Goal: Task Accomplishment & Management: Complete application form

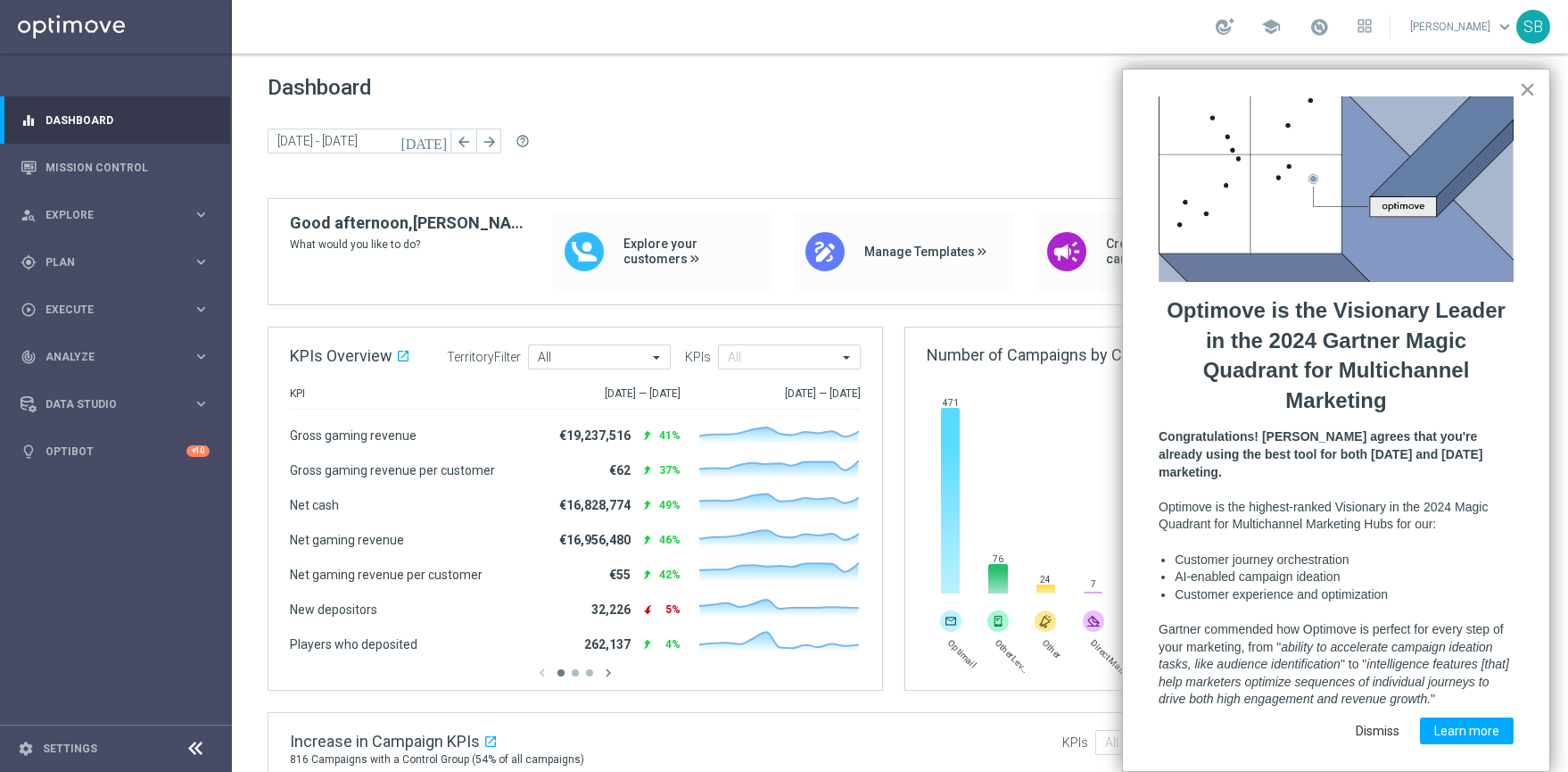
click at [1528, 87] on button "×" at bounding box center [1528, 89] width 17 height 28
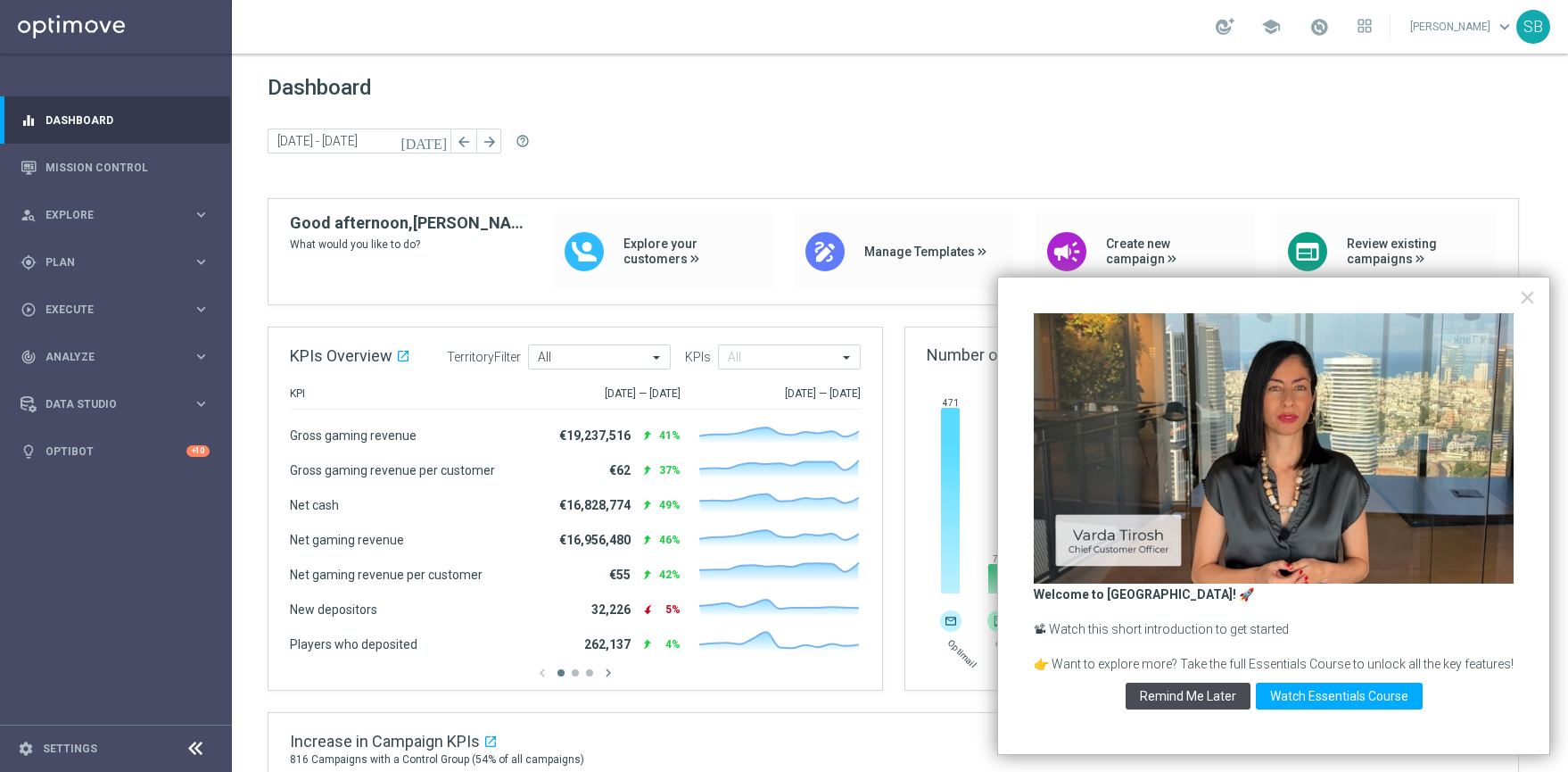
click at [1215, 693] on button "Remind Me Later" at bounding box center [1188, 695] width 125 height 27
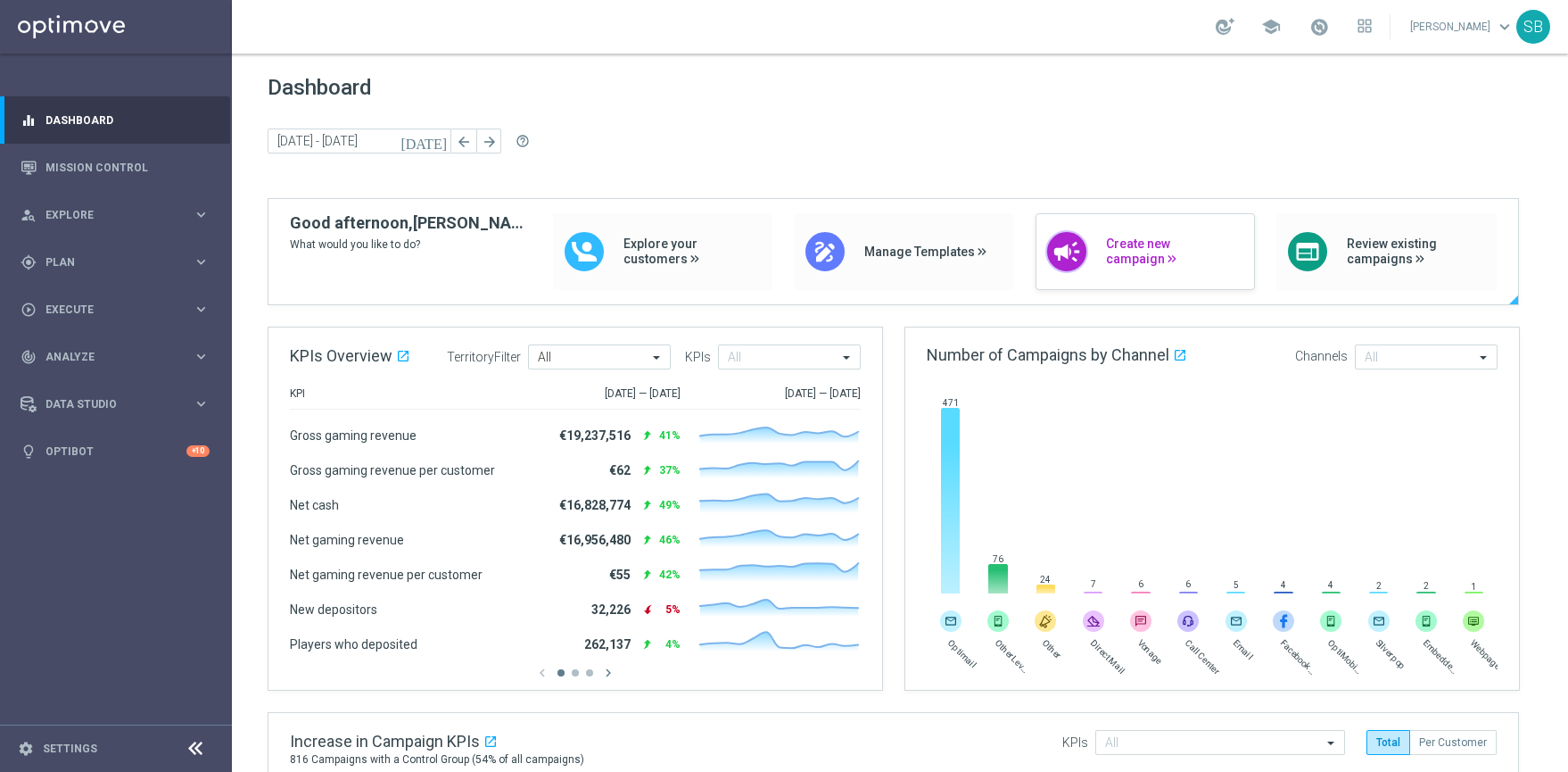
click at [1187, 248] on span "Create new campaign" at bounding box center [1176, 251] width 140 height 30
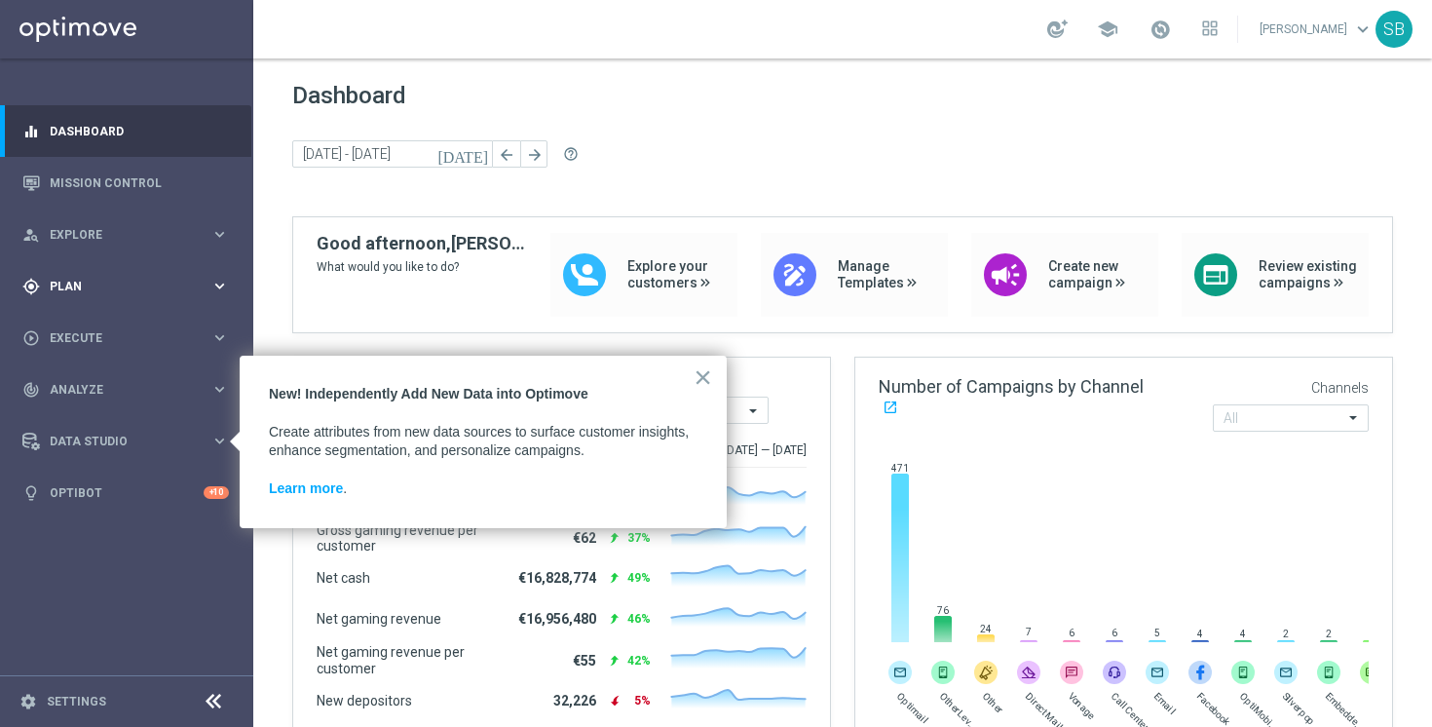
click at [73, 287] on span "Plan" at bounding box center [130, 287] width 161 height 12
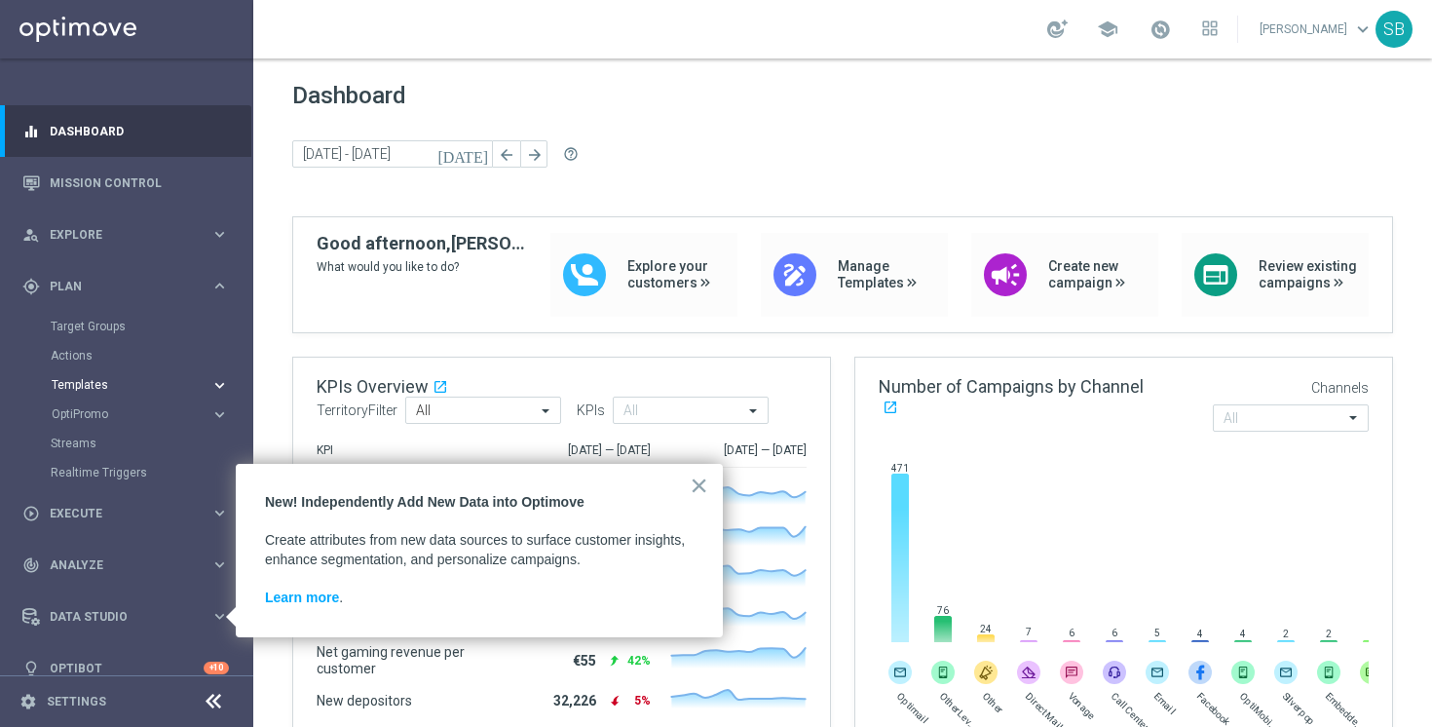
click at [88, 383] on span "Templates" at bounding box center [121, 385] width 139 height 12
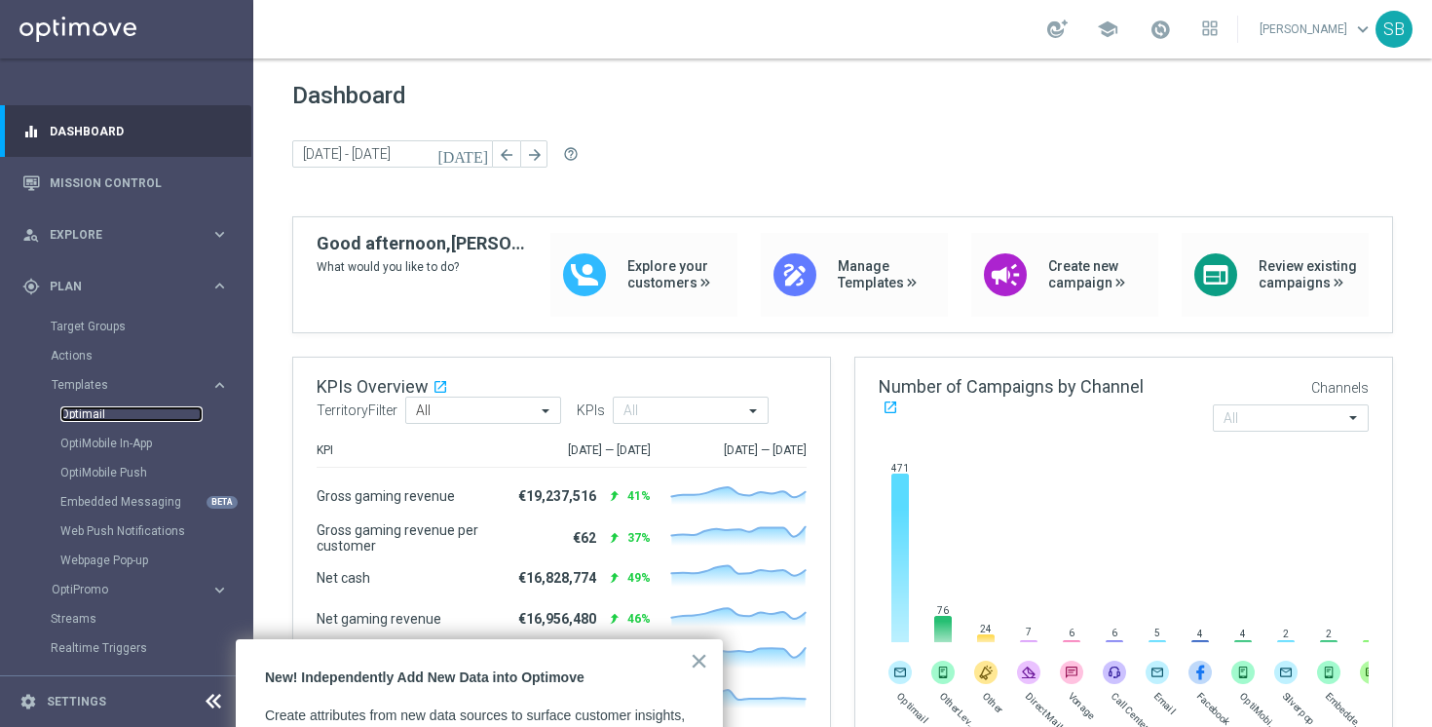
click at [84, 419] on link "Optimail" at bounding box center [131, 414] width 142 height 16
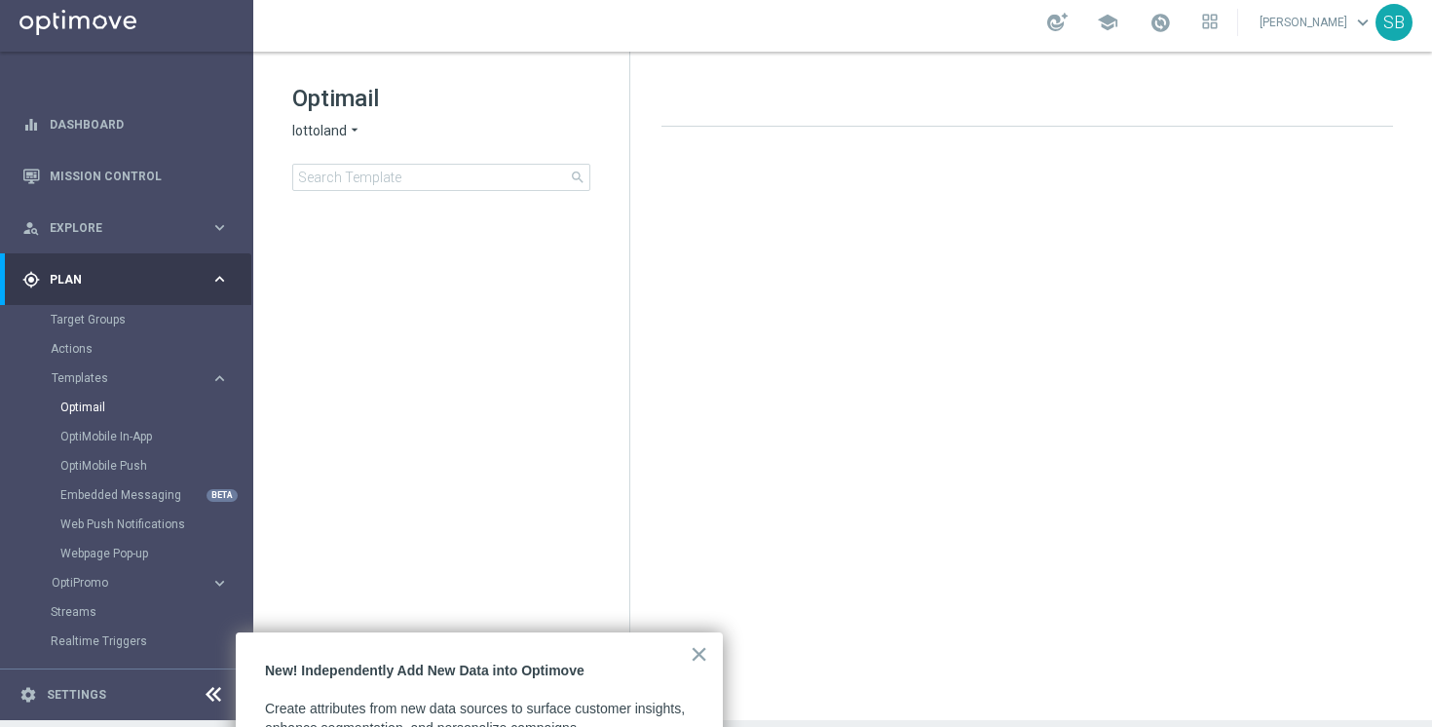
scroll to position [78, 0]
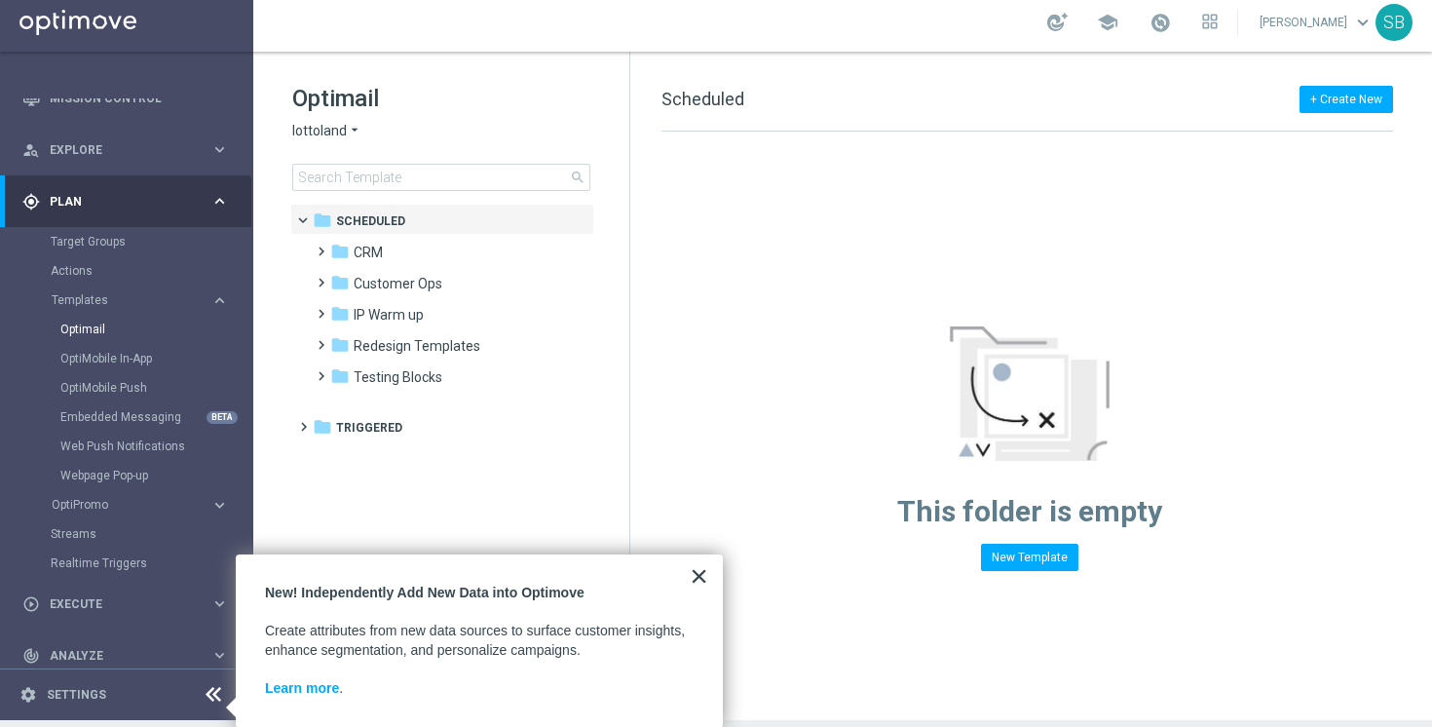
click at [701, 581] on button "×" at bounding box center [699, 575] width 19 height 31
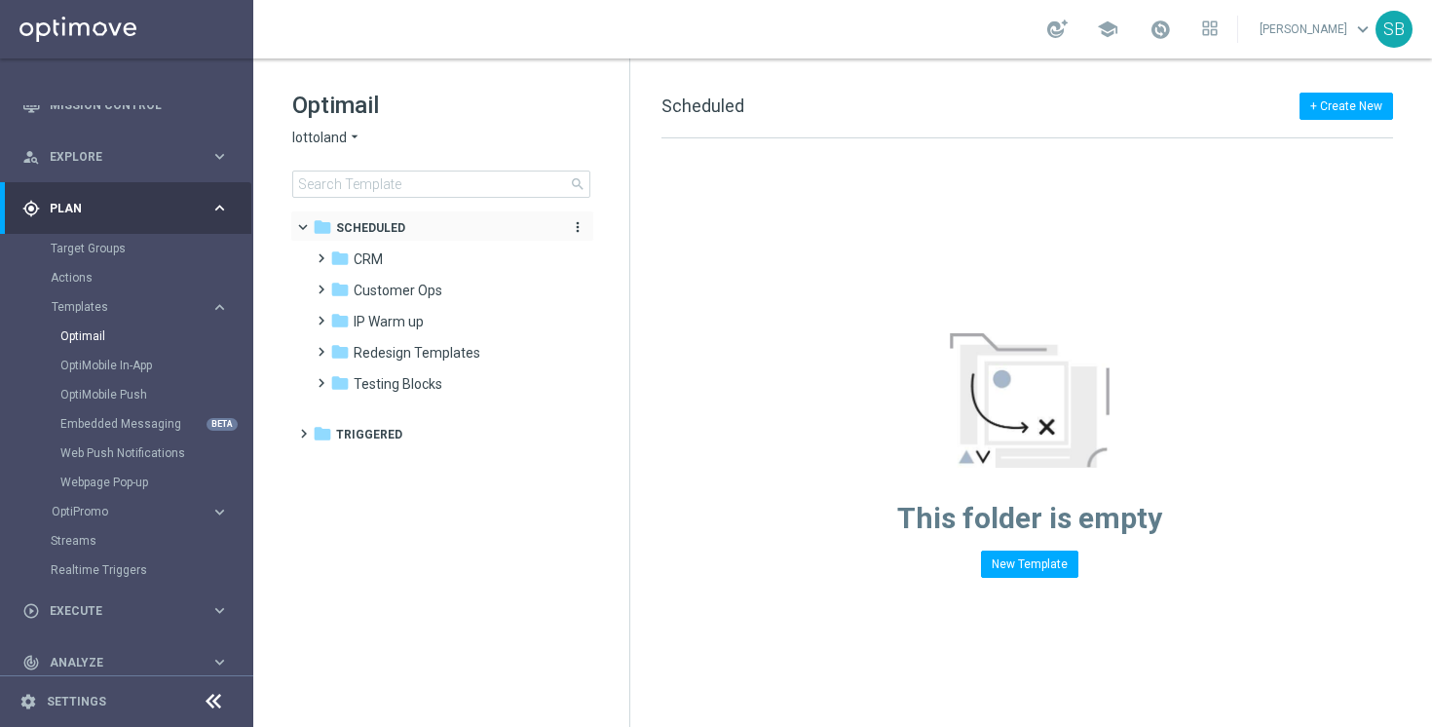
click at [375, 227] on span "Scheduled" at bounding box center [370, 228] width 69 height 18
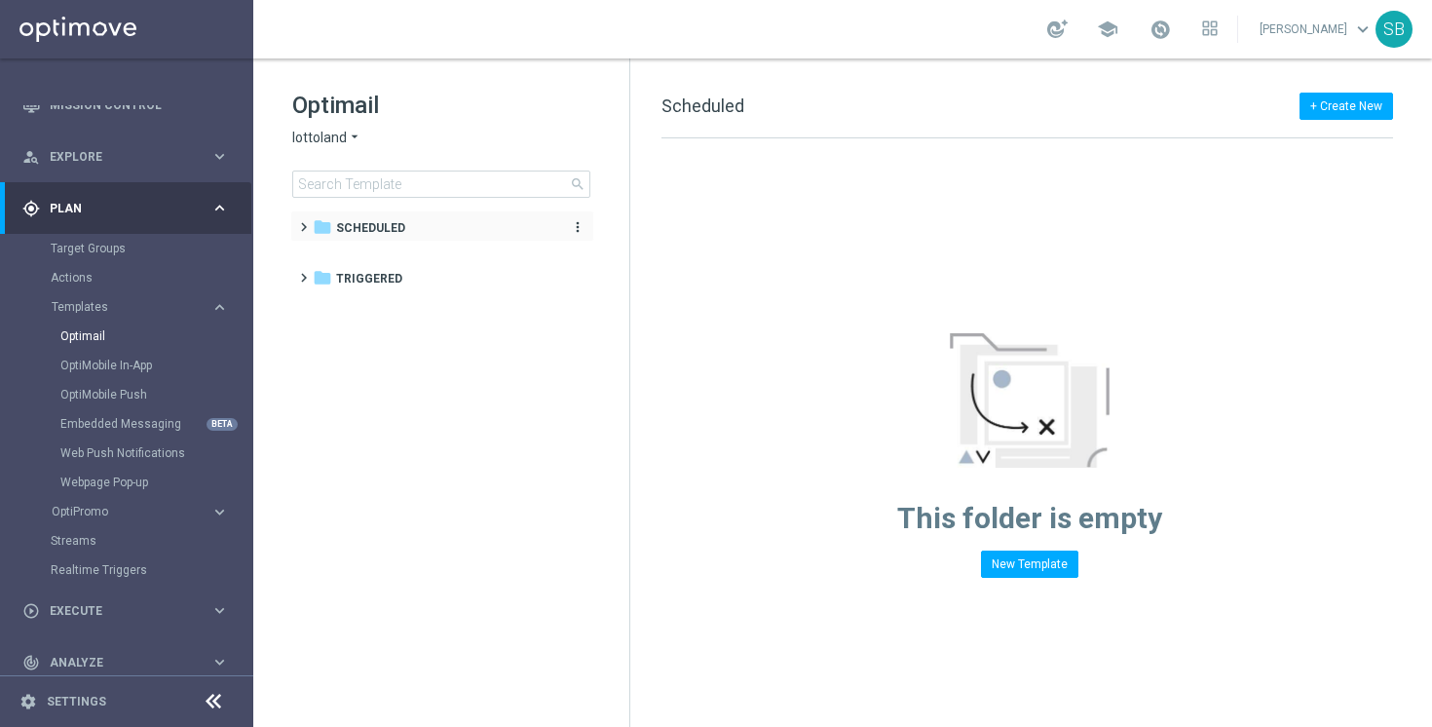
click at [375, 227] on span "Scheduled" at bounding box center [370, 228] width 69 height 18
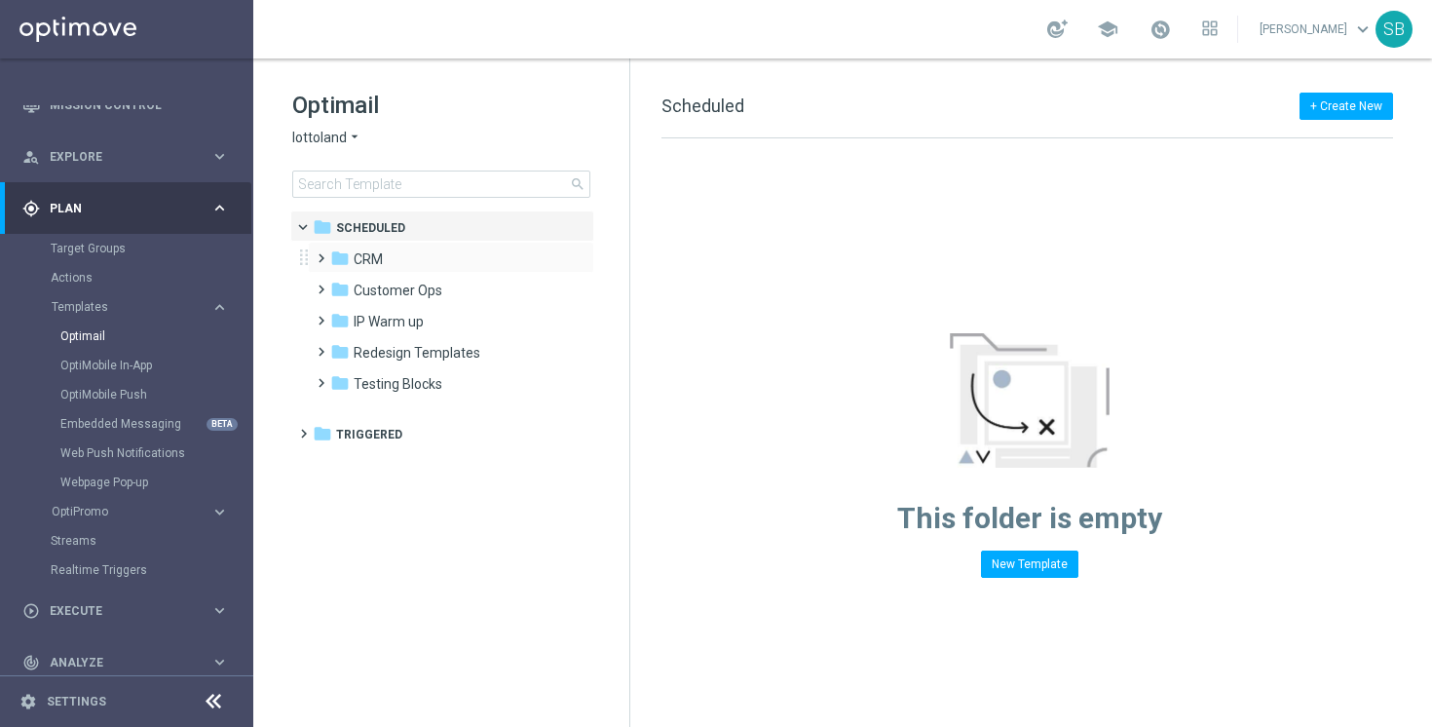
click at [321, 253] on span at bounding box center [317, 249] width 9 height 8
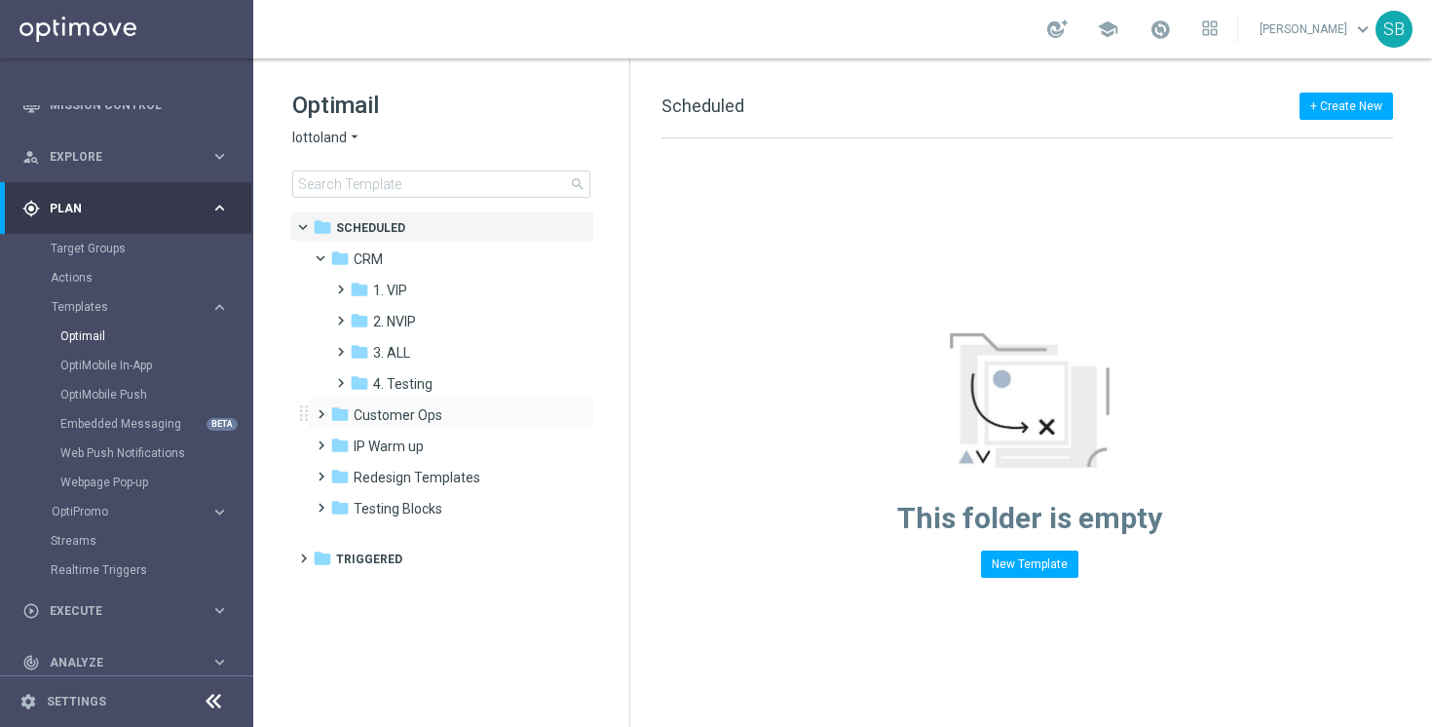
click at [321, 409] on span at bounding box center [317, 405] width 9 height 8
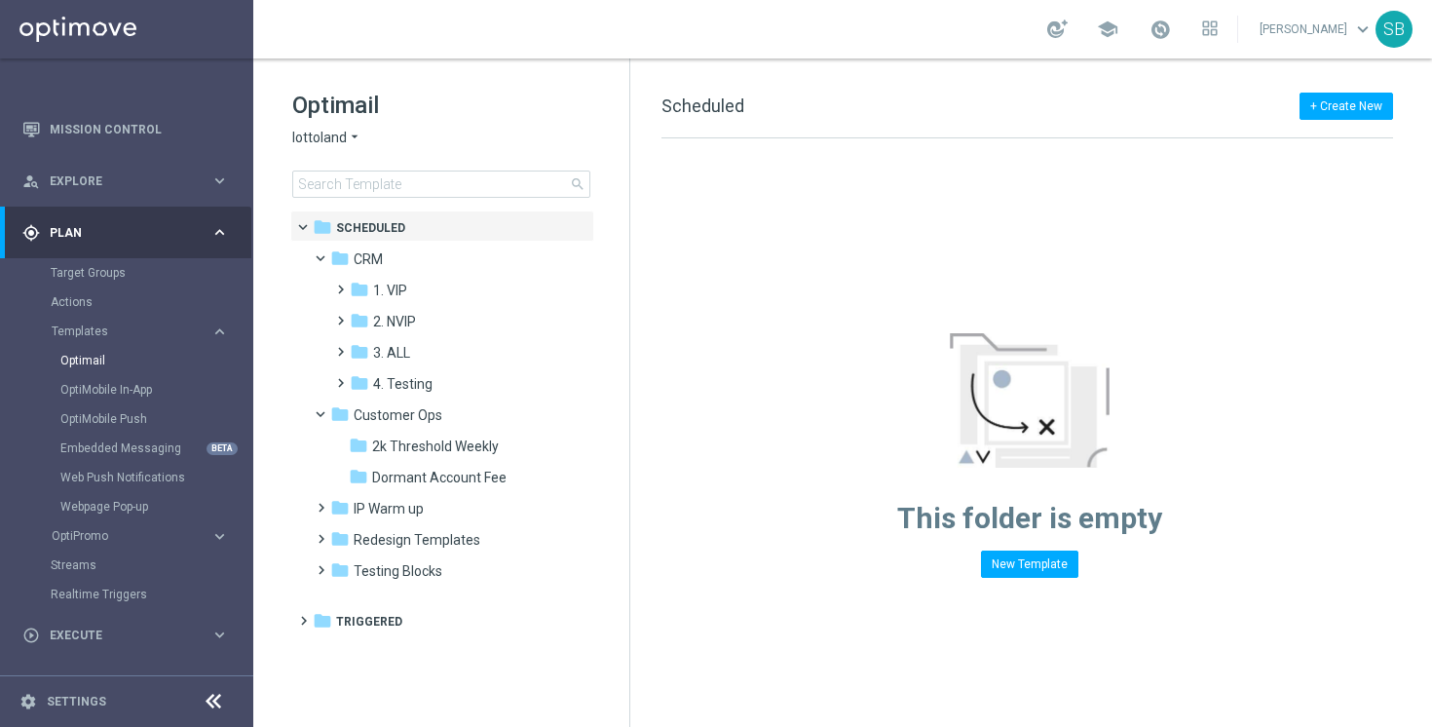
scroll to position [50, 0]
click at [218, 241] on icon "keyboard_arrow_right" at bounding box center [219, 236] width 19 height 19
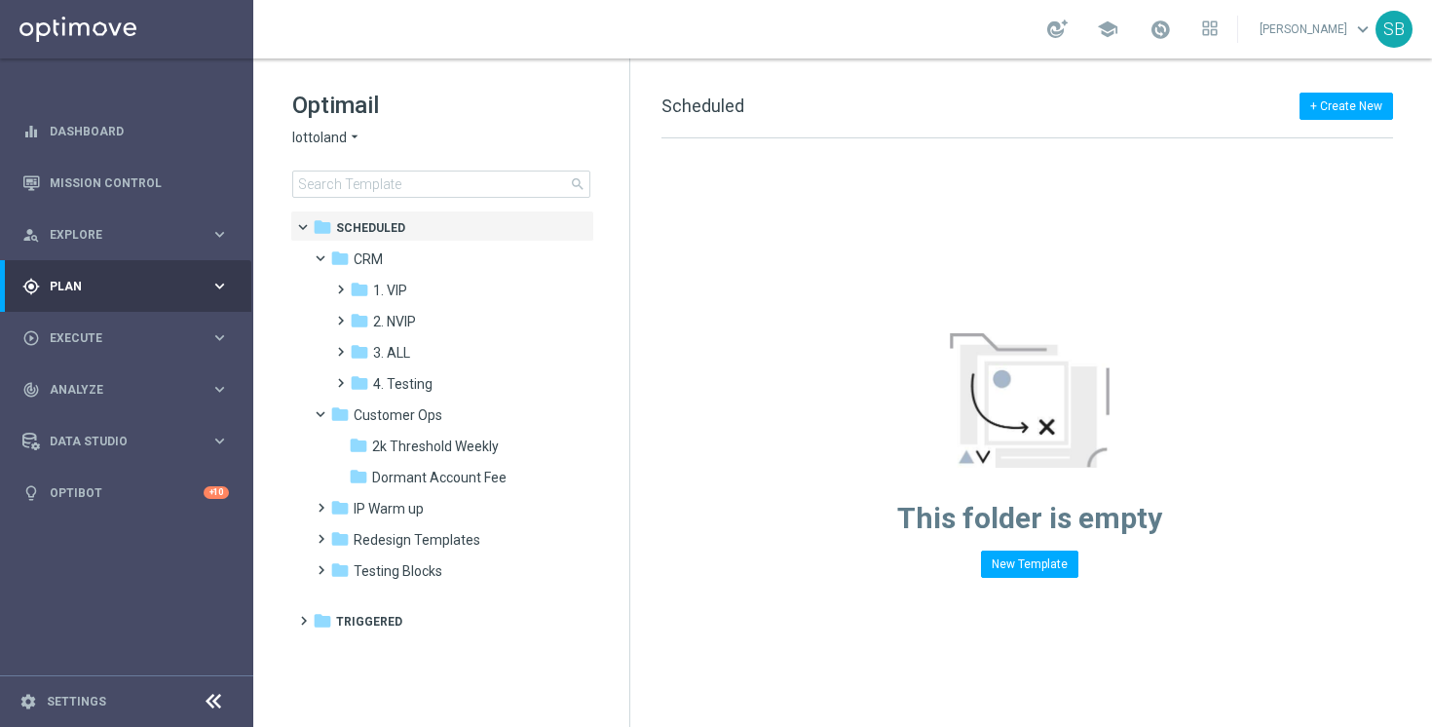
scroll to position [0, 0]
click at [162, 334] on span "Execute" at bounding box center [130, 338] width 161 height 12
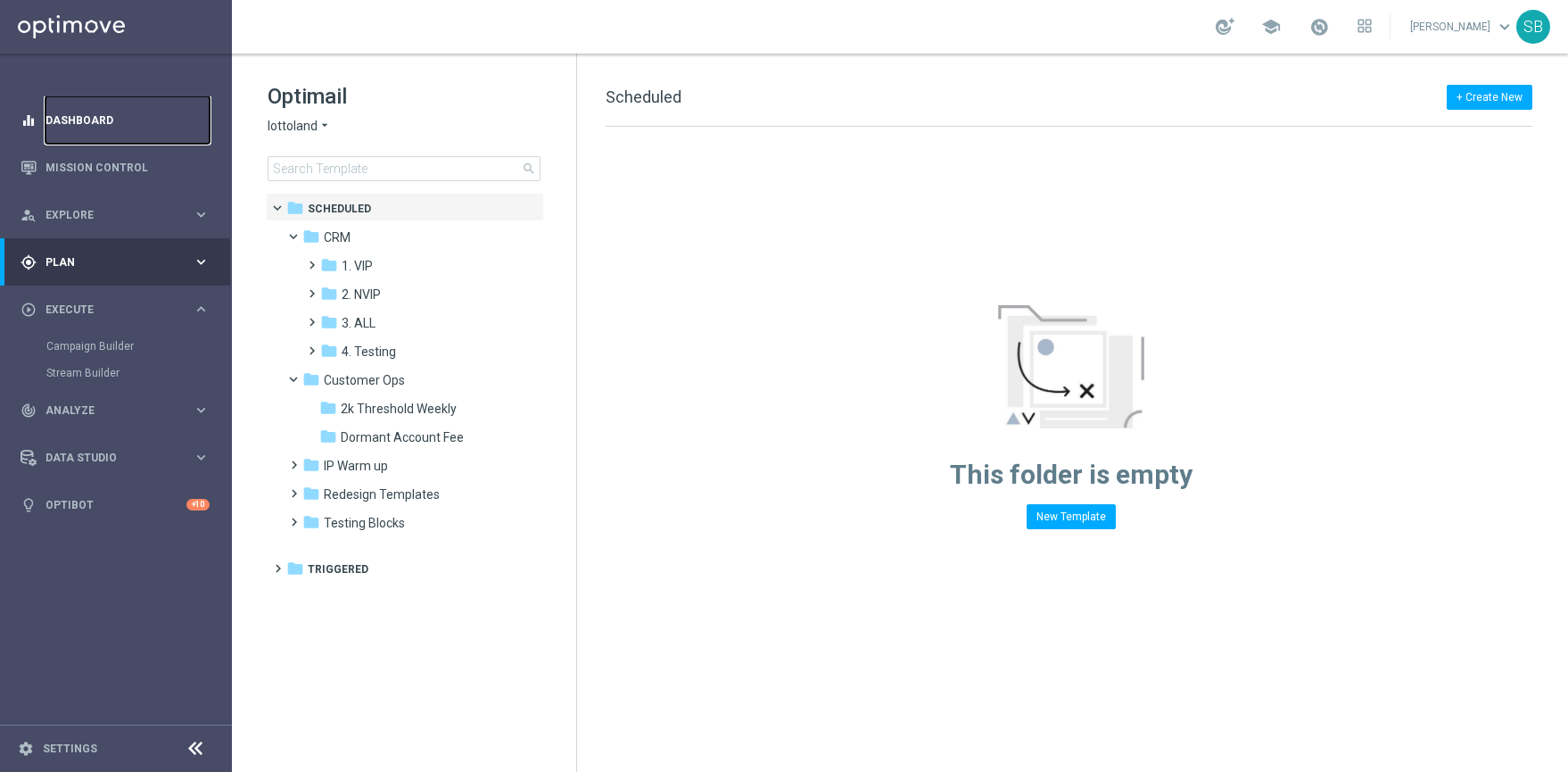
click at [76, 126] on link "Dashboard" at bounding box center [127, 120] width 164 height 48
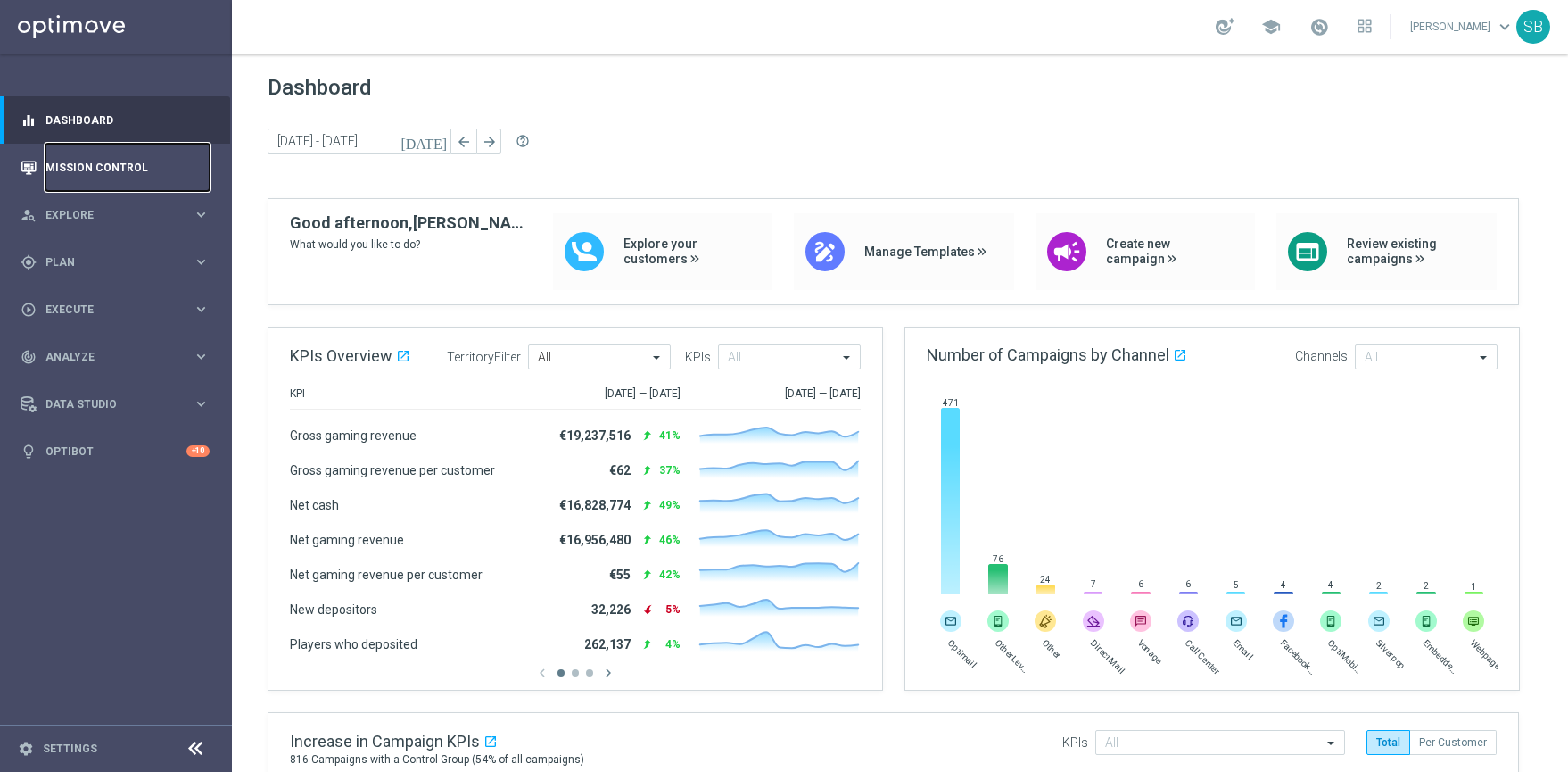
click at [126, 170] on link "Mission Control" at bounding box center [127, 168] width 164 height 48
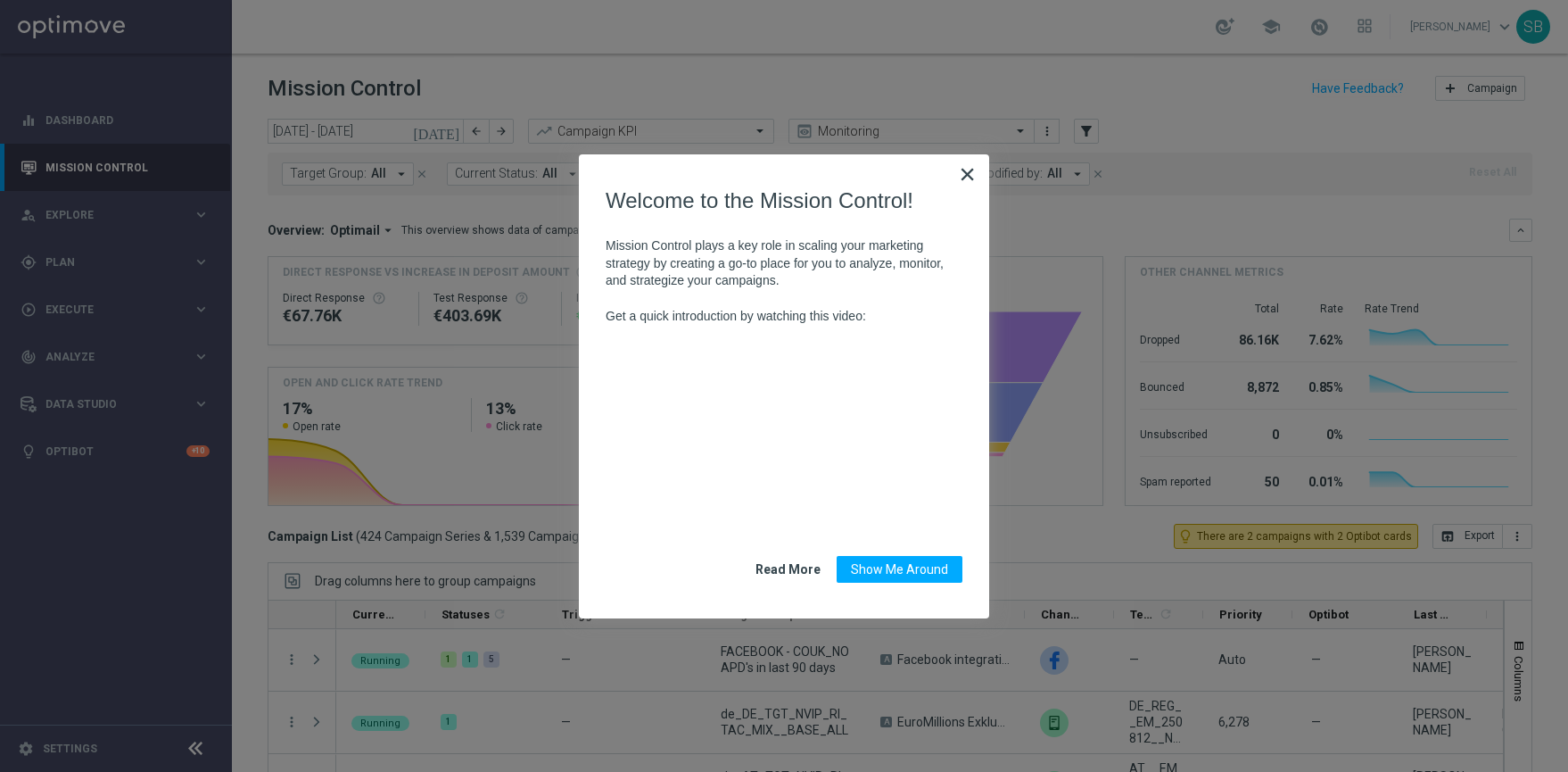
click at [961, 179] on button "×" at bounding box center [967, 173] width 17 height 28
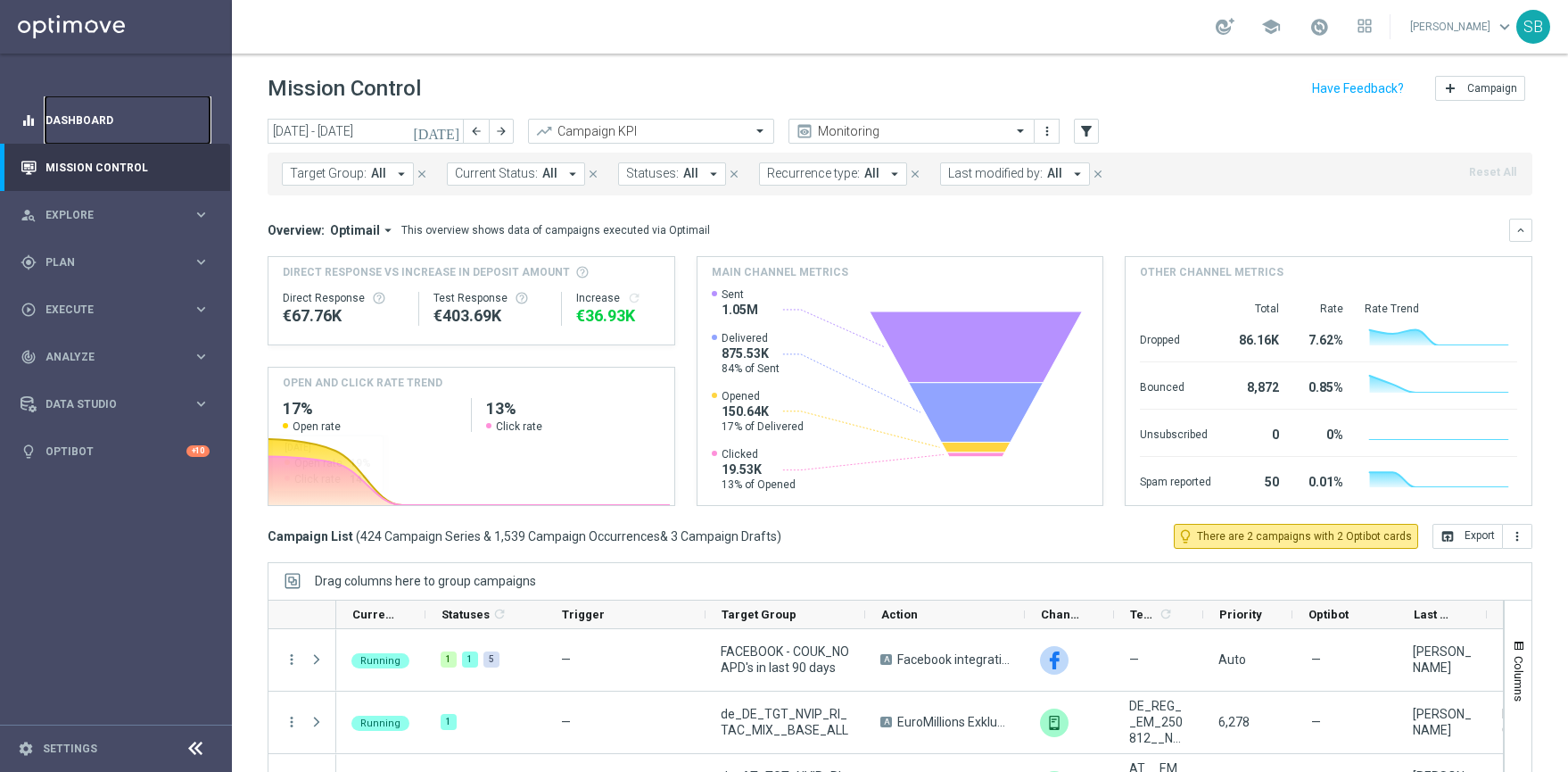
click at [59, 121] on link "Dashboard" at bounding box center [127, 120] width 164 height 48
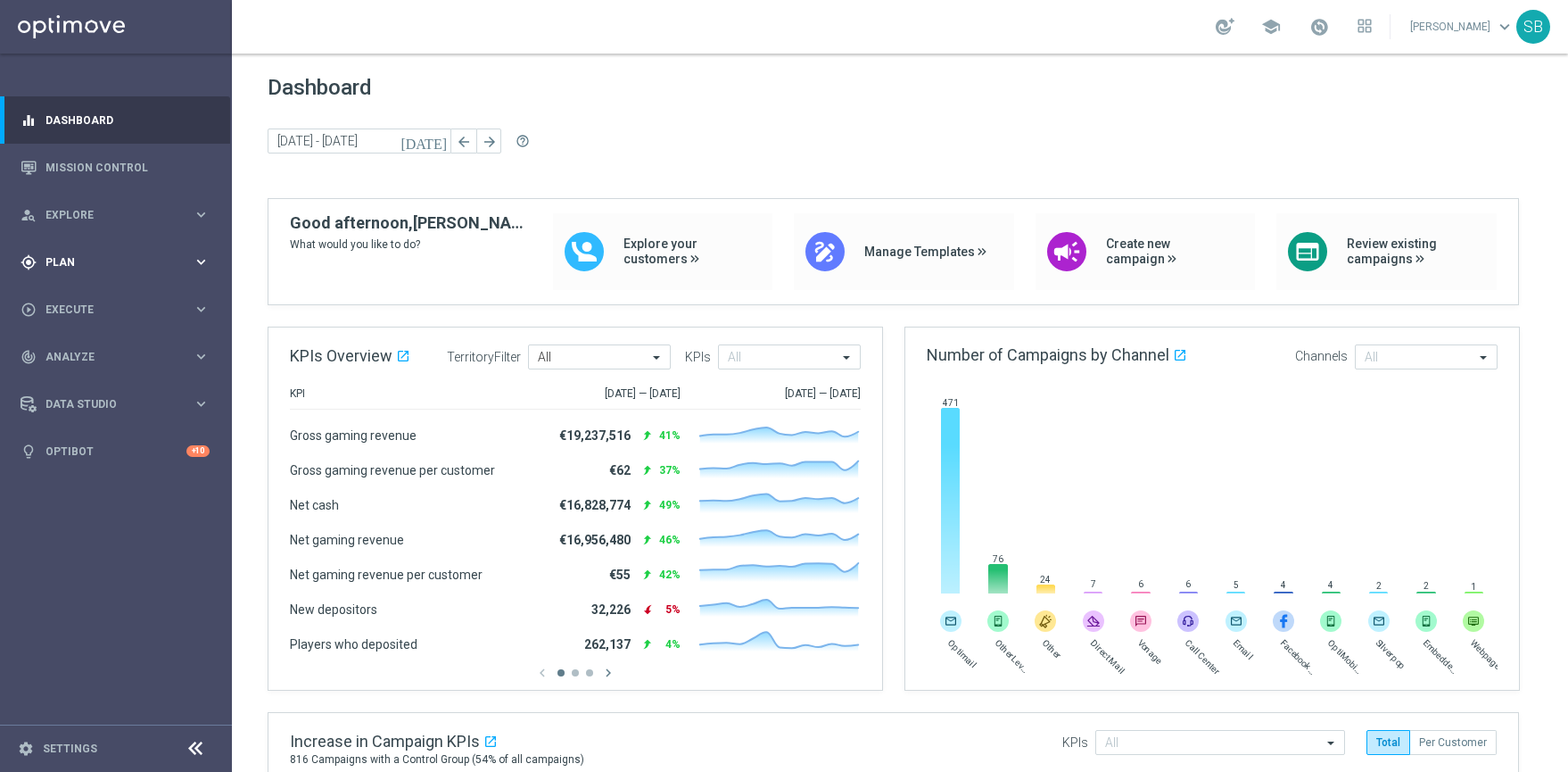
click at [68, 270] on div "gps_fixed Plan keyboard_arrow_right" at bounding box center [114, 262] width 230 height 48
click at [80, 217] on span "Explore" at bounding box center [119, 215] width 147 height 11
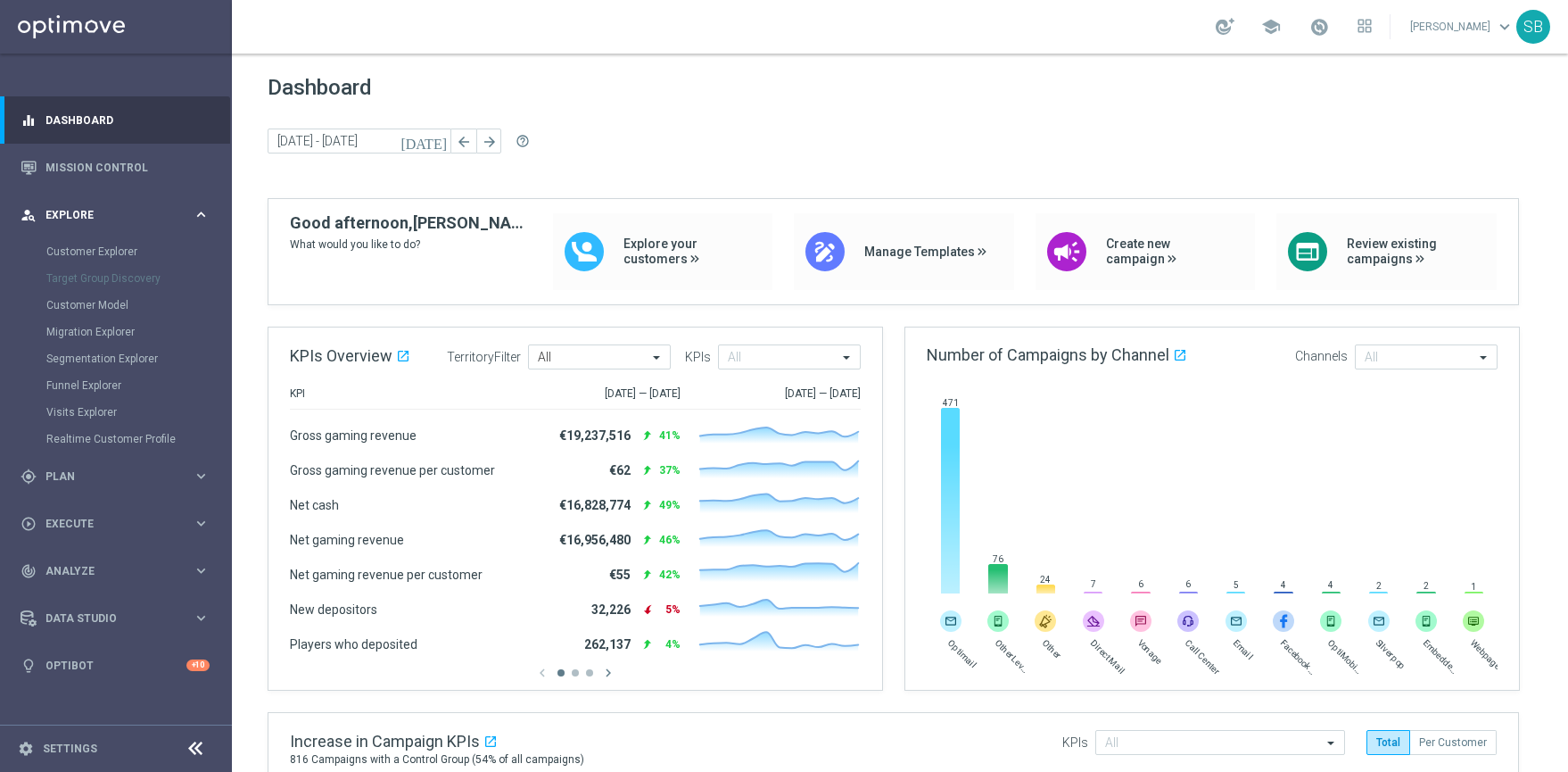
click at [80, 217] on span "Explore" at bounding box center [119, 215] width 147 height 11
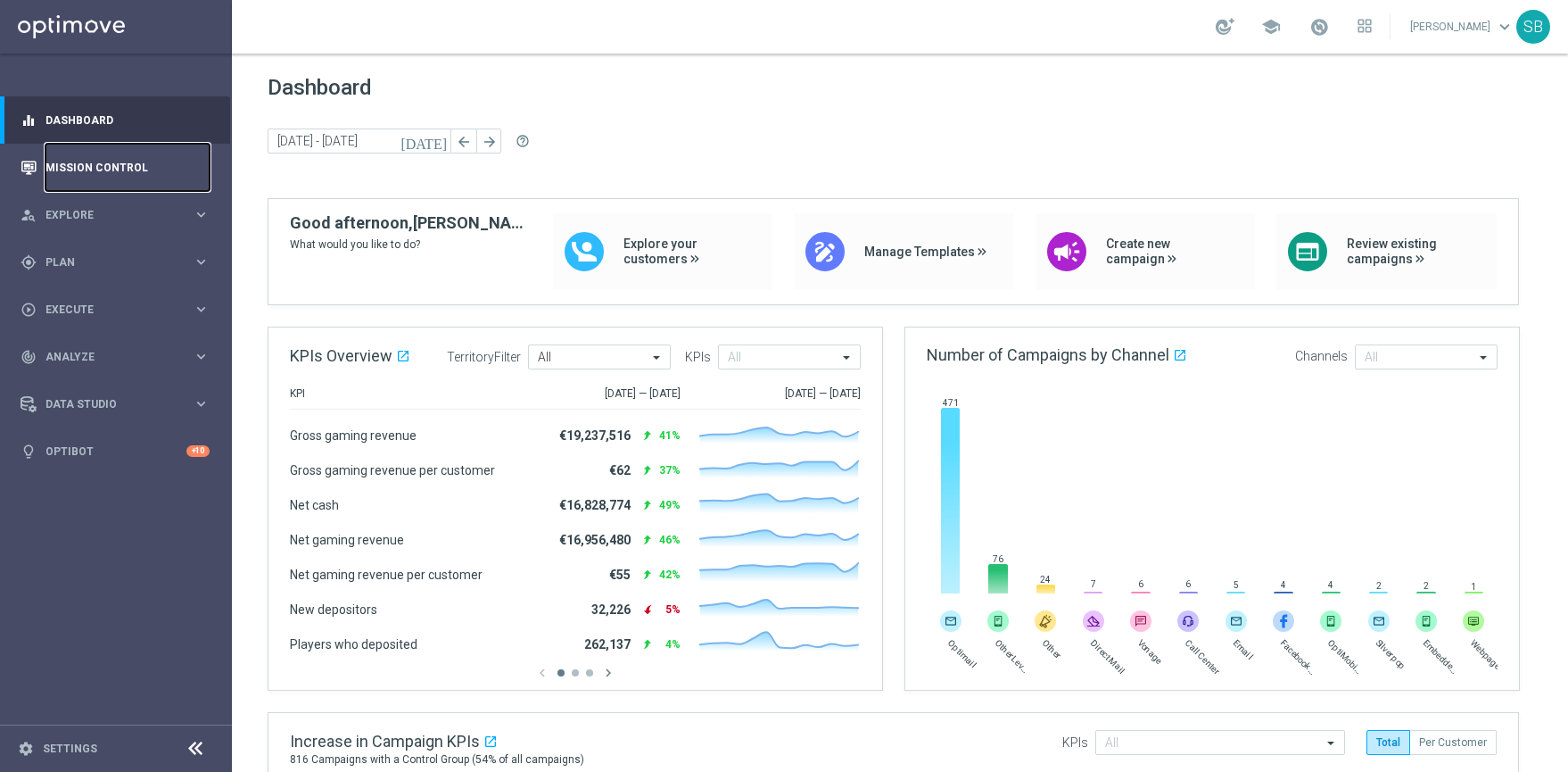
click at [110, 169] on link "Mission Control" at bounding box center [127, 168] width 164 height 48
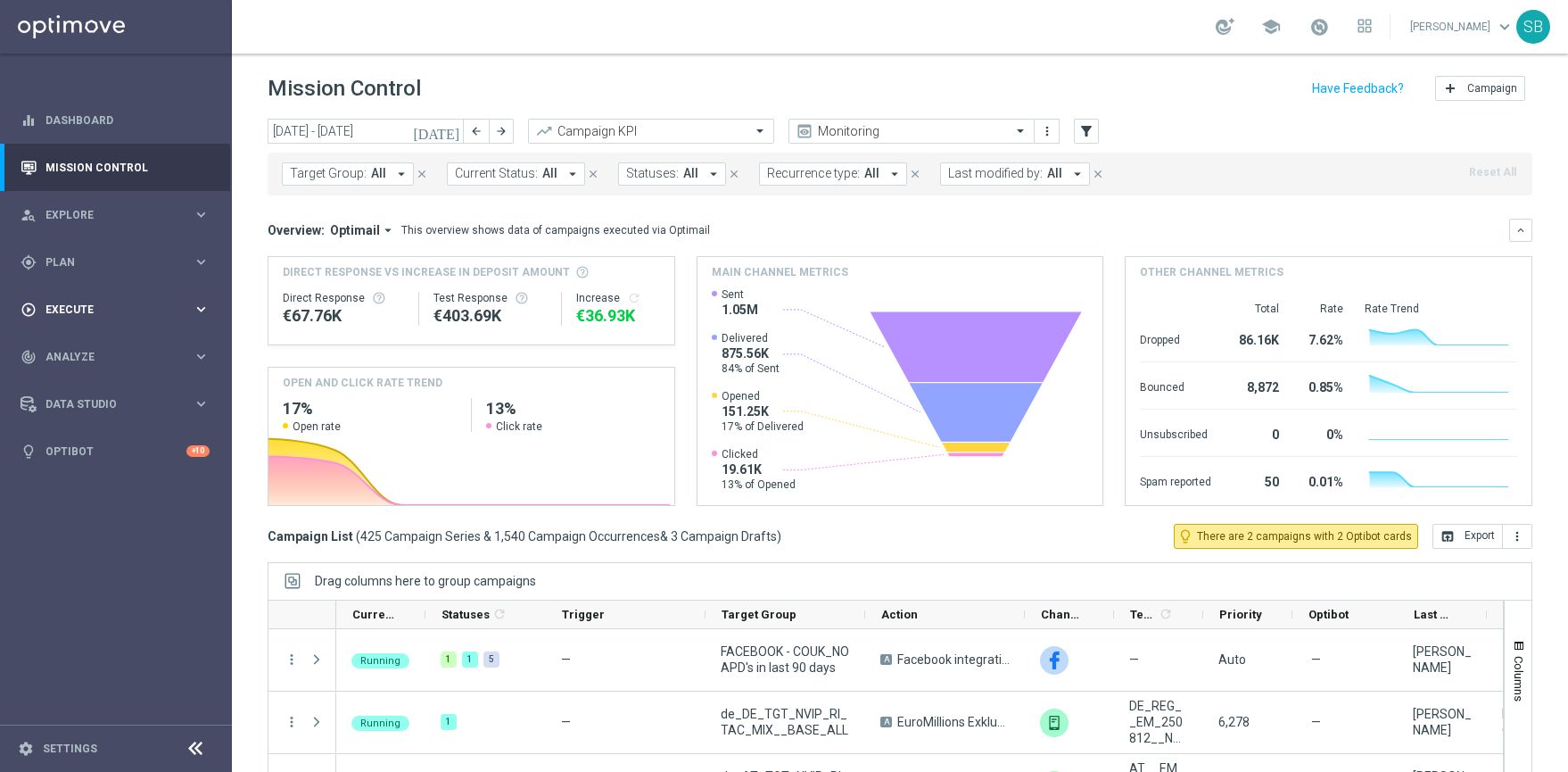
click at [202, 313] on icon "keyboard_arrow_right" at bounding box center [201, 309] width 17 height 17
click at [200, 266] on icon "keyboard_arrow_right" at bounding box center [201, 262] width 17 height 17
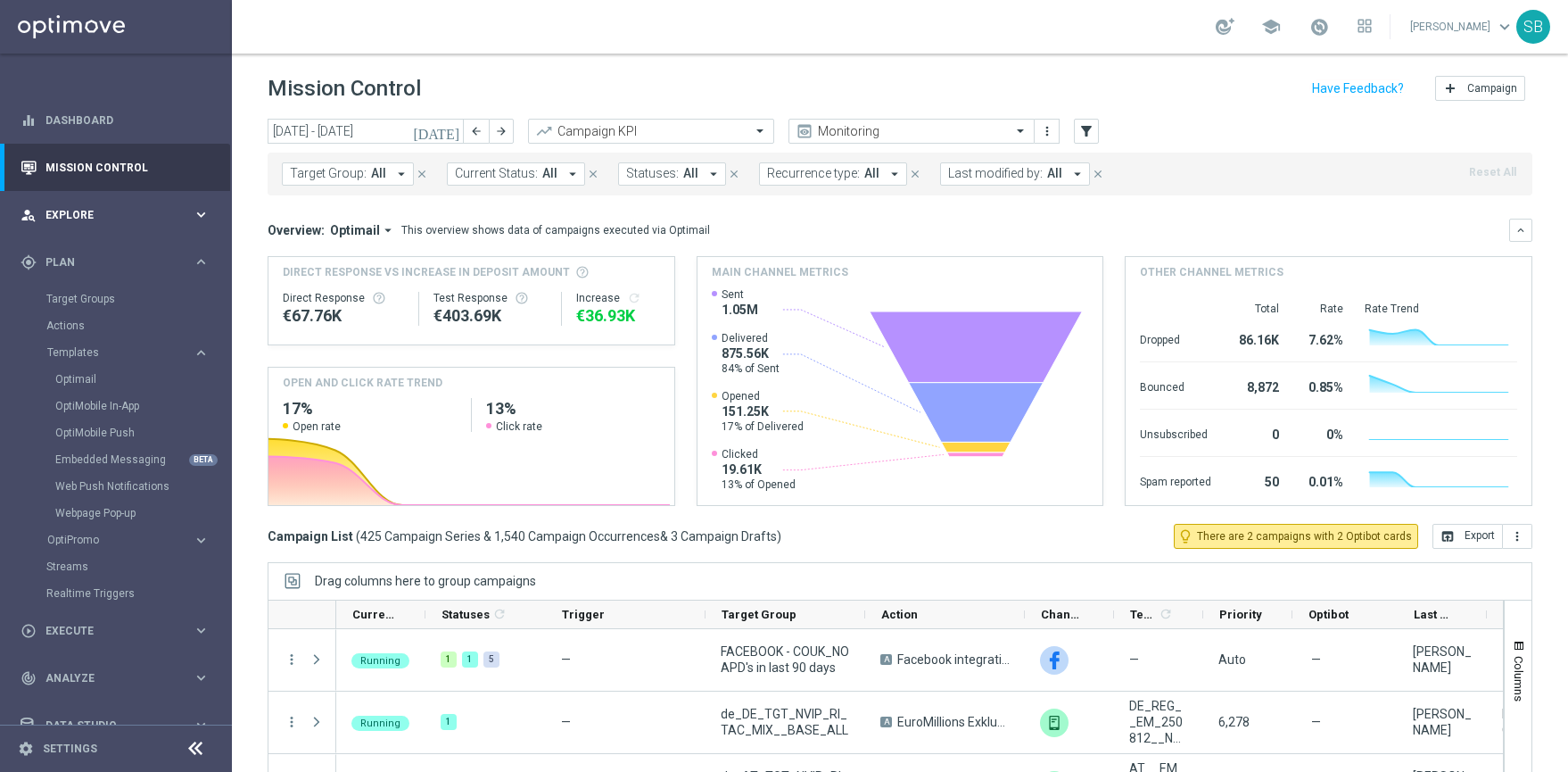
click at [200, 217] on icon "keyboard_arrow_right" at bounding box center [201, 214] width 17 height 17
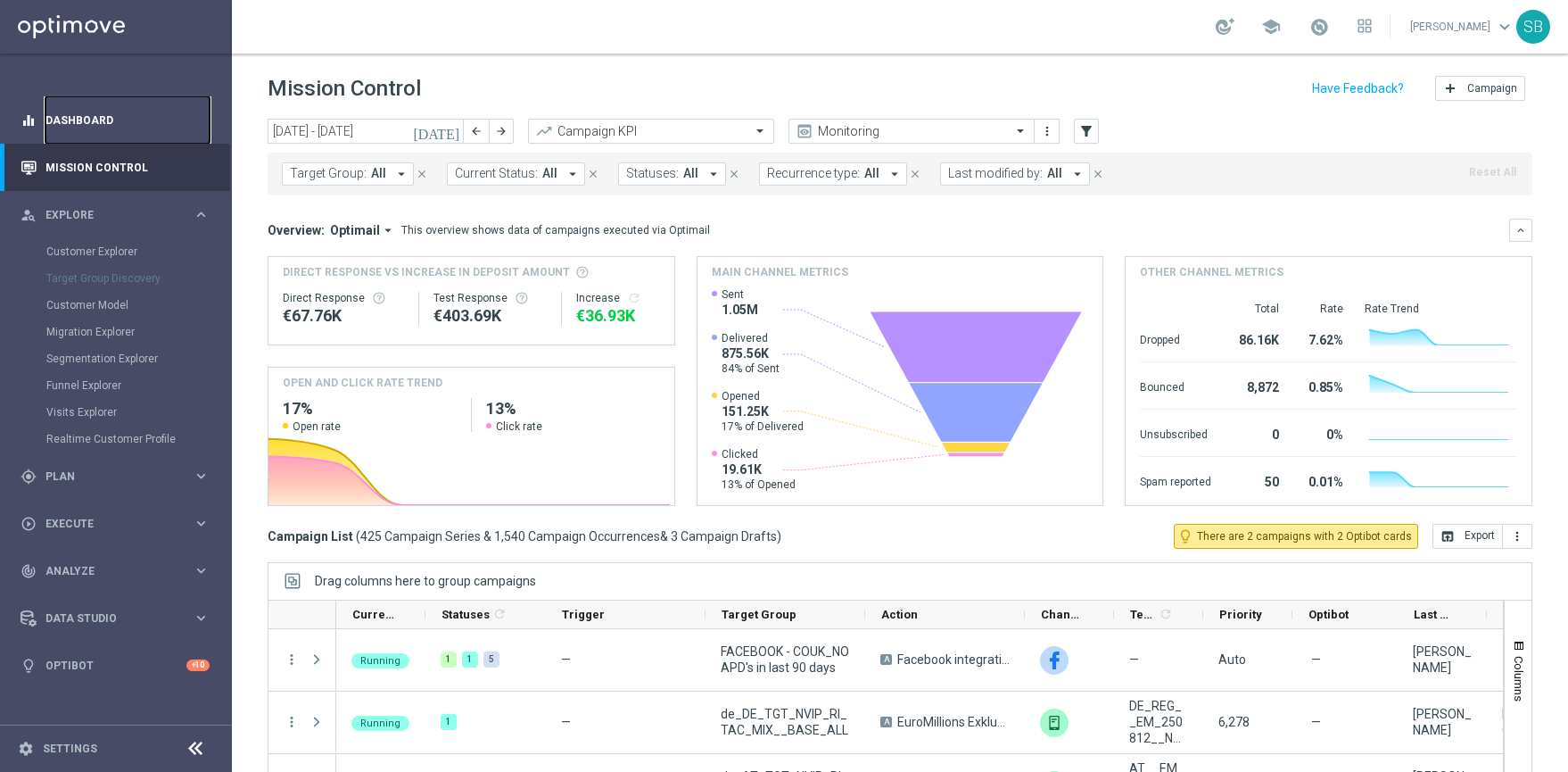
click at [188, 126] on link "Dashboard" at bounding box center [127, 120] width 164 height 48
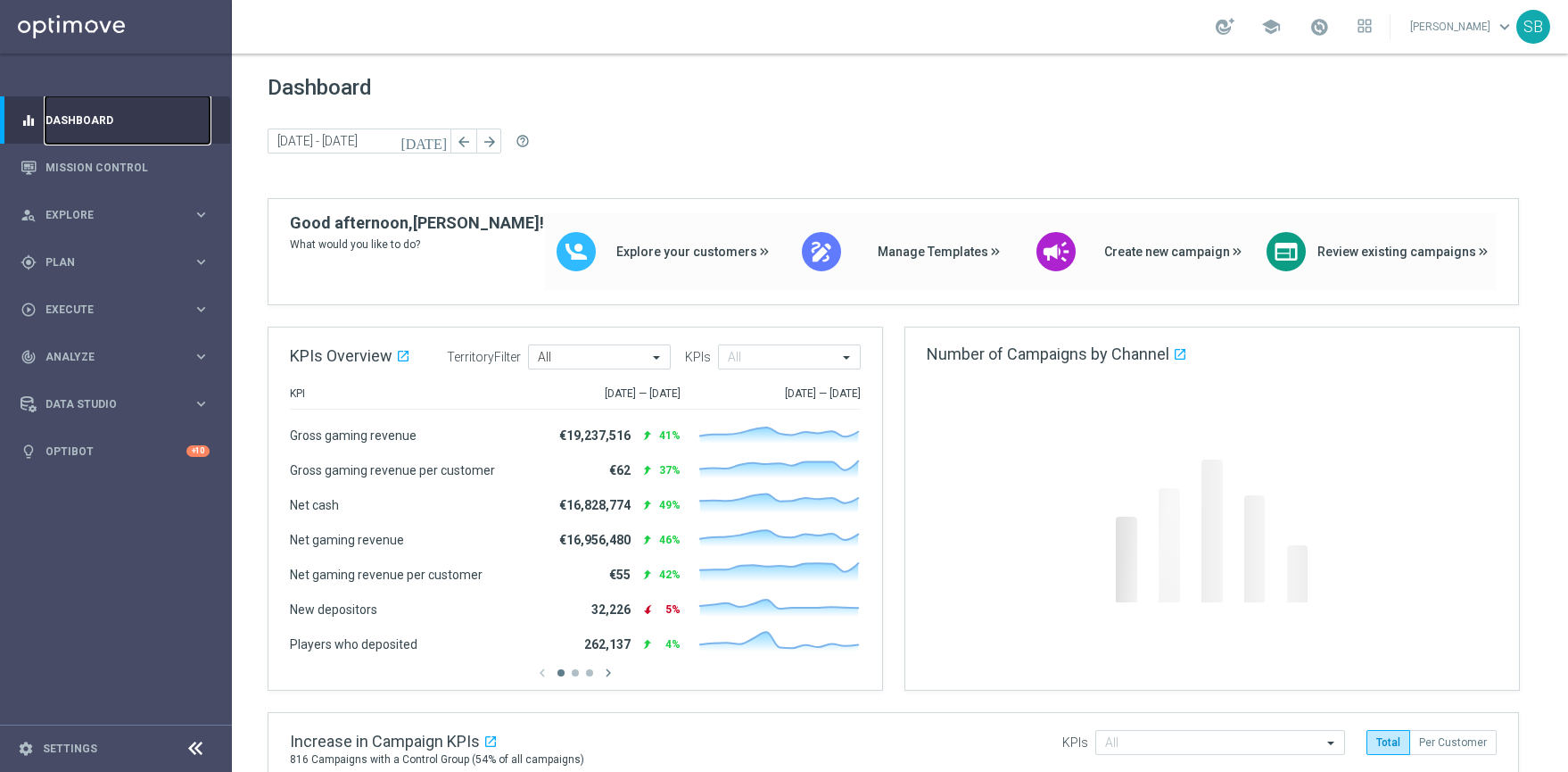
click at [188, 126] on link "Dashboard" at bounding box center [127, 120] width 164 height 48
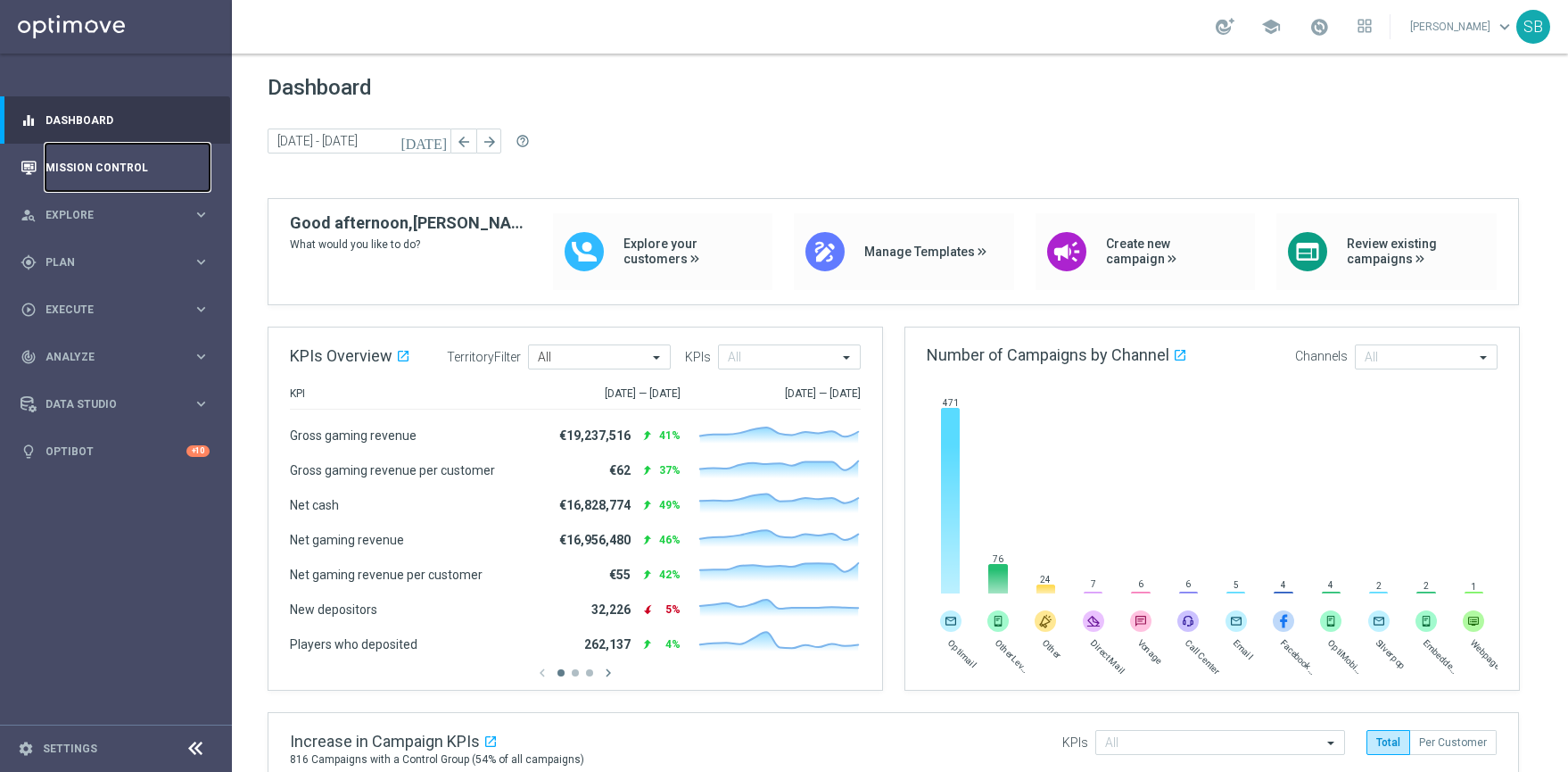
click at [74, 174] on link "Mission Control" at bounding box center [127, 168] width 164 height 48
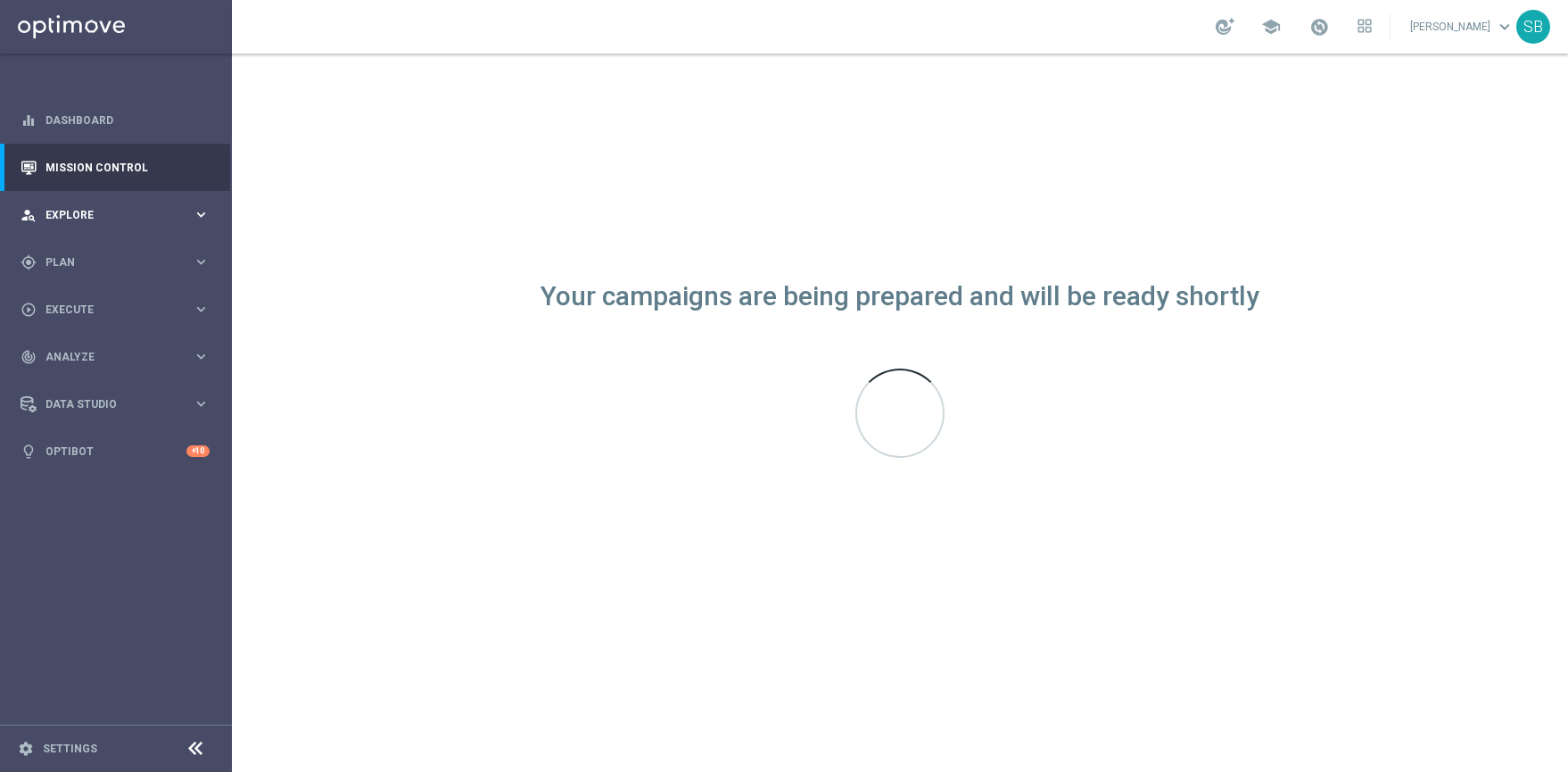
click at [196, 213] on icon "keyboard_arrow_right" at bounding box center [201, 214] width 17 height 17
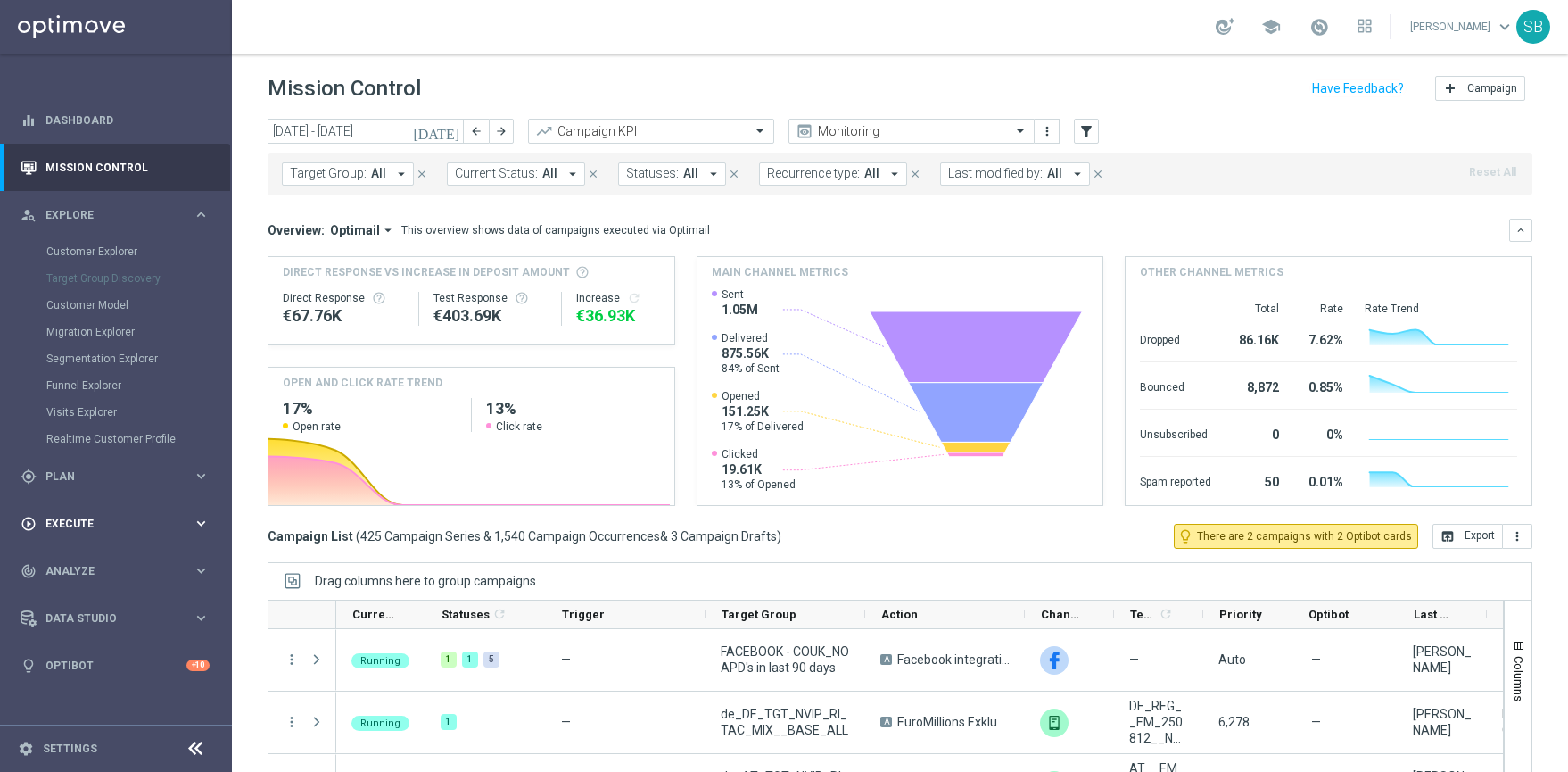
click at [201, 526] on icon "keyboard_arrow_right" at bounding box center [201, 523] width 17 height 17
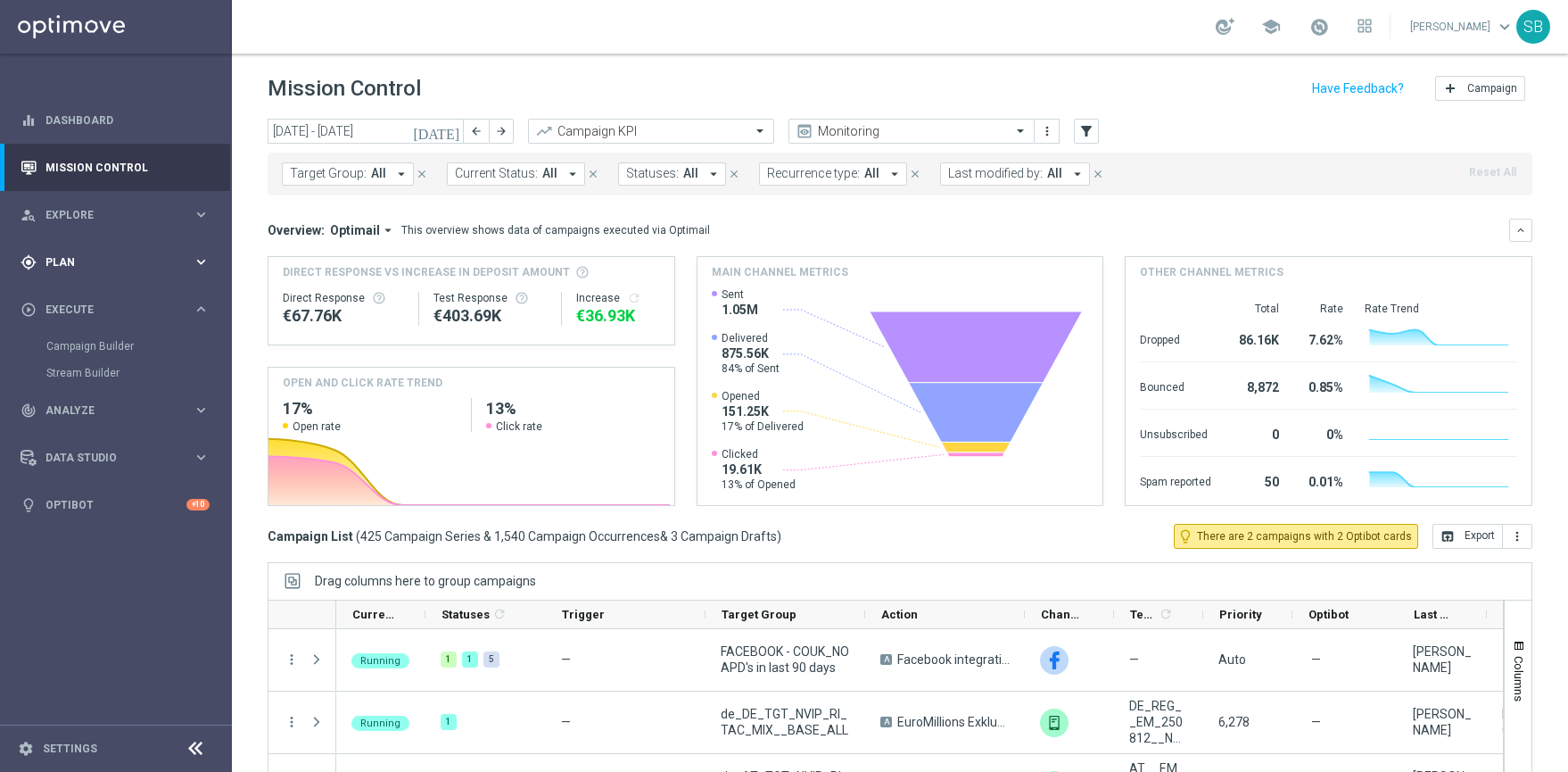
click at [195, 264] on icon "keyboard_arrow_right" at bounding box center [201, 262] width 17 height 17
click at [72, 265] on span "Plan" at bounding box center [119, 263] width 147 height 11
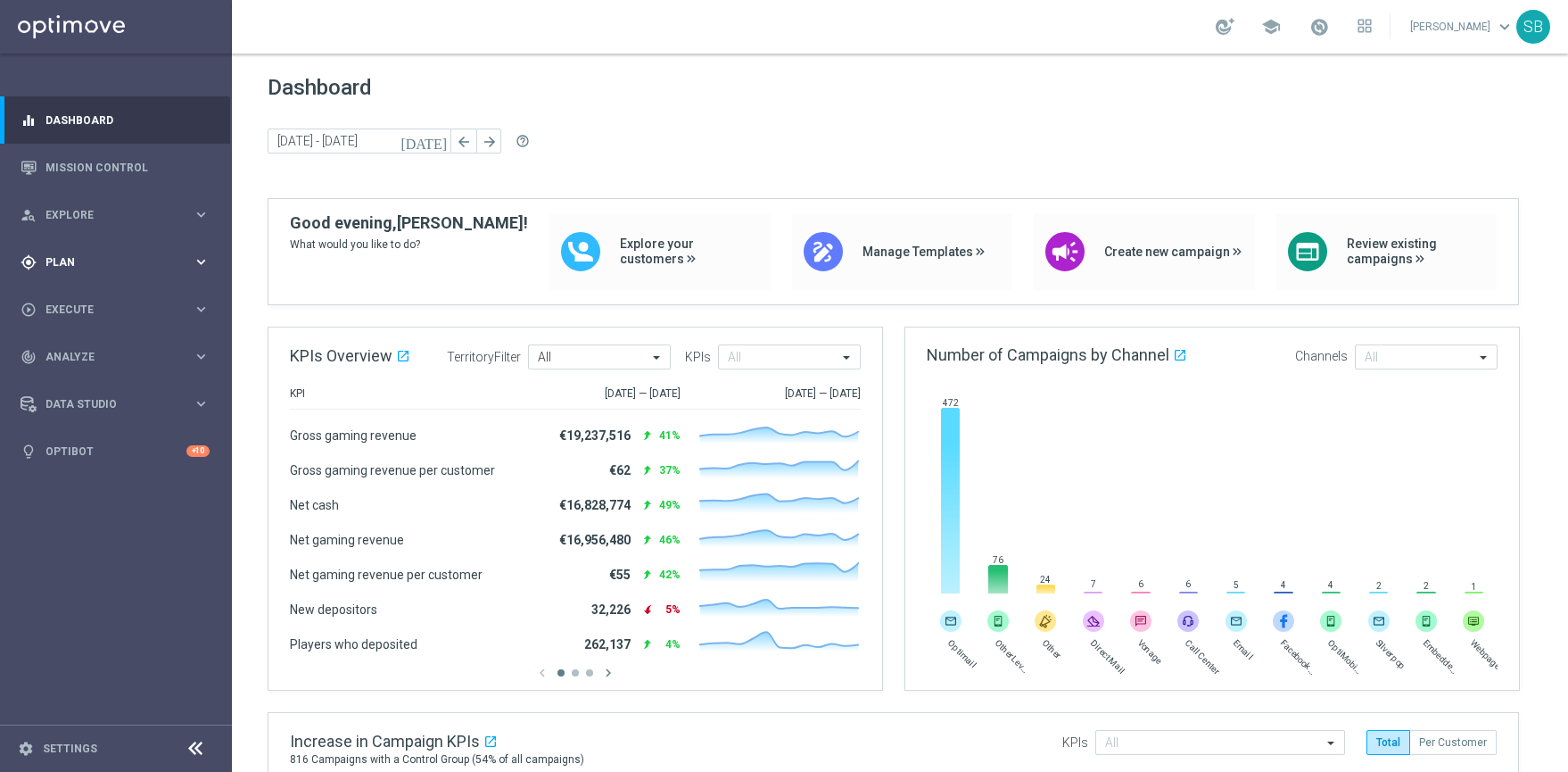
click at [190, 262] on span "Plan" at bounding box center [119, 263] width 147 height 11
click at [205, 216] on icon "keyboard_arrow_right" at bounding box center [201, 214] width 17 height 17
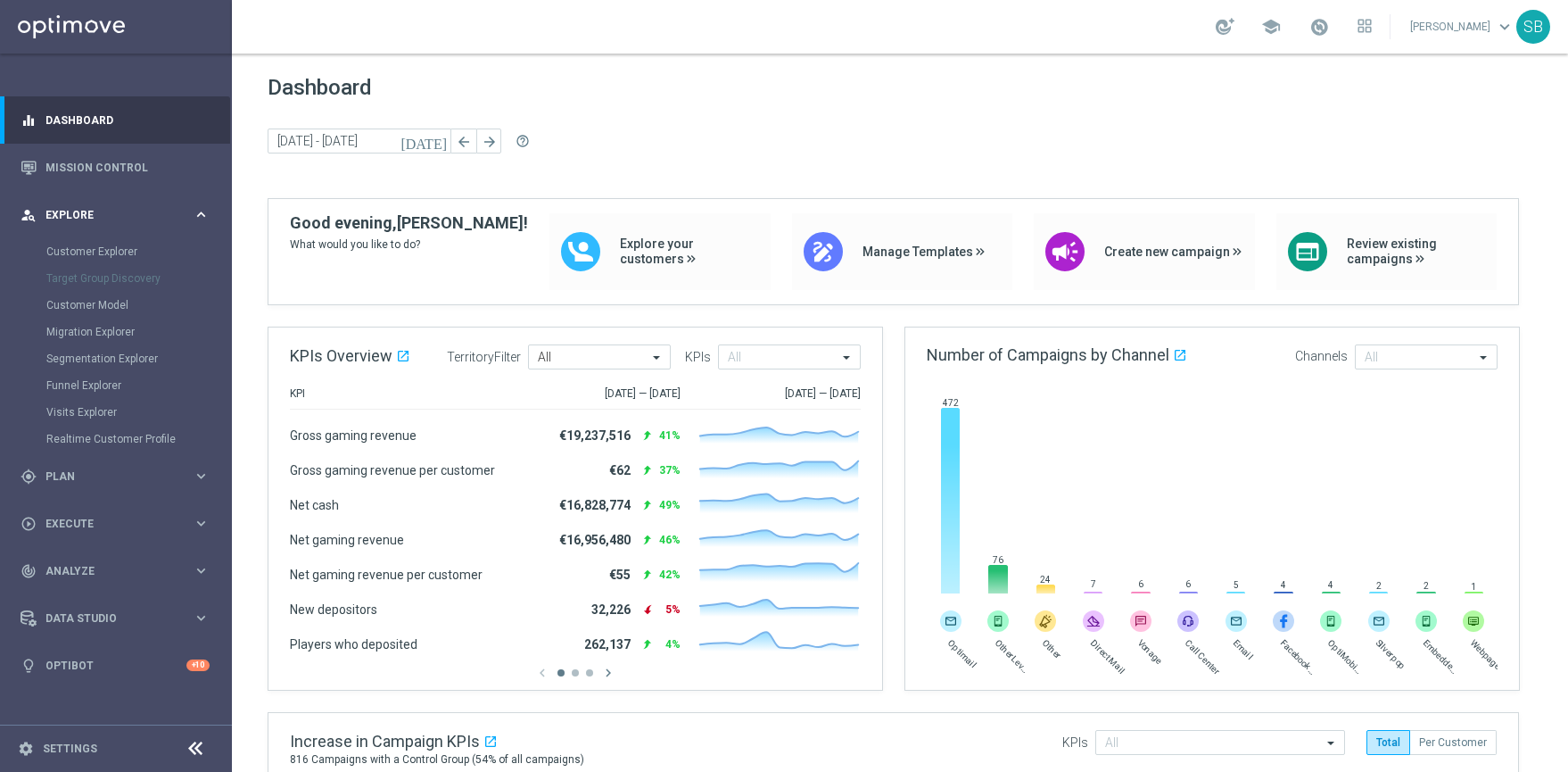
click at [205, 216] on icon "keyboard_arrow_right" at bounding box center [201, 214] width 17 height 17
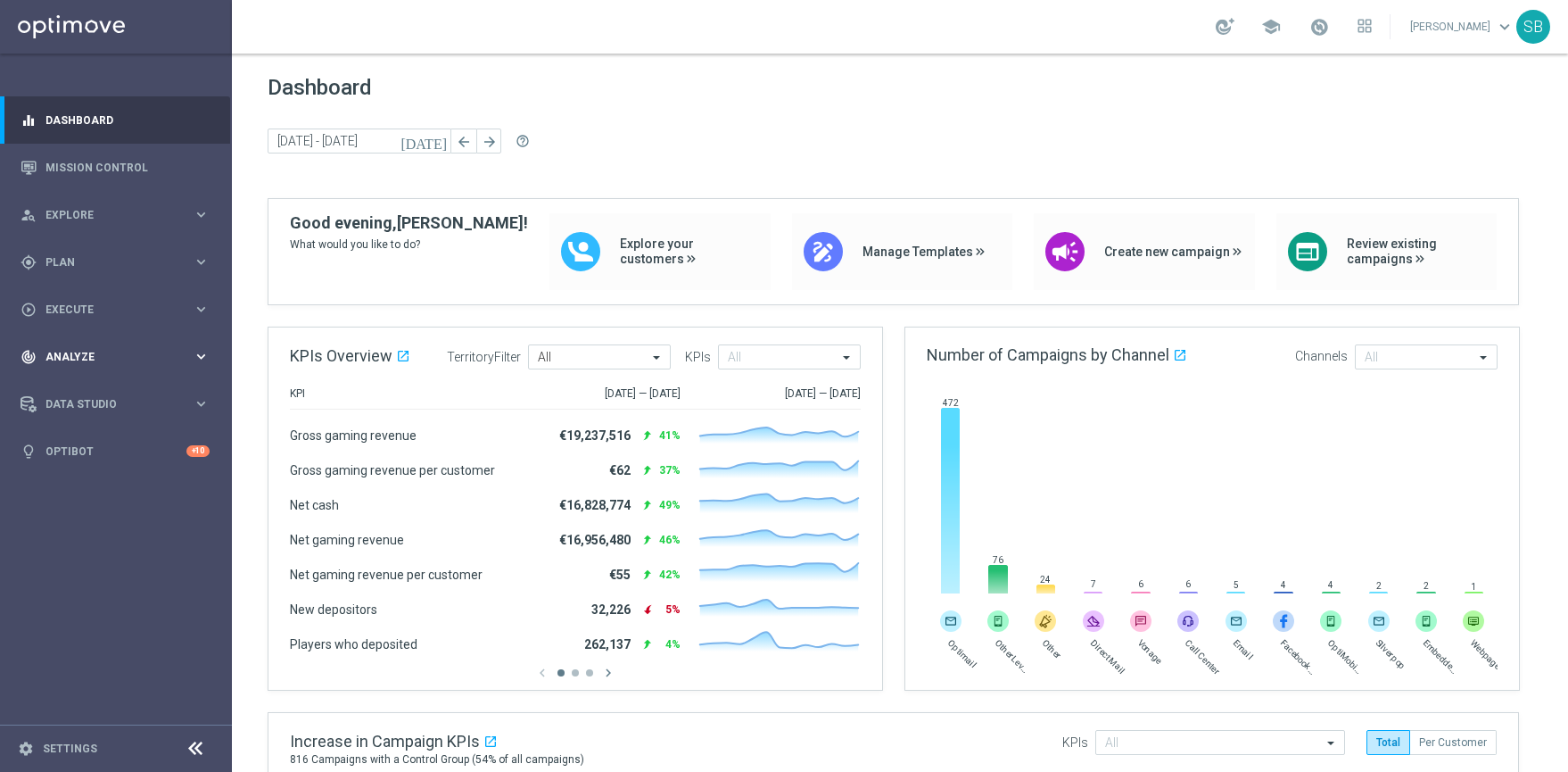
click at [203, 363] on icon "keyboard_arrow_right" at bounding box center [201, 356] width 17 height 17
click at [201, 360] on icon "keyboard_arrow_right" at bounding box center [201, 356] width 17 height 17
click at [152, 224] on div "person_search Explore keyboard_arrow_right" at bounding box center [114, 214] width 230 height 48
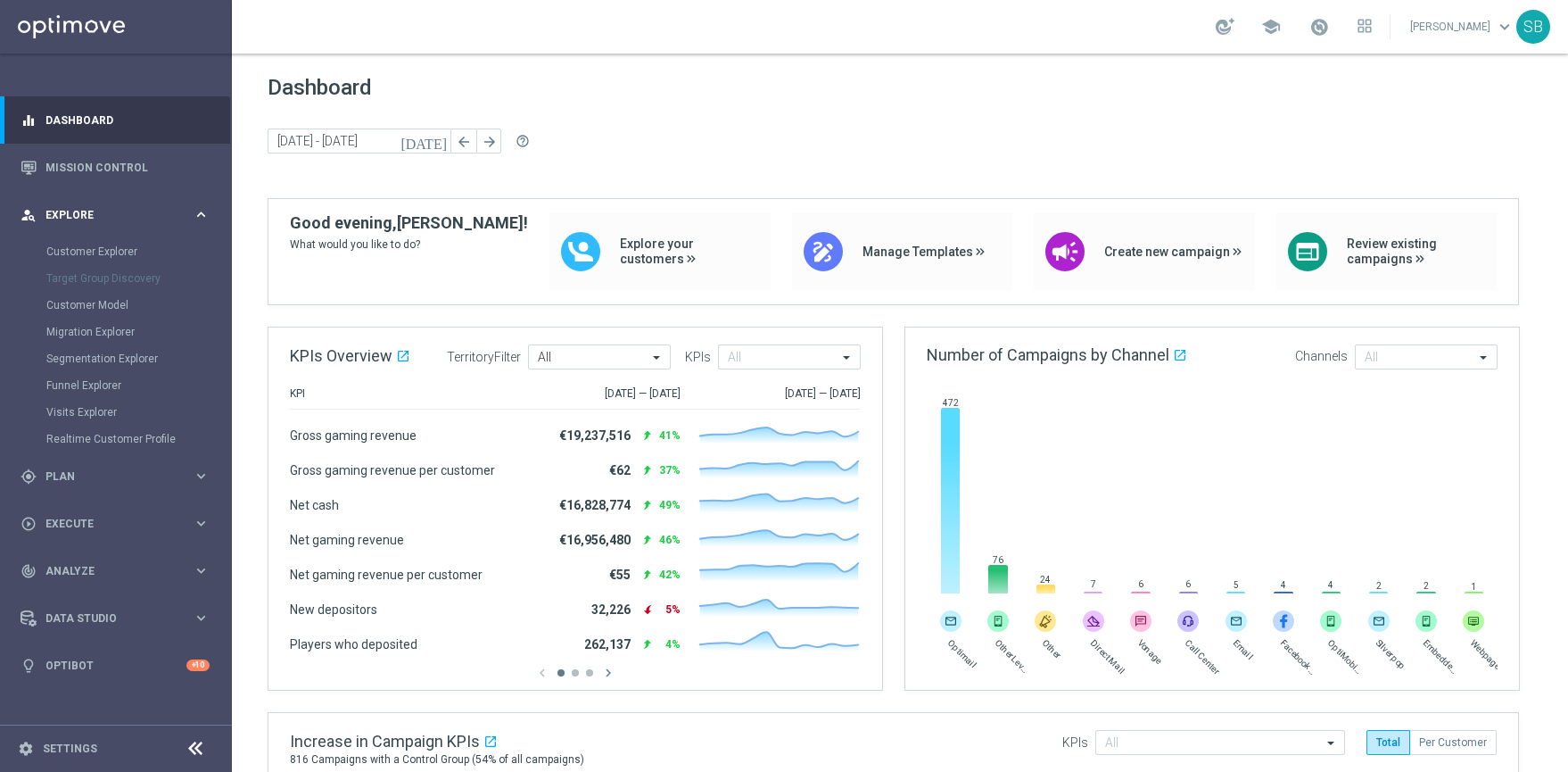
click at [199, 213] on icon "keyboard_arrow_right" at bounding box center [201, 214] width 17 height 17
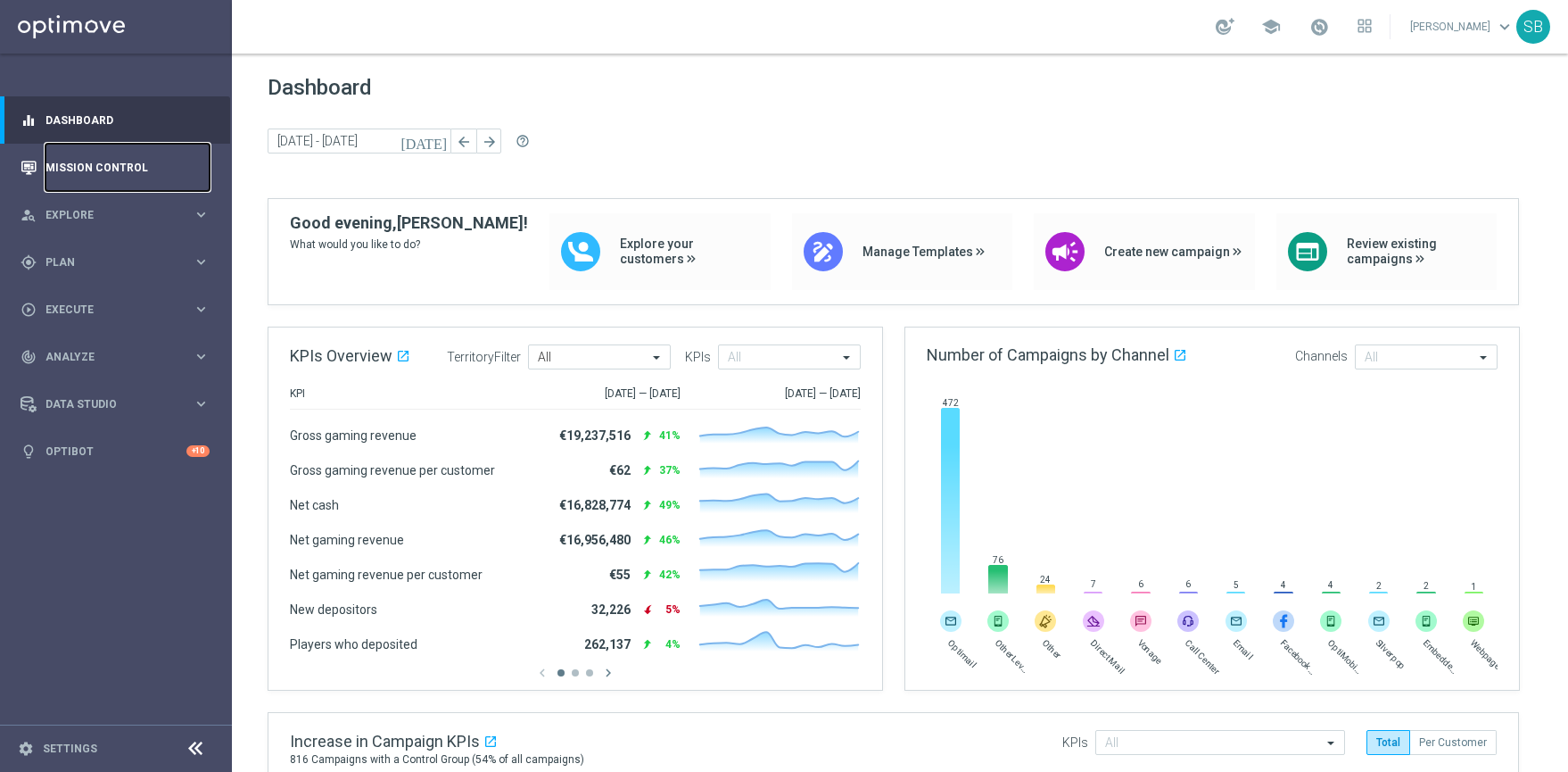
click at [129, 165] on link "Mission Control" at bounding box center [127, 168] width 164 height 48
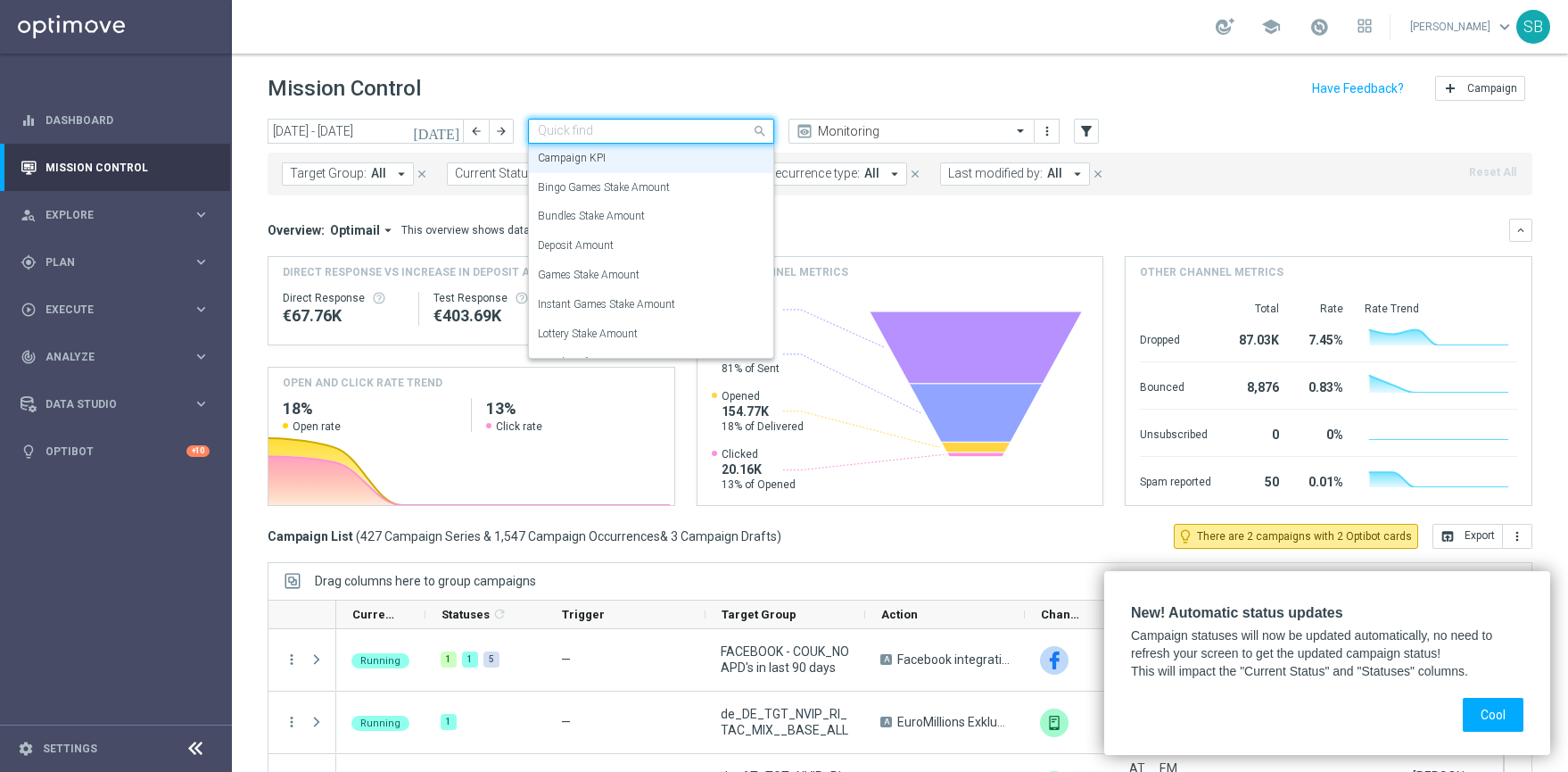
click at [753, 136] on span at bounding box center [762, 131] width 22 height 22
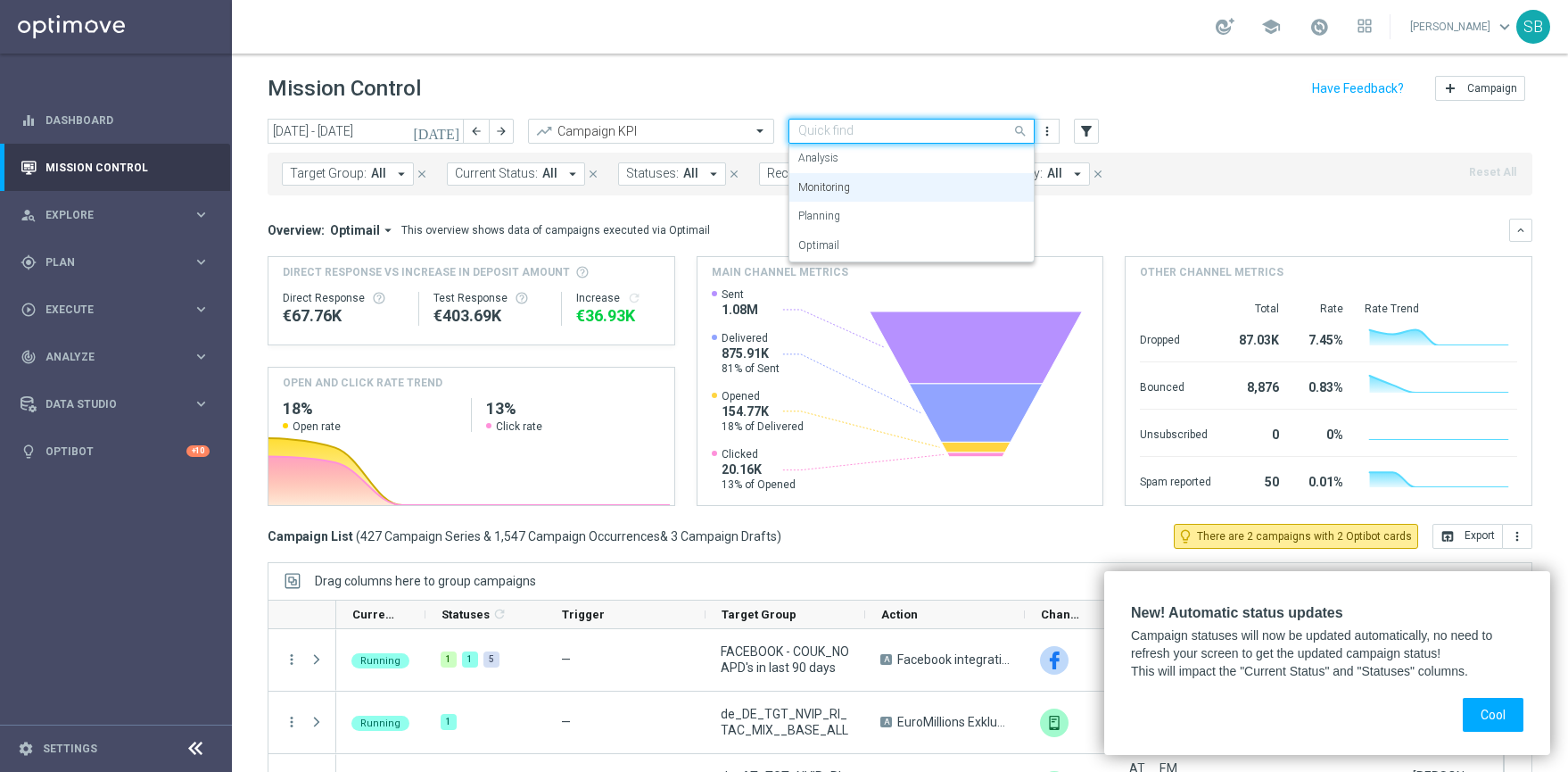
click at [1014, 131] on span at bounding box center [1023, 131] width 22 height 22
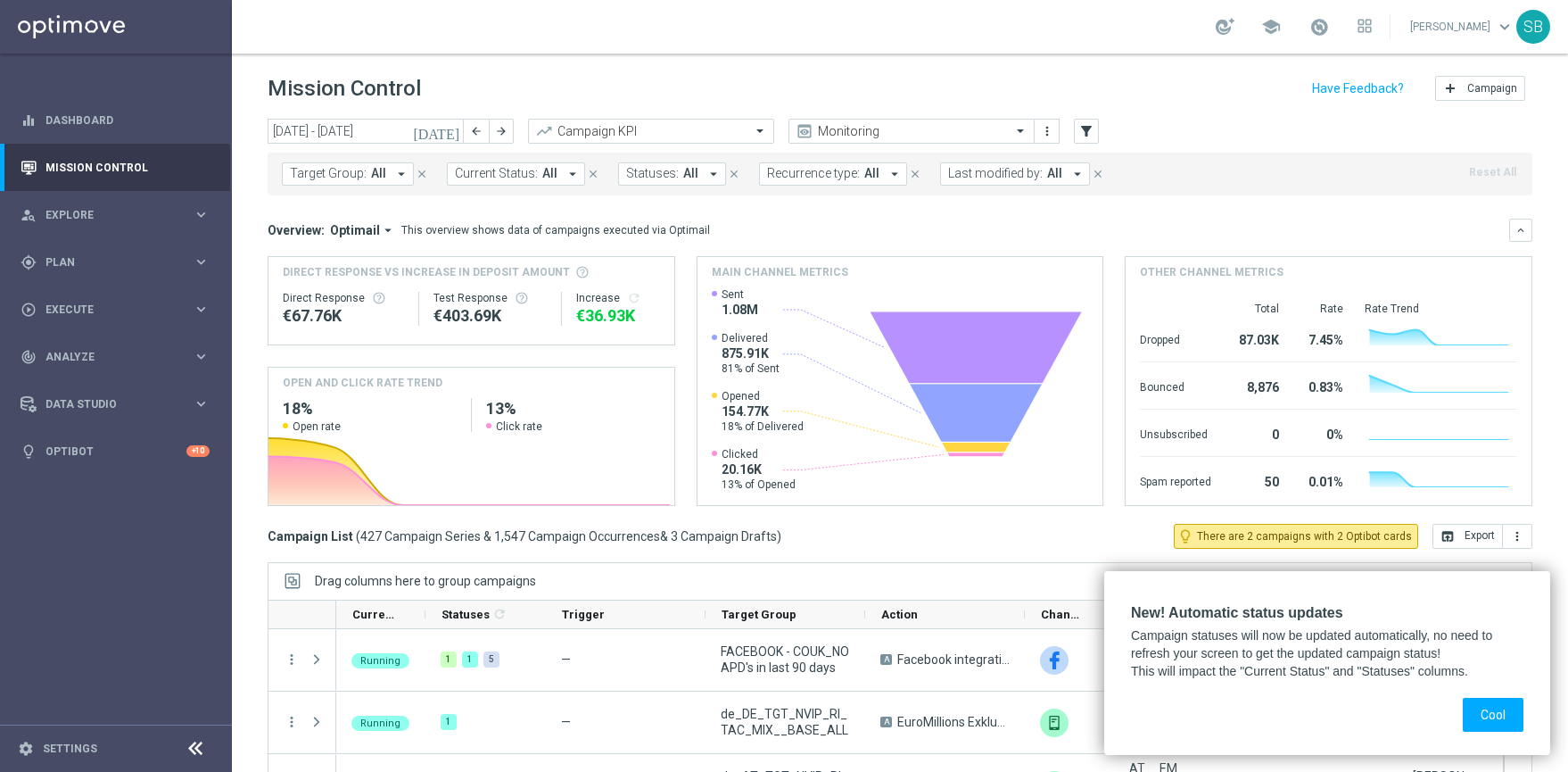
click at [679, 92] on div "Mission Control add Campaign" at bounding box center [899, 89] width 1265 height 35
click at [1088, 134] on icon "filter_alt" at bounding box center [1087, 131] width 16 height 16
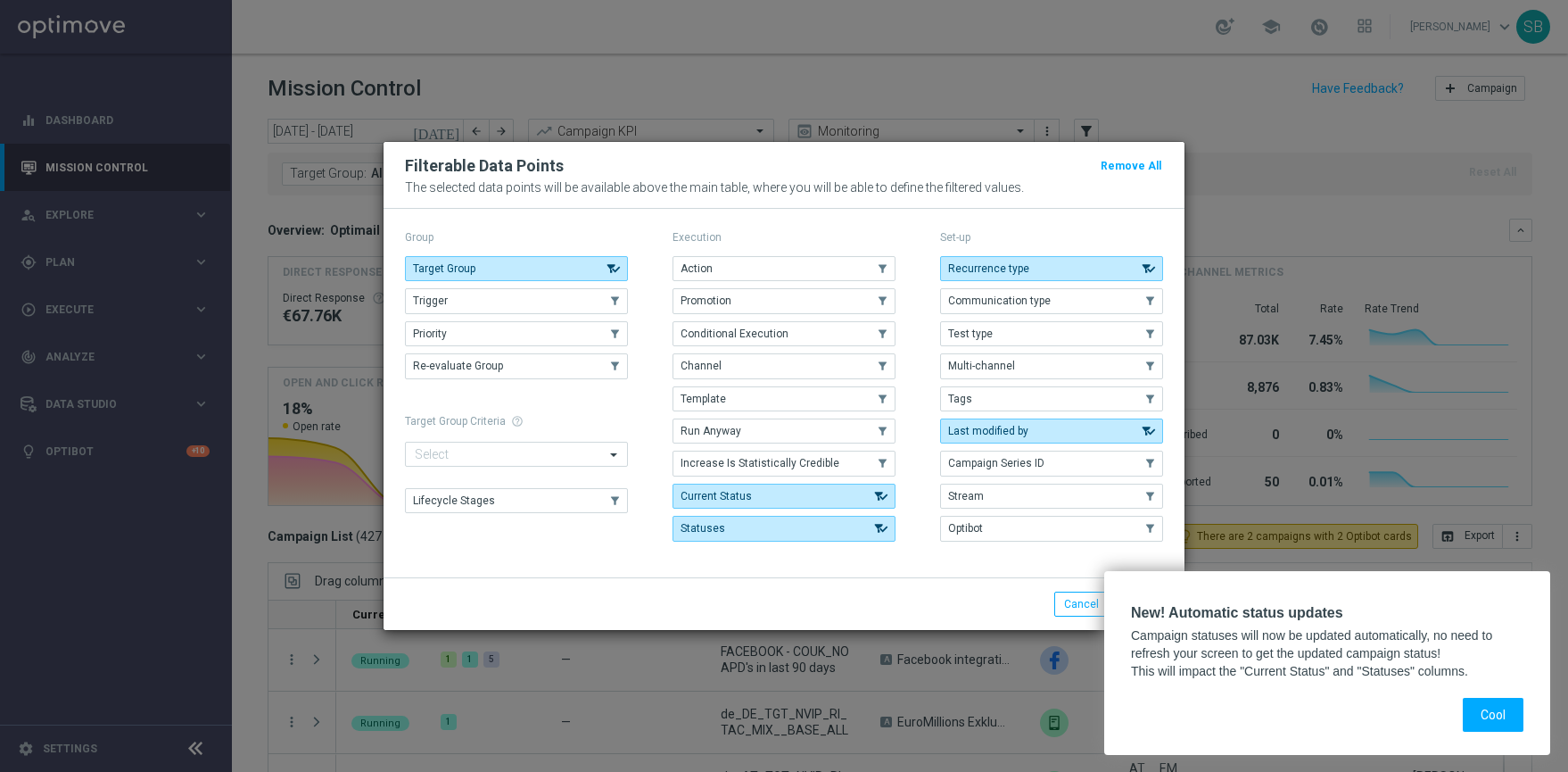
click at [1216, 125] on modal-container "Filterable Data Points Remove All The selected data points will be available ab…" at bounding box center [784, 386] width 1568 height 772
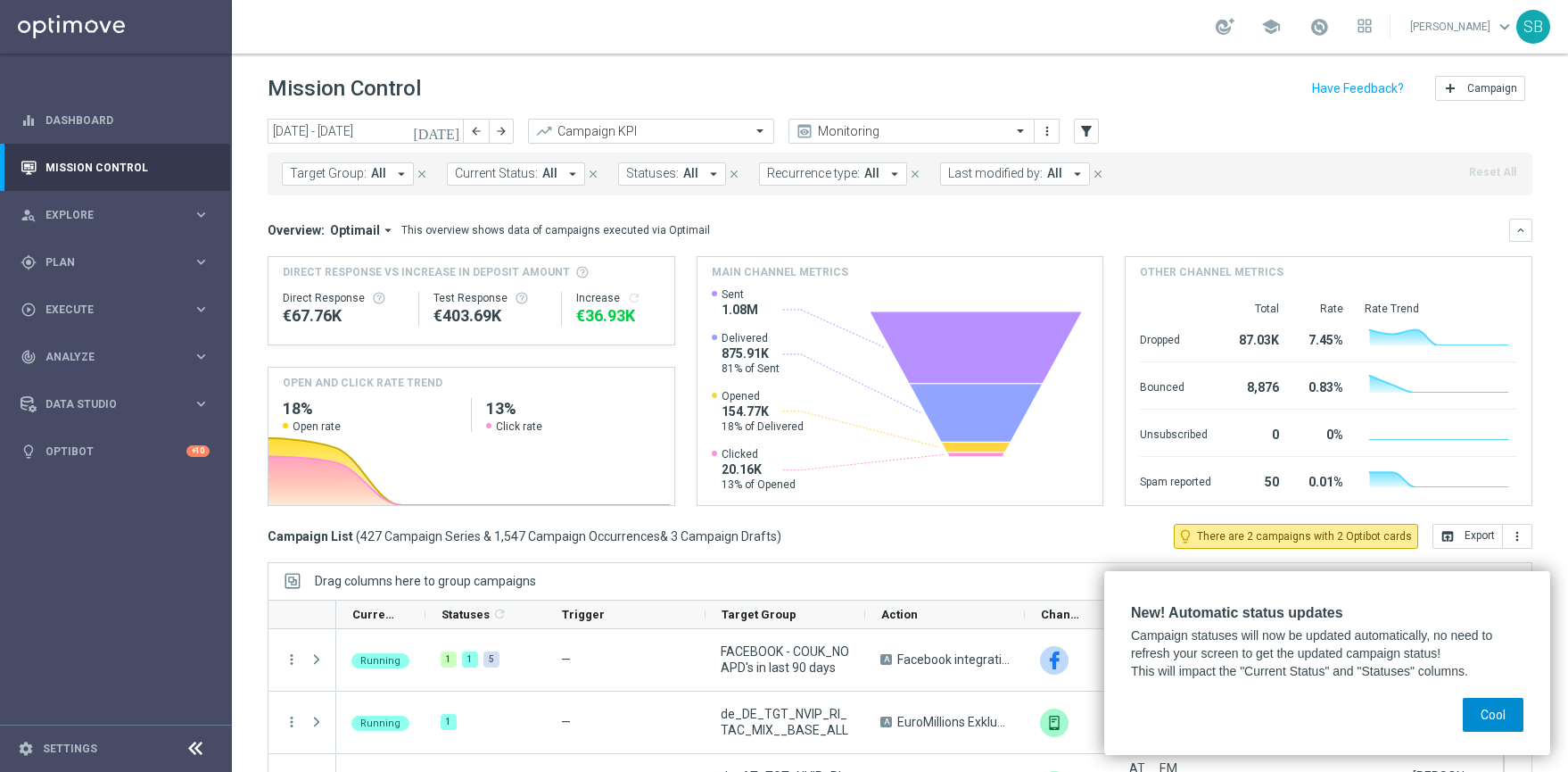
click at [1498, 719] on button "Cool" at bounding box center [1493, 714] width 60 height 34
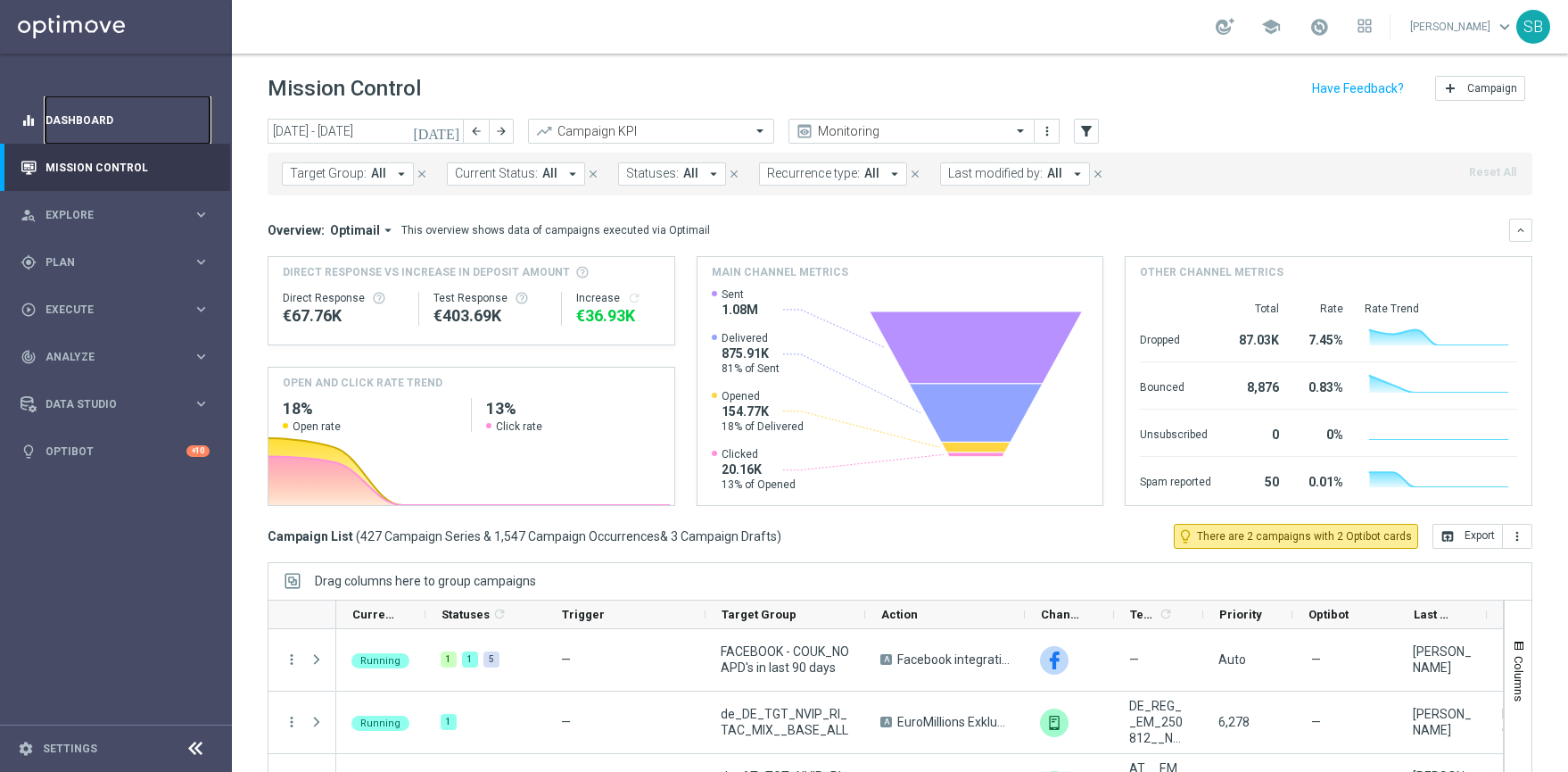
click at [76, 123] on link "Dashboard" at bounding box center [127, 120] width 164 height 48
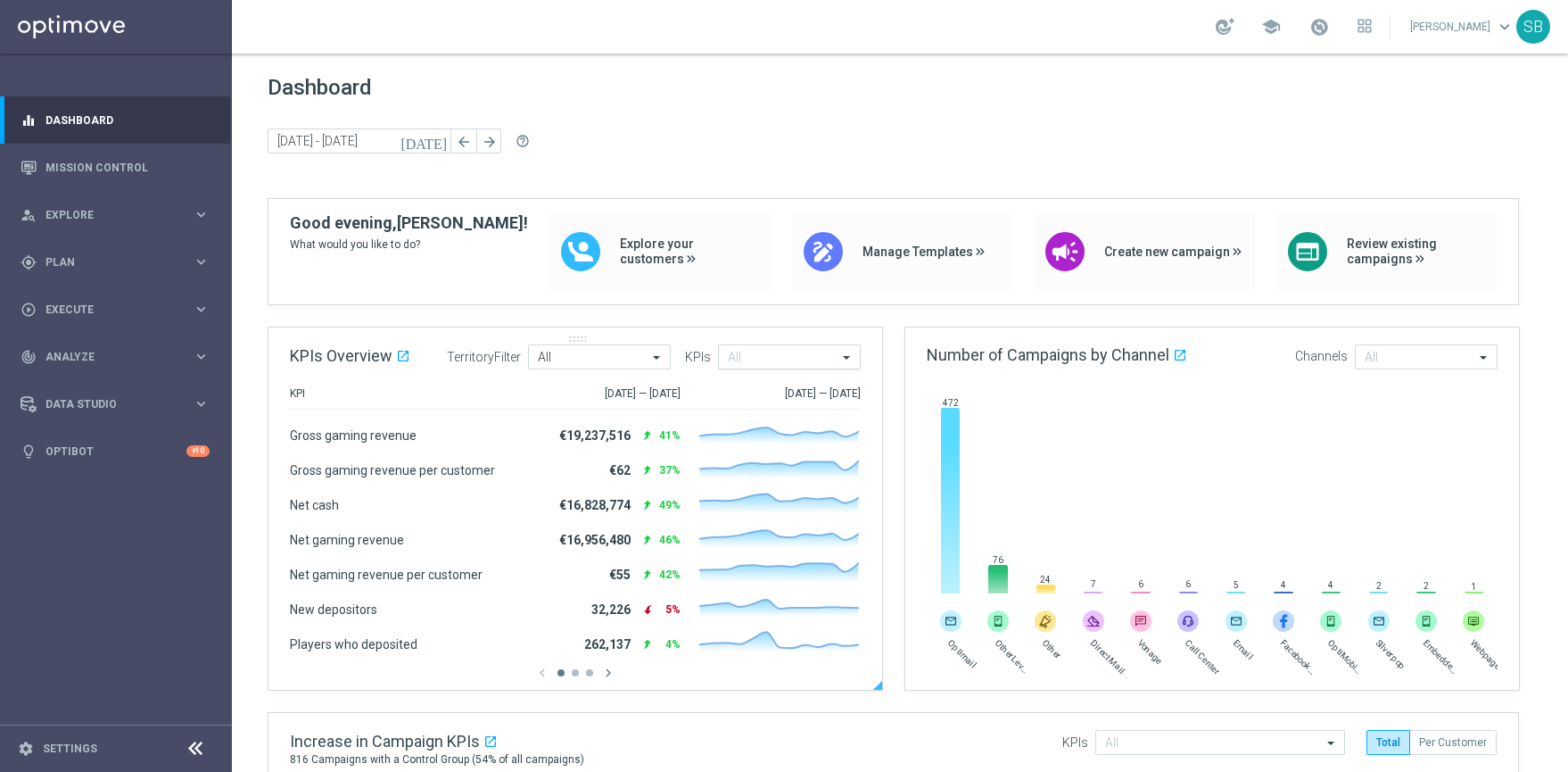
click at [843, 361] on span at bounding box center [849, 357] width 22 height 16
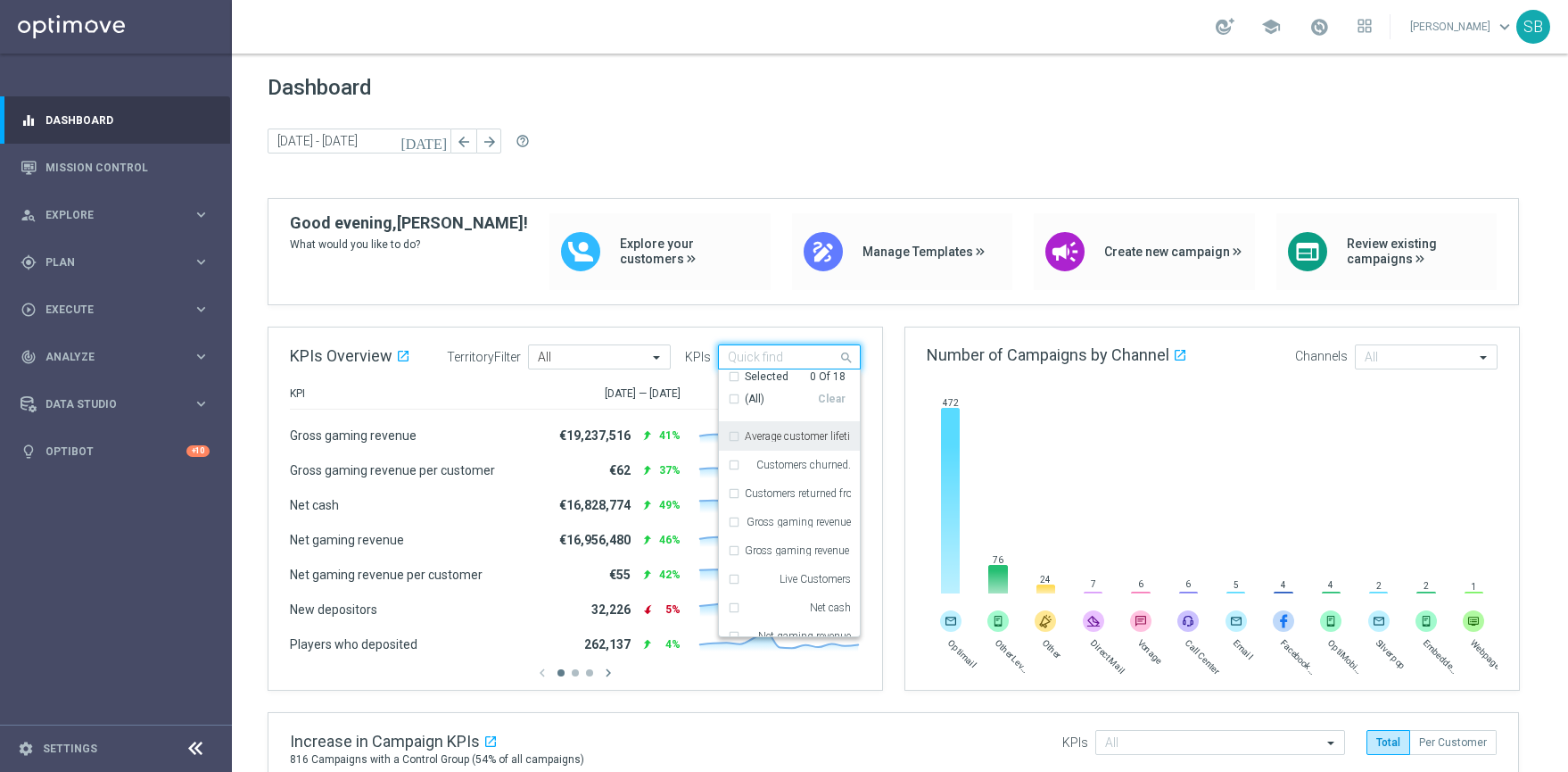
click at [737, 435] on div "Average customer lifetime value" at bounding box center [789, 436] width 123 height 28
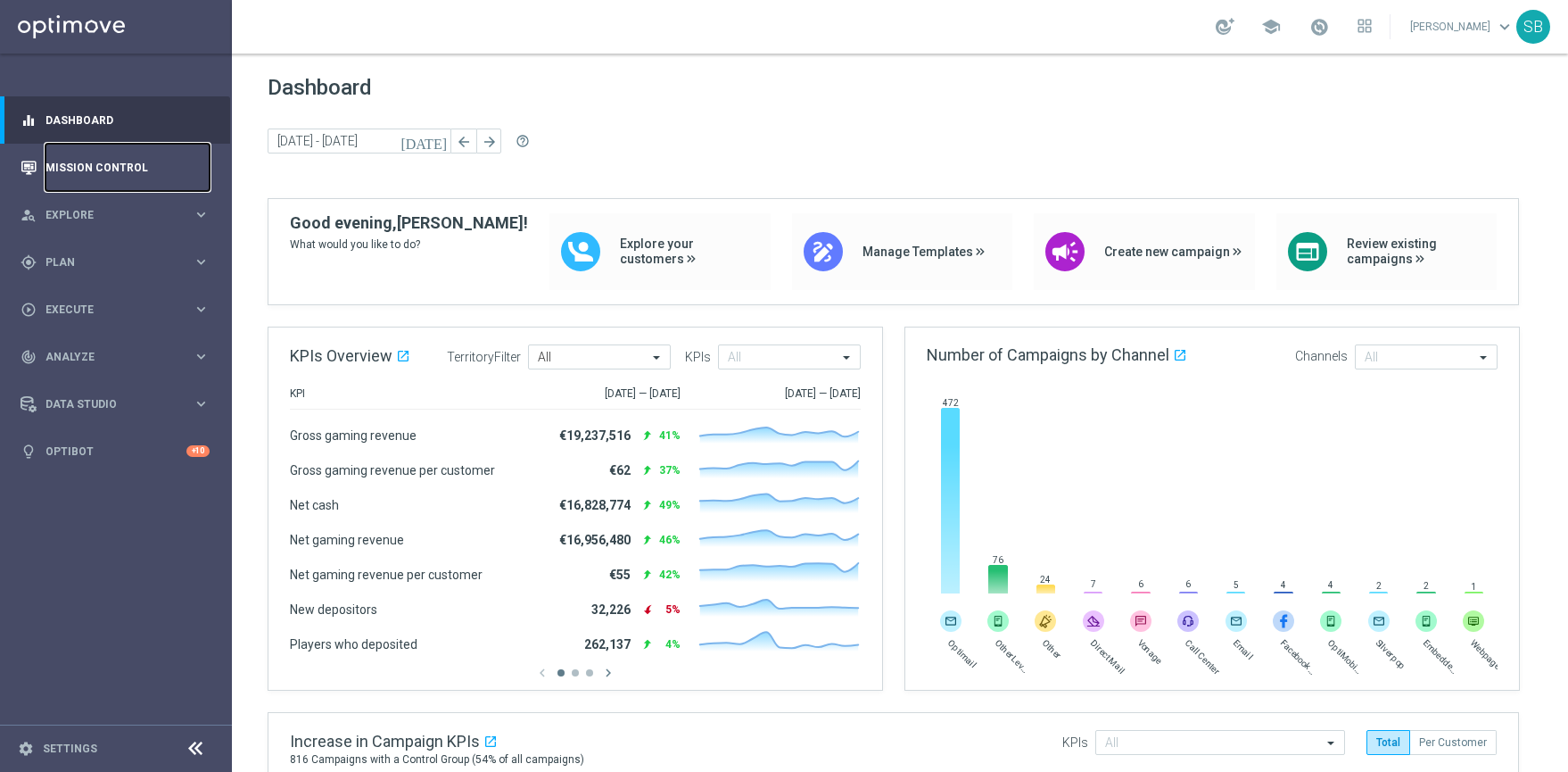
click at [93, 169] on link "Mission Control" at bounding box center [127, 168] width 164 height 48
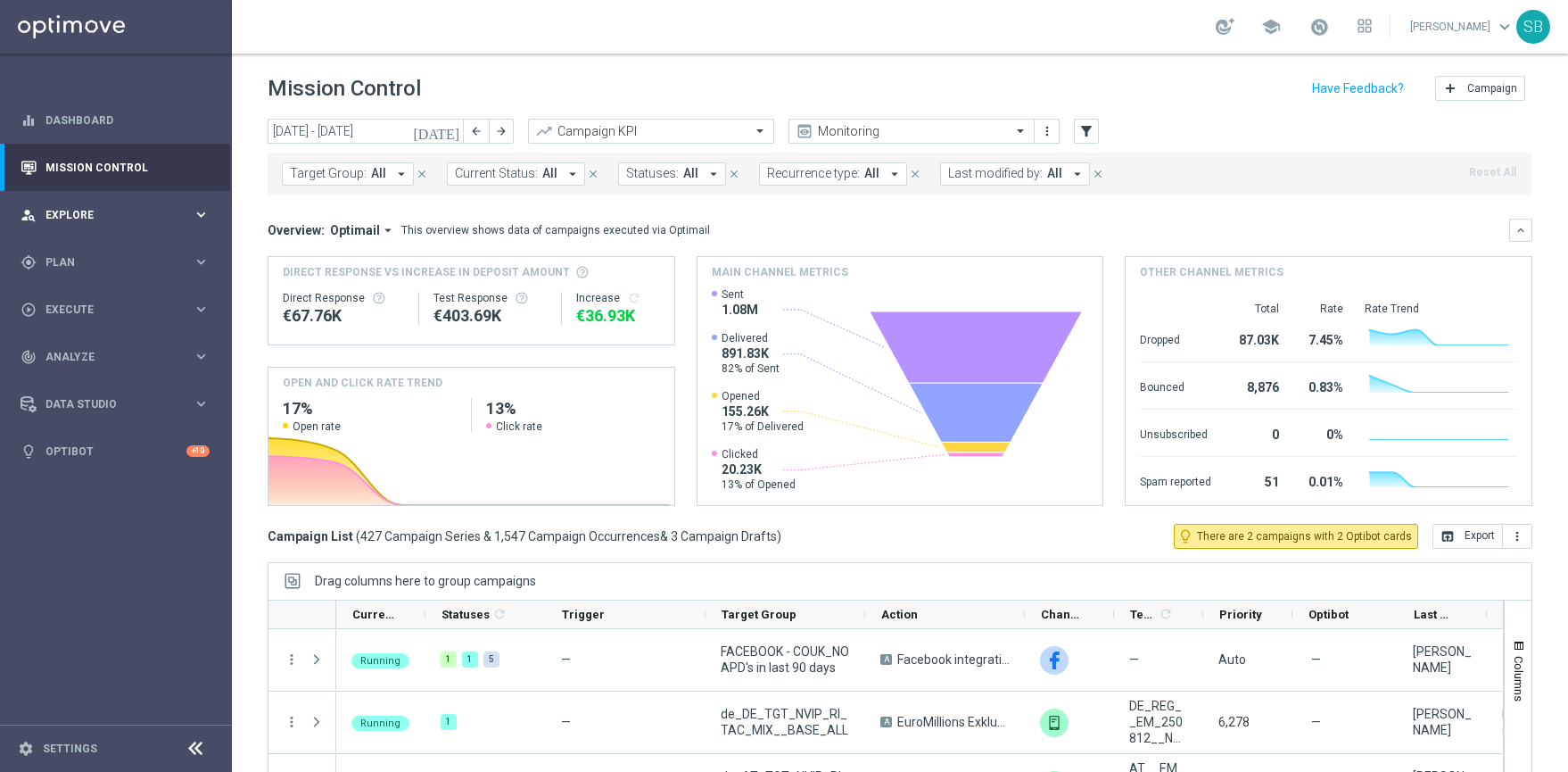
click at [206, 215] on icon "keyboard_arrow_right" at bounding box center [201, 214] width 17 height 17
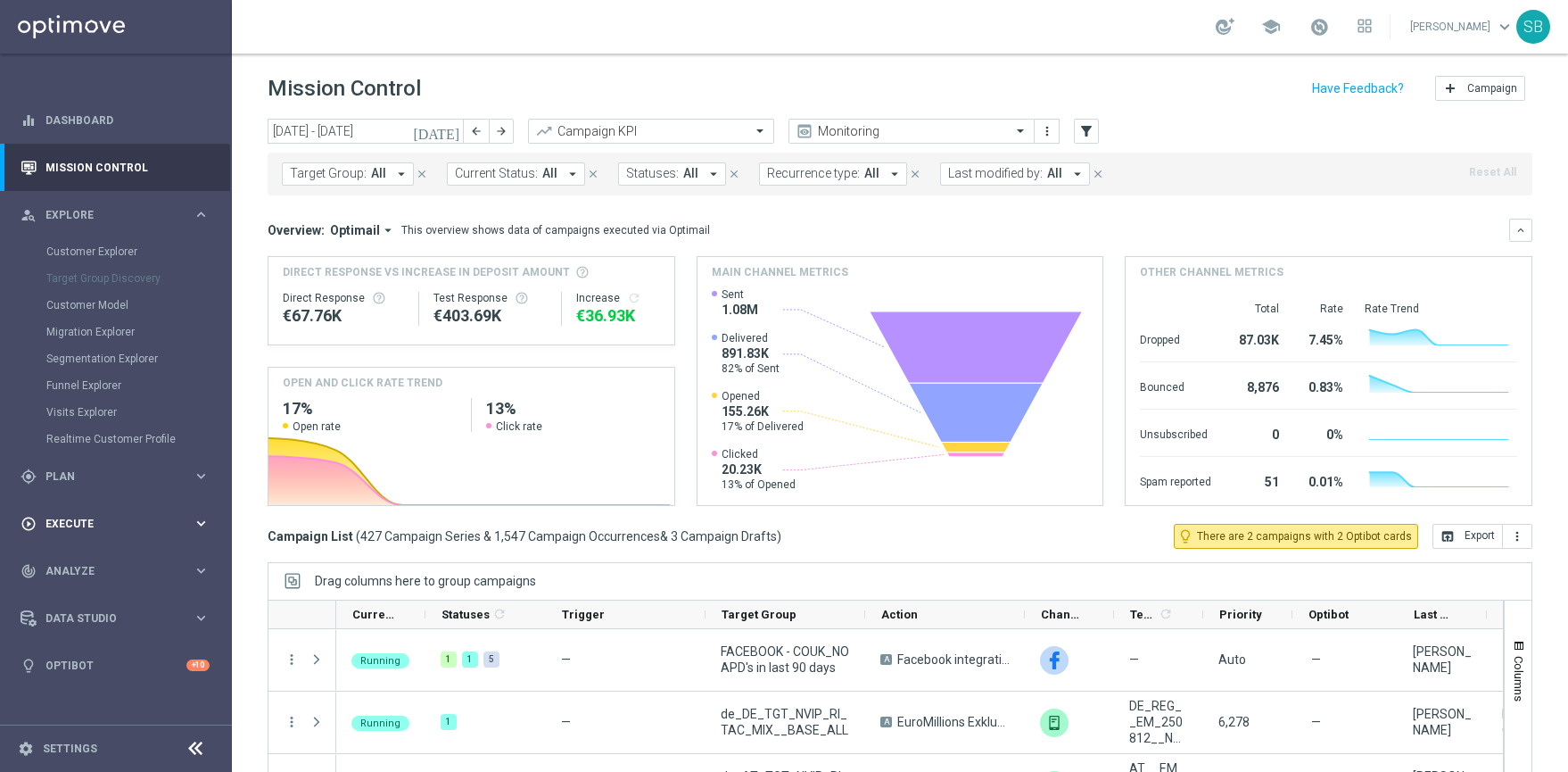
click at [204, 525] on icon "keyboard_arrow_right" at bounding box center [201, 523] width 17 height 17
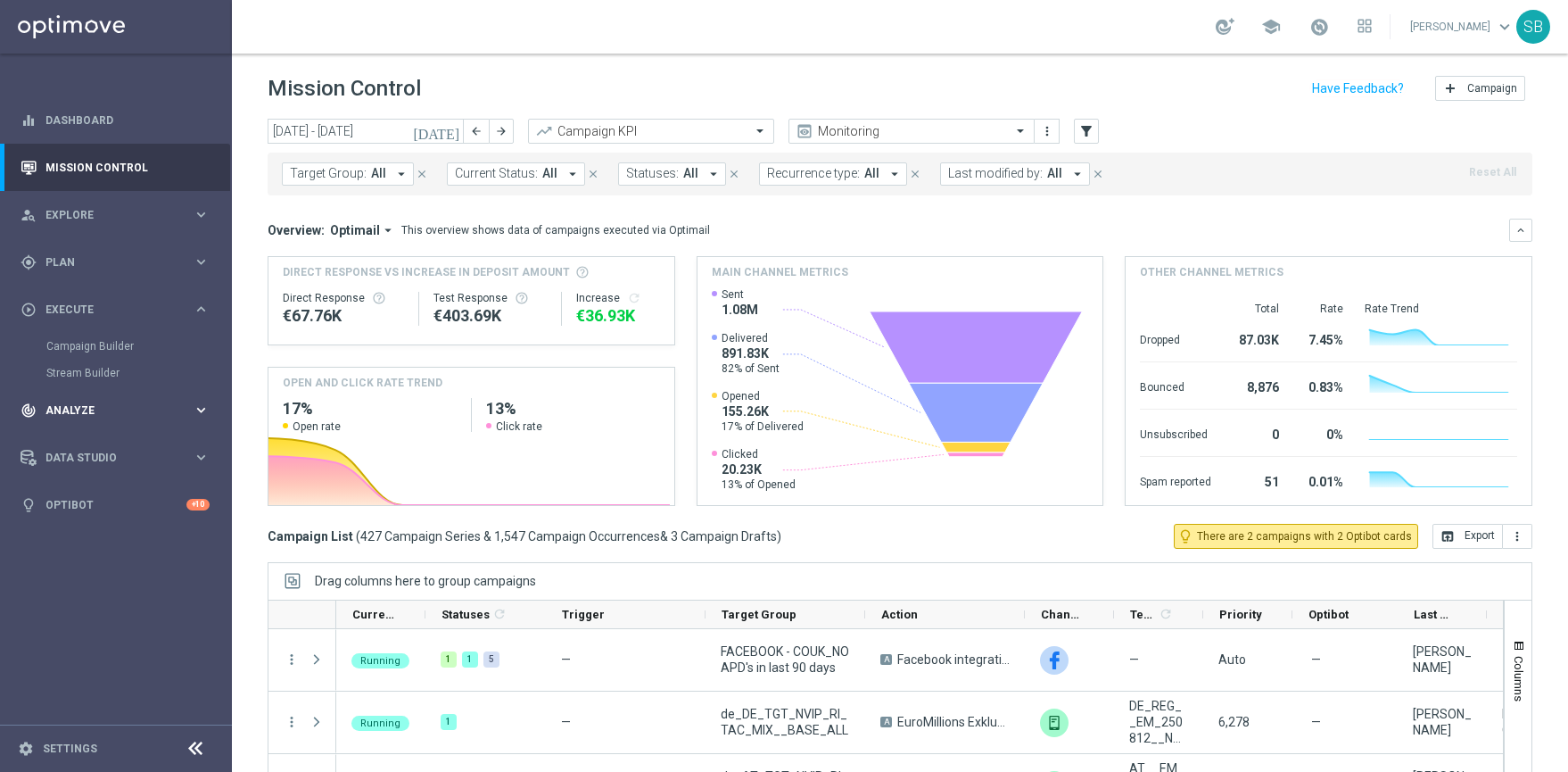
click at [199, 410] on icon "keyboard_arrow_right" at bounding box center [201, 409] width 17 height 17
click at [101, 390] on link "Customer 360" at bounding box center [116, 394] width 139 height 15
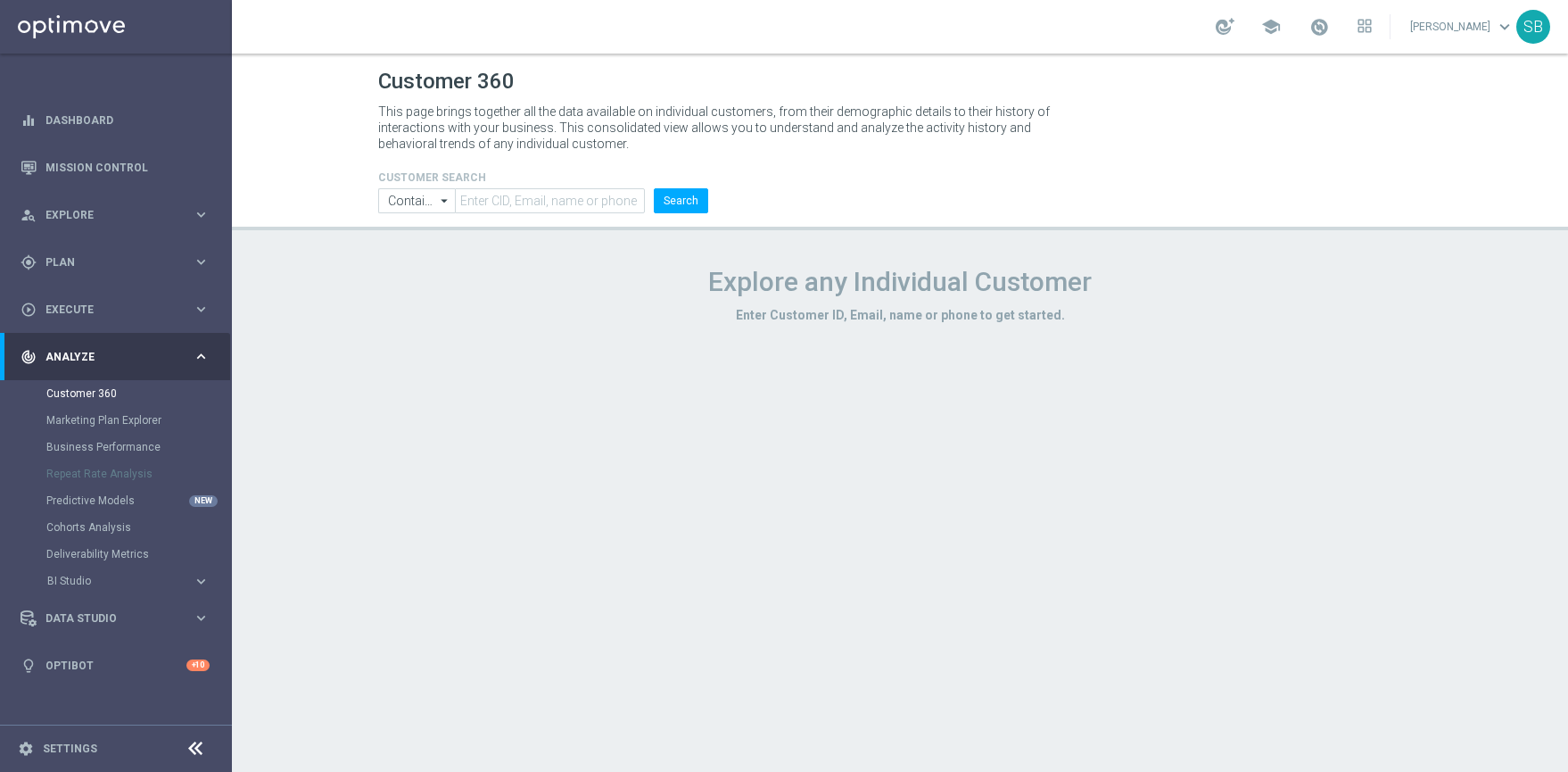
click at [199, 354] on icon "keyboard_arrow_right" at bounding box center [201, 356] width 17 height 17
click at [82, 451] on link "Optibot" at bounding box center [116, 451] width 141 height 48
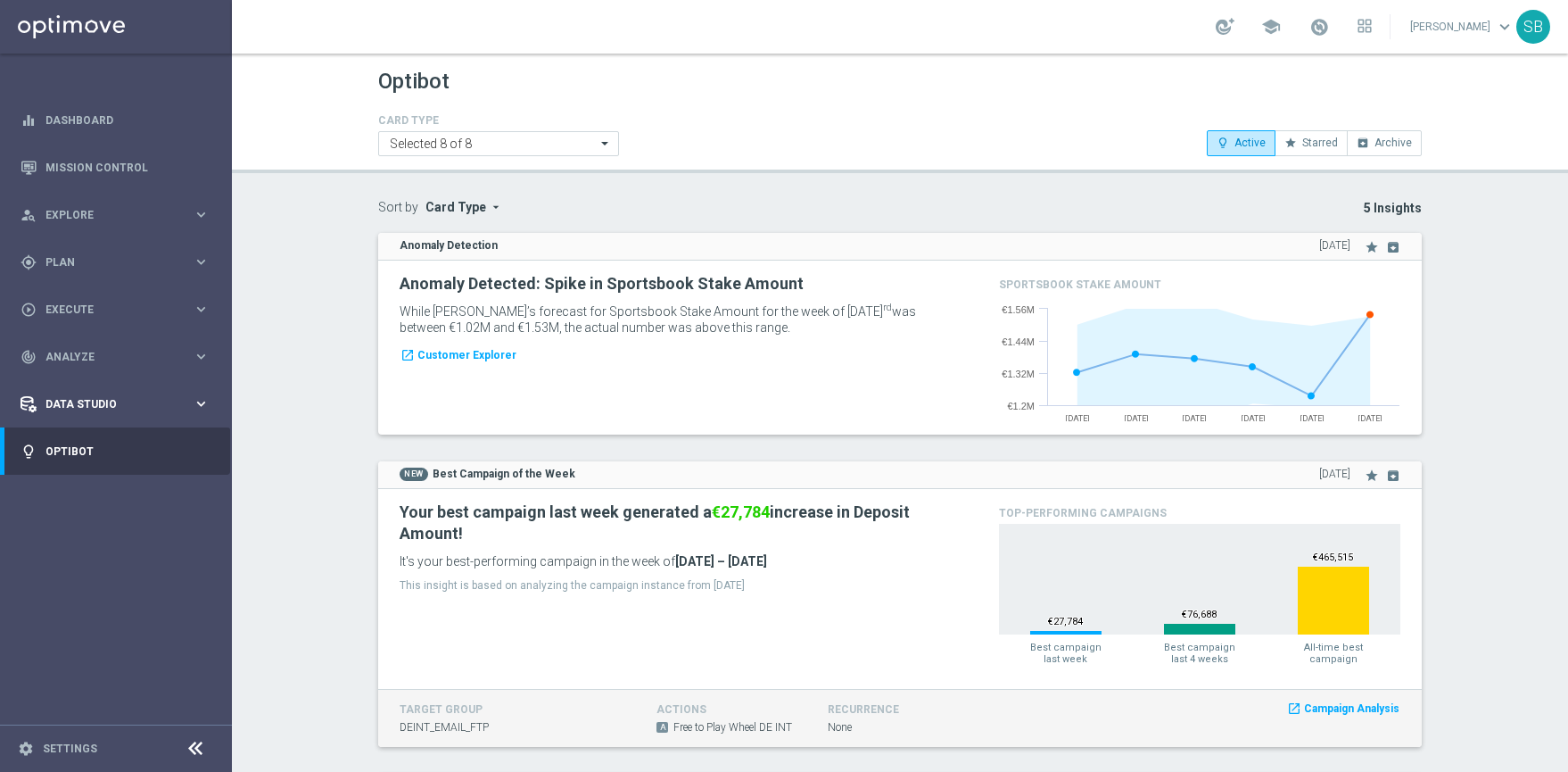
click at [201, 403] on icon "keyboard_arrow_right" at bounding box center [201, 404] width 17 height 17
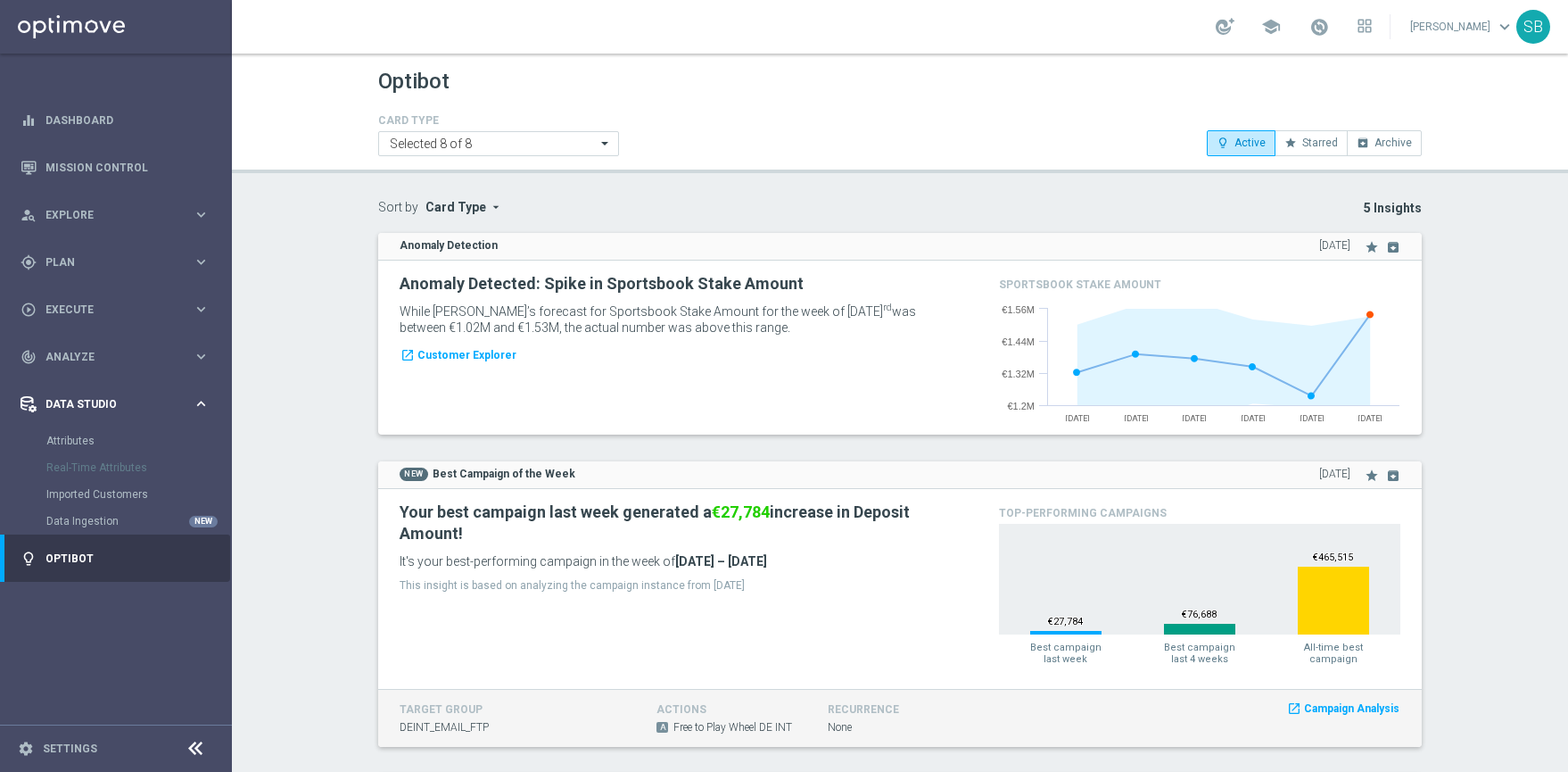
click at [201, 403] on icon "keyboard_arrow_right" at bounding box center [201, 404] width 17 height 17
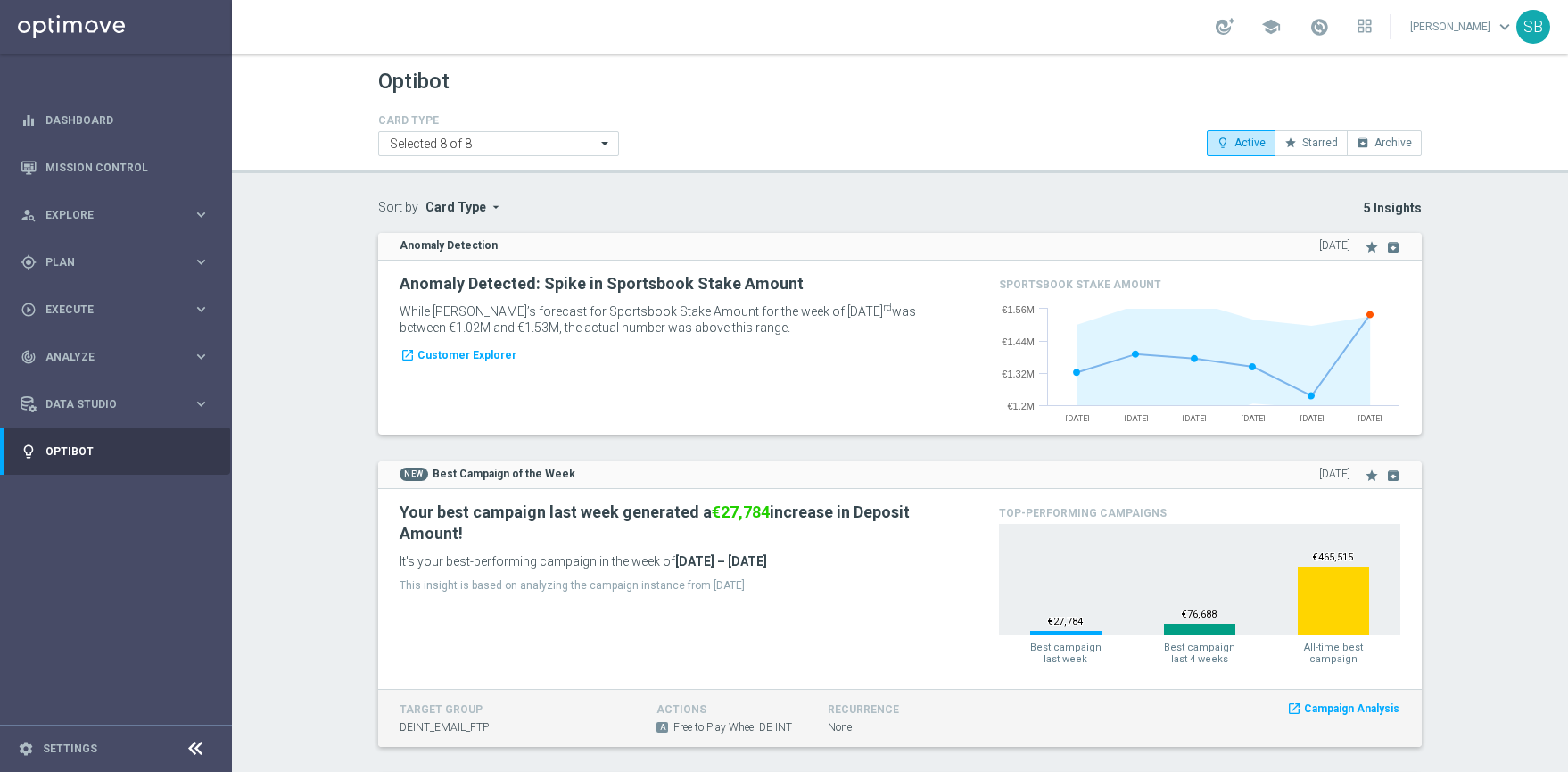
click at [1499, 27] on span "keyboard_arrow_down" at bounding box center [1505, 27] width 19 height 19
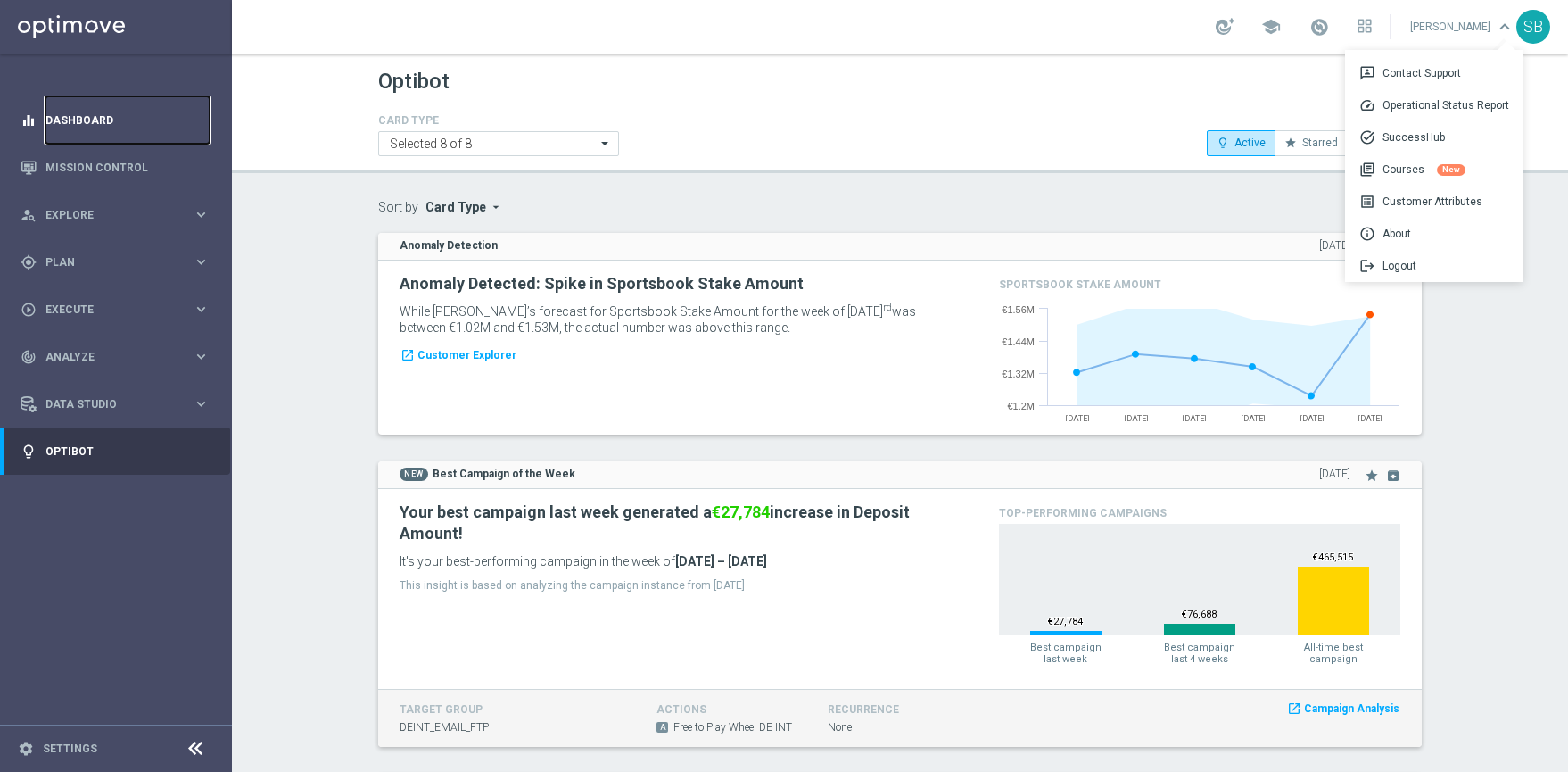
click at [103, 123] on link "Dashboard" at bounding box center [127, 120] width 164 height 48
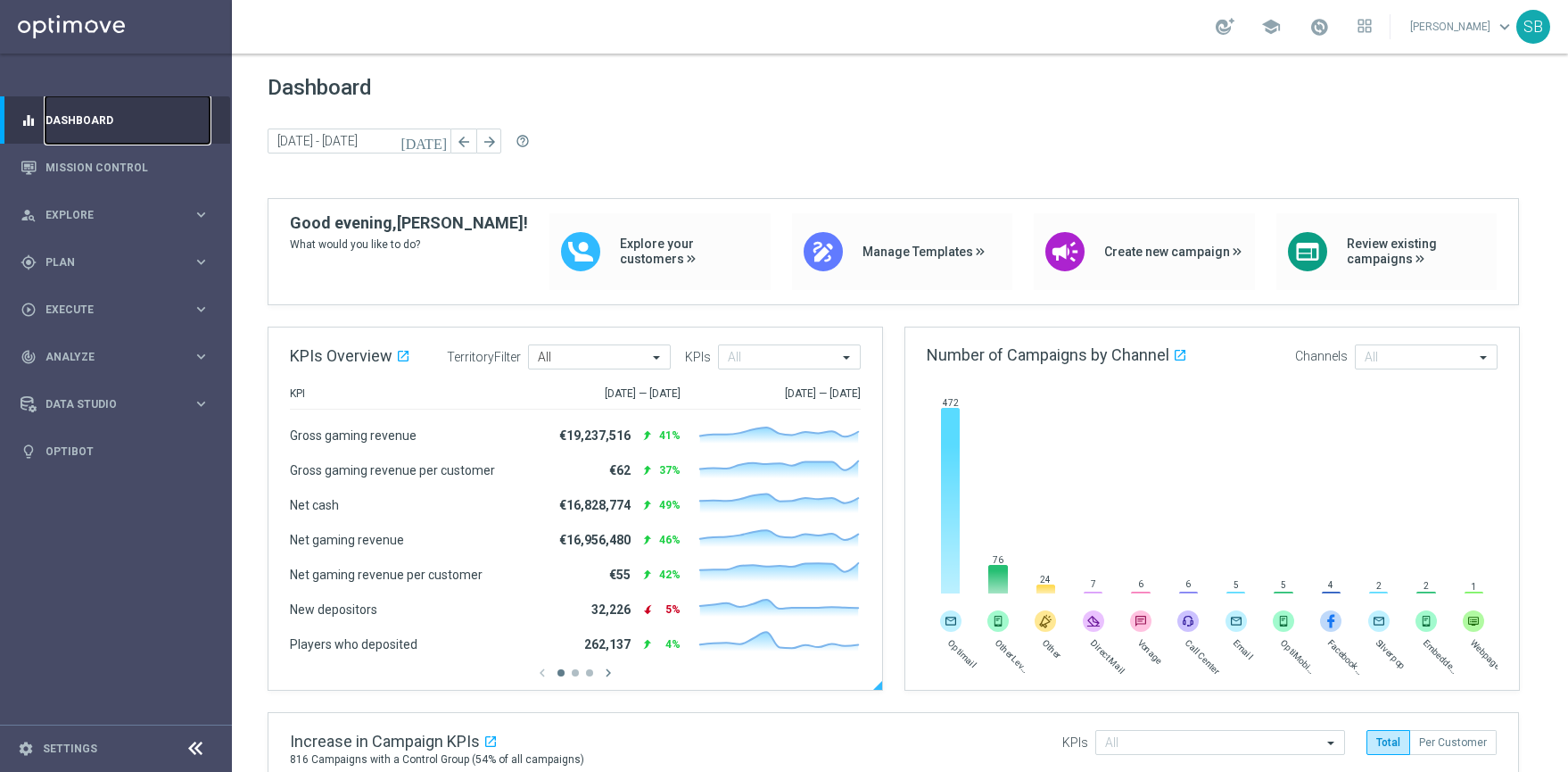
scroll to position [4, 0]
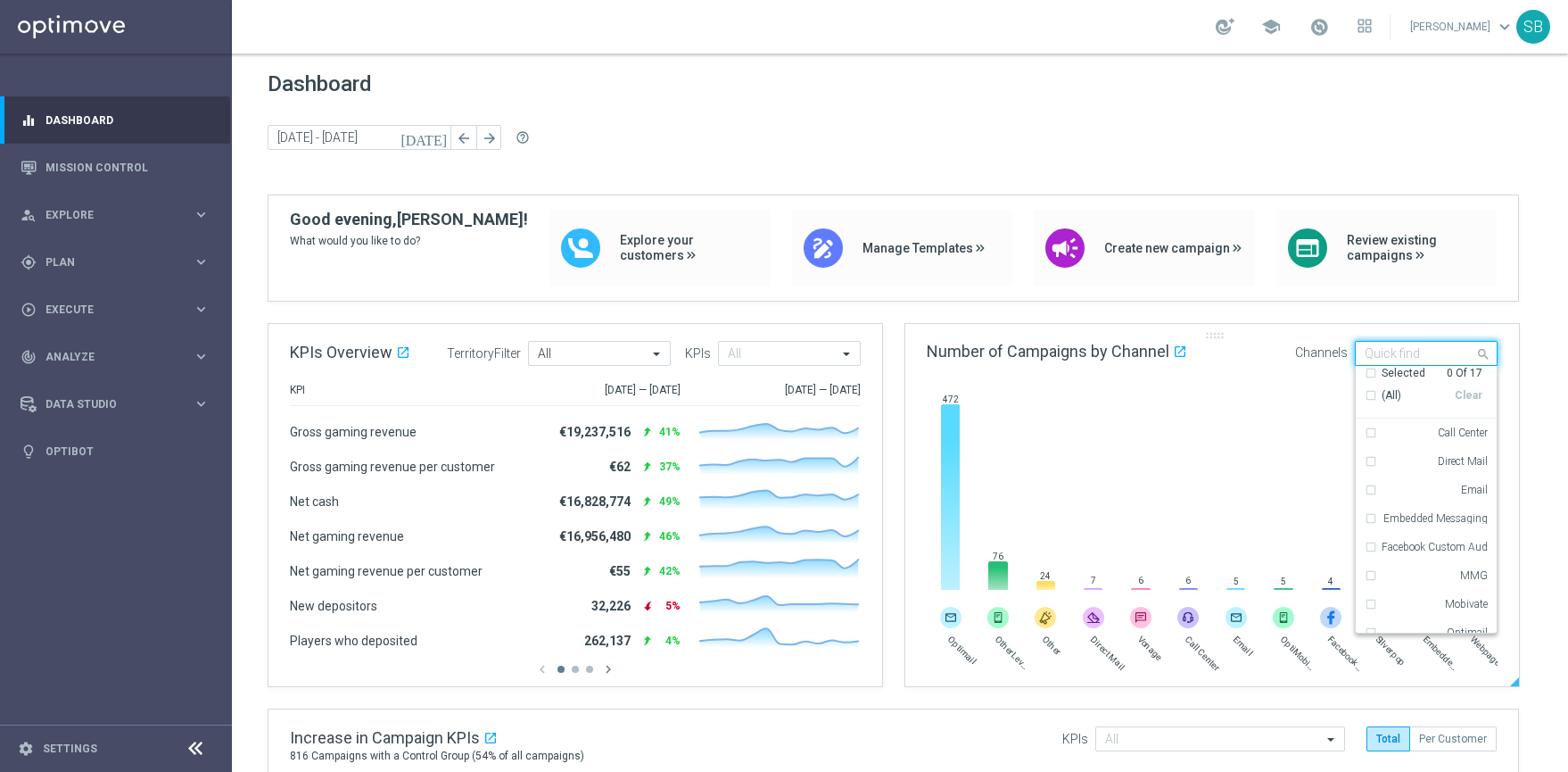
click at [1482, 357] on span at bounding box center [1486, 353] width 22 height 22
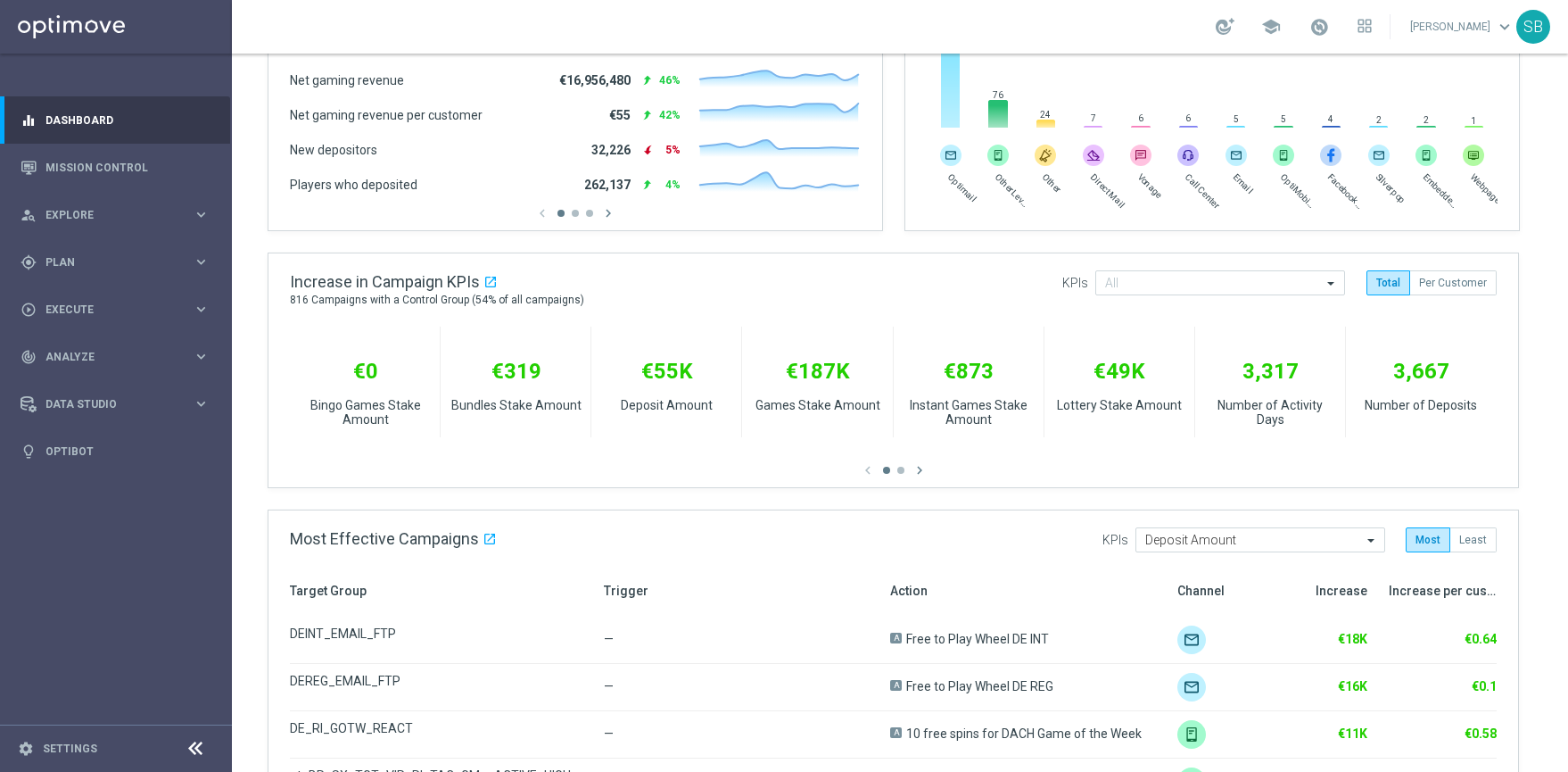
scroll to position [462, 0]
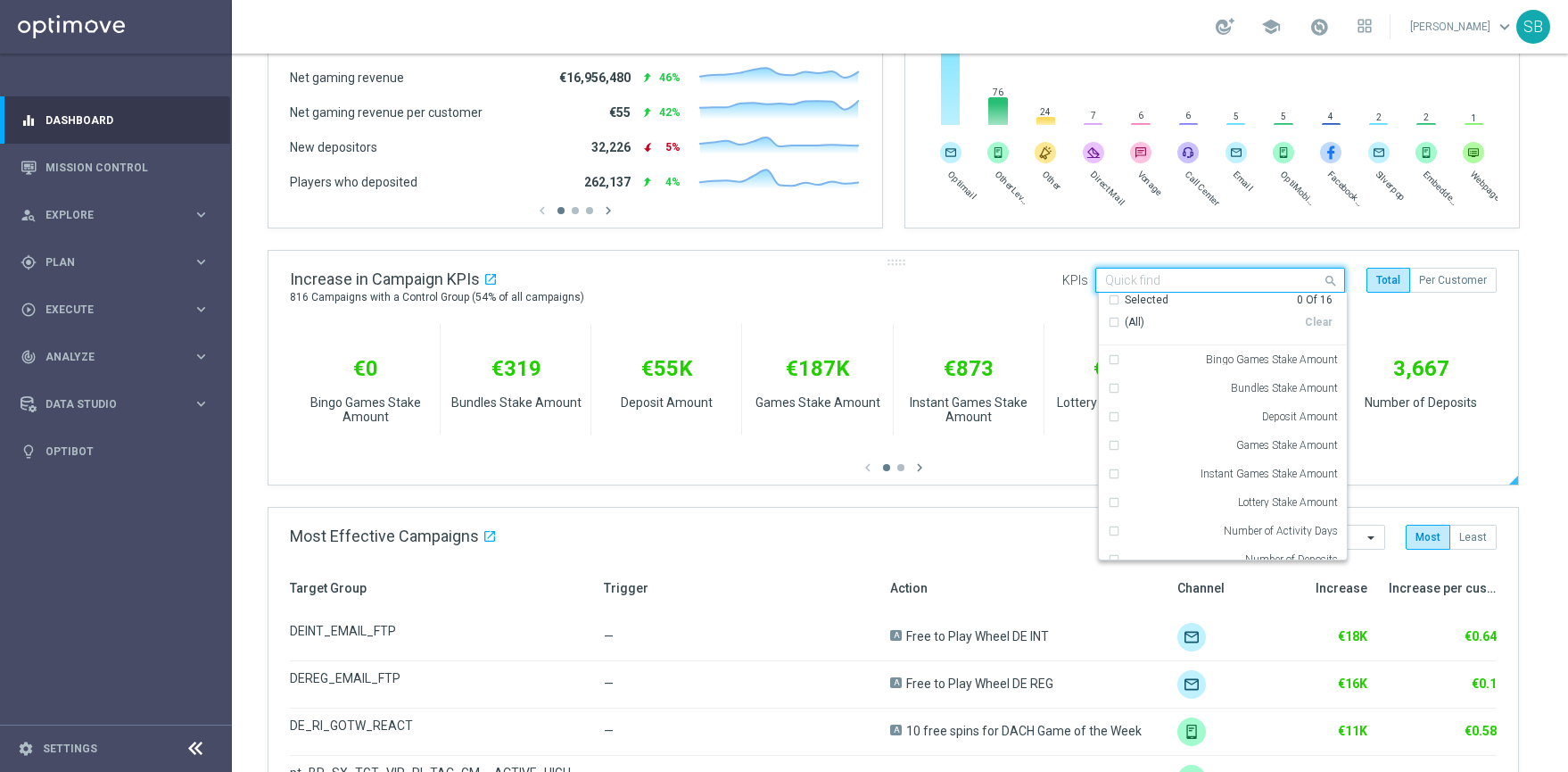
click at [1340, 280] on span at bounding box center [1334, 280] width 22 height 22
click at [1116, 508] on div "Lottery Stake Amount" at bounding box center [1223, 502] width 230 height 28
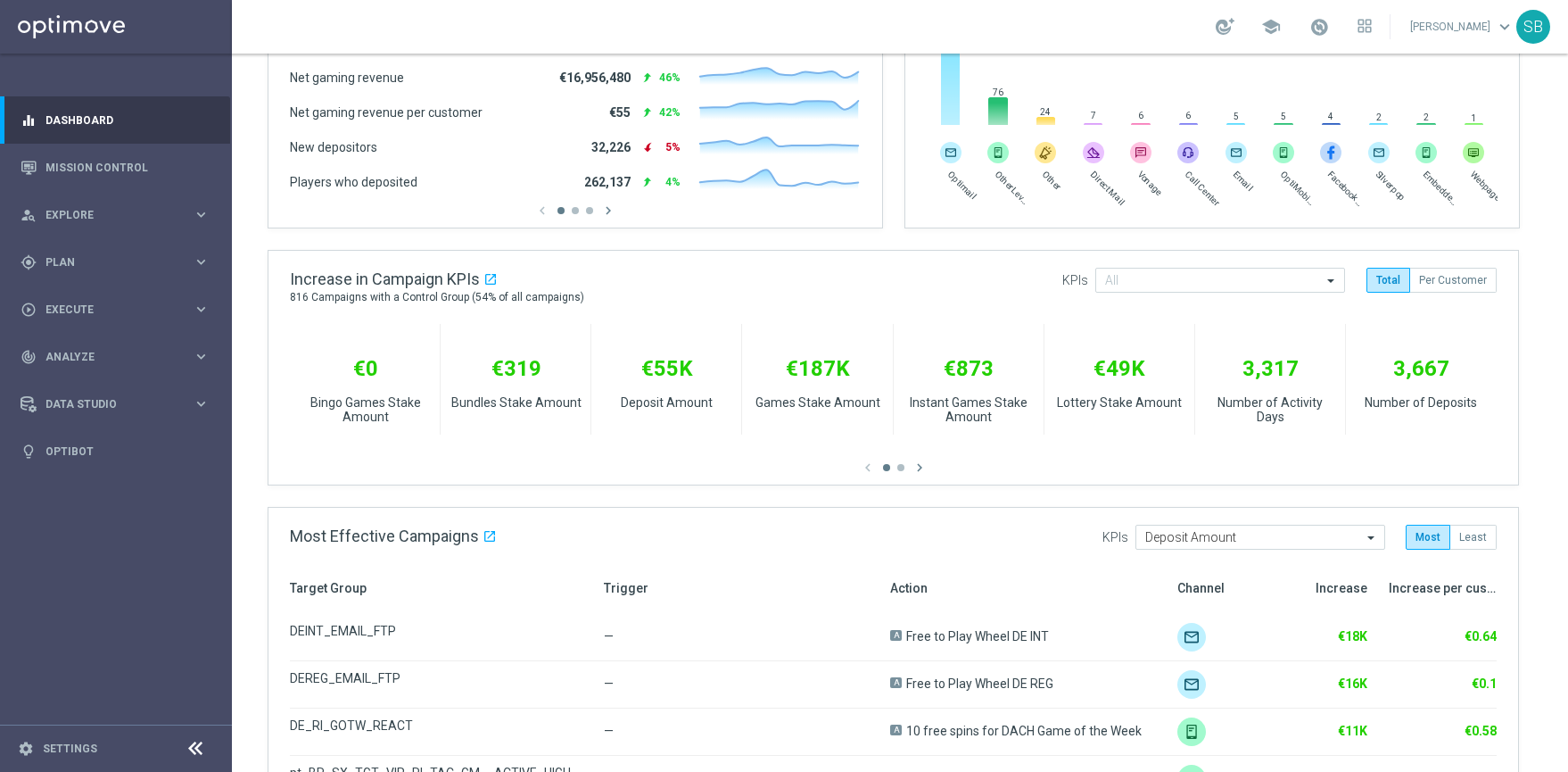
click at [1545, 360] on gridster "Dashboard today 11 Aug 2025 - 12 Aug 2025 arrow_back arrow_forward help_outline…" at bounding box center [899, 434] width 1336 height 1686
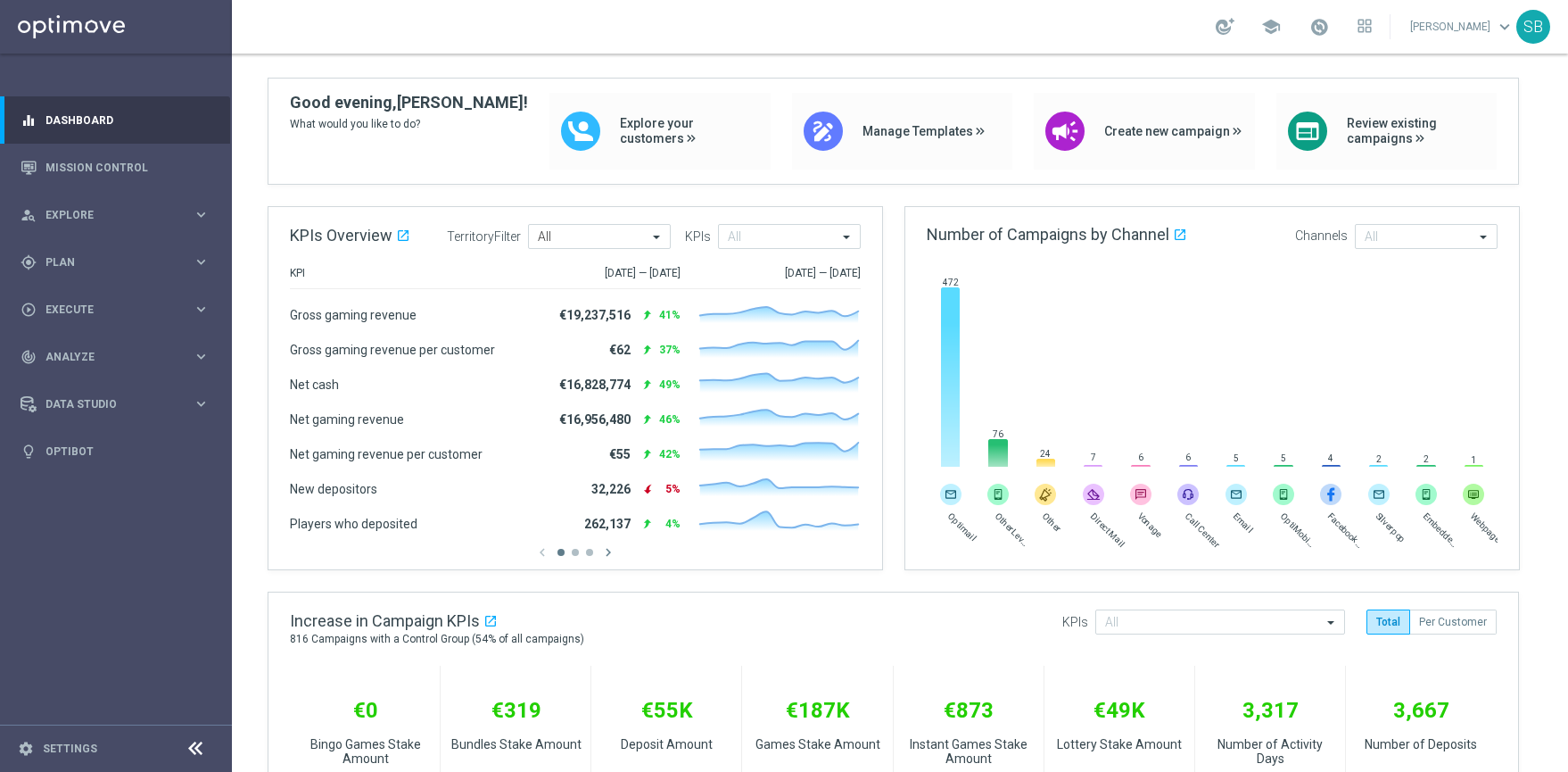
scroll to position [49, 0]
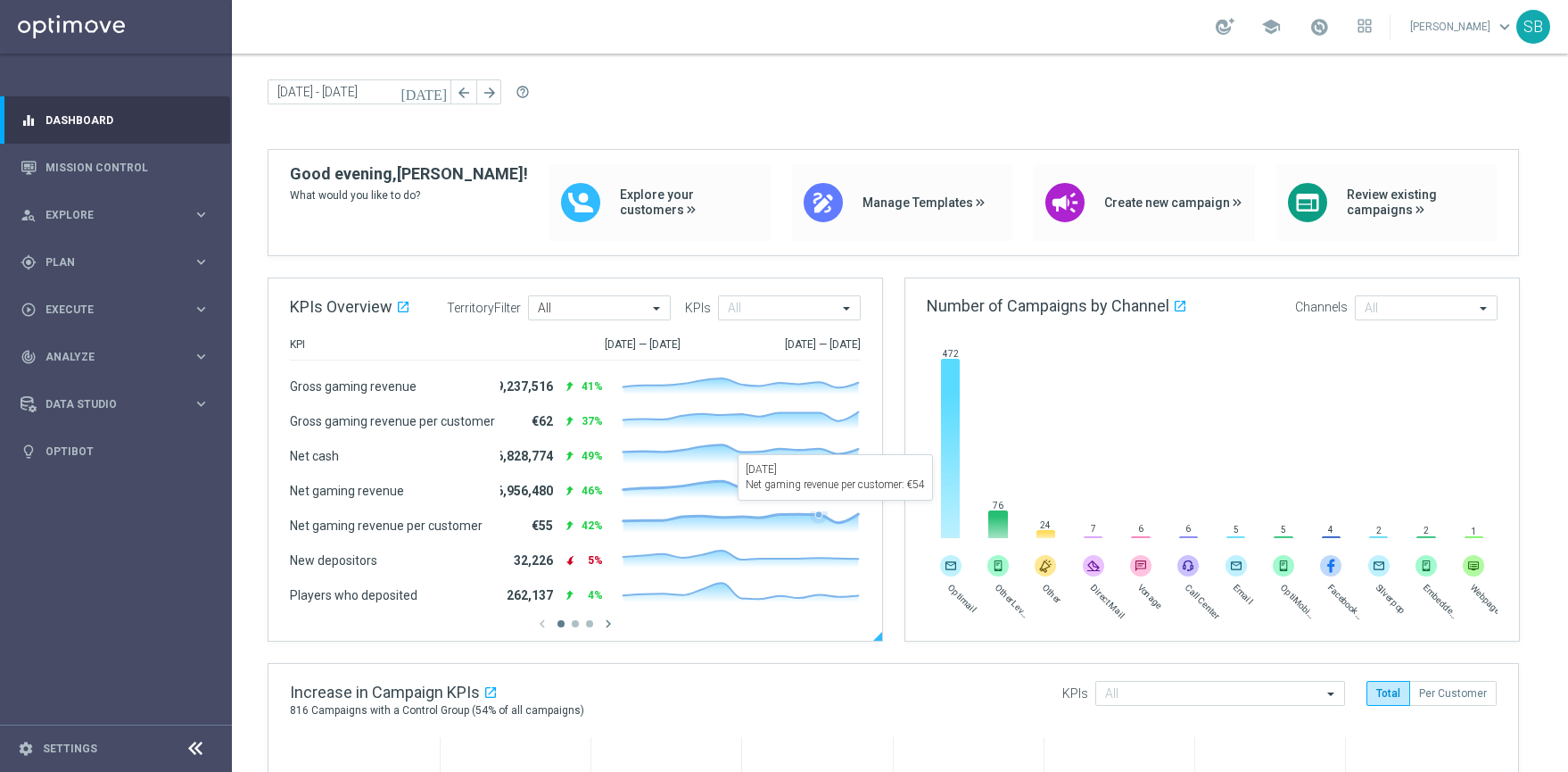
drag, startPoint x: 879, startPoint y: 288, endPoint x: 835, endPoint y: 514, distance: 230.2
click at [835, 514] on gridster-item "KPIs Overview open_in_new .cls-1 { fill: #d1d8dc; } TerritoryFilter All All KPI…" at bounding box center [575, 459] width 615 height 364
drag, startPoint x: 881, startPoint y: 585, endPoint x: 880, endPoint y: 554, distance: 31.0
click at [880, 554] on div at bounding box center [878, 459] width 9 height 362
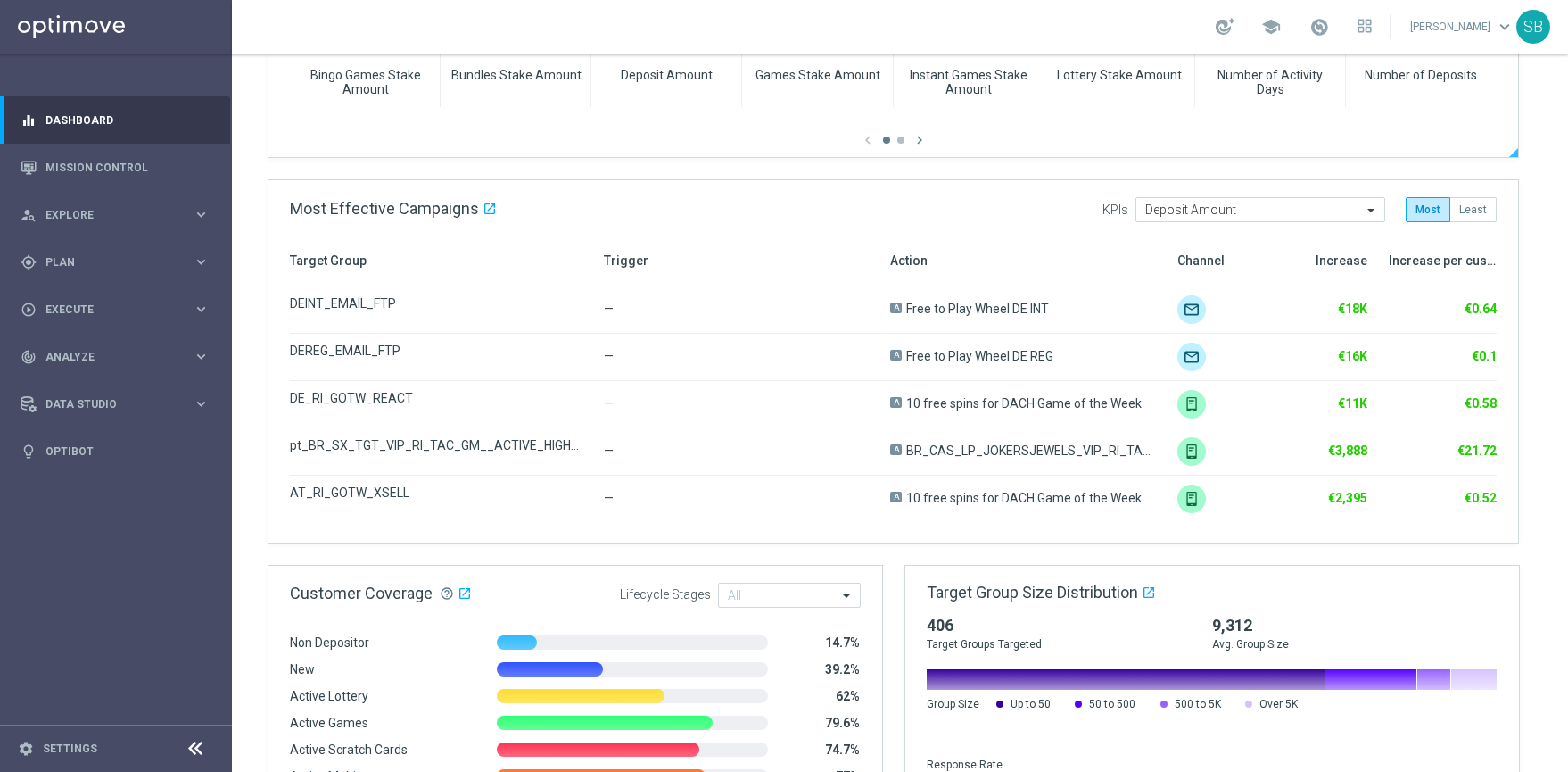
scroll to position [891, 0]
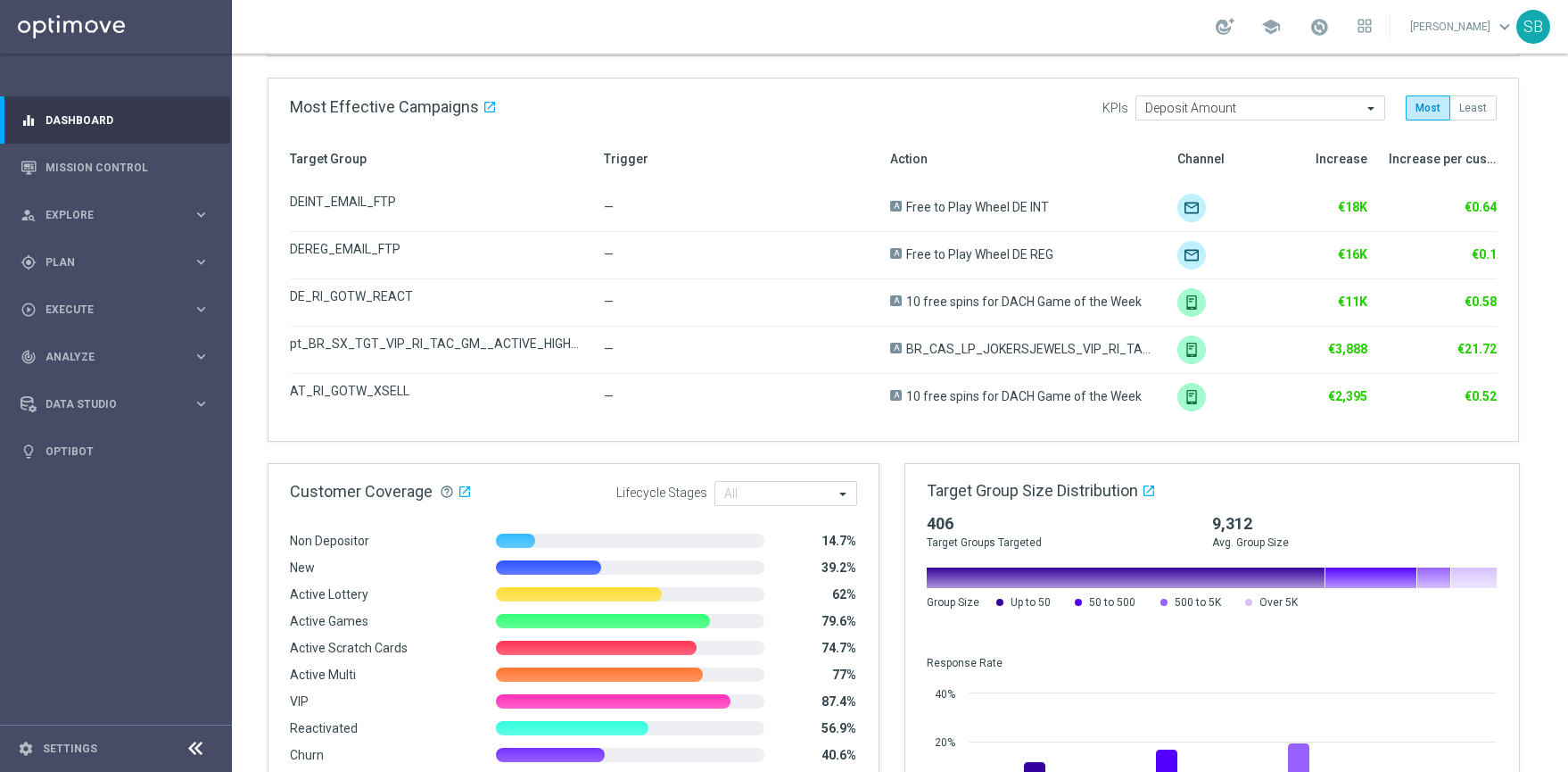
drag, startPoint x: 880, startPoint y: 487, endPoint x: 877, endPoint y: 473, distance: 14.3
click at [877, 473] on div at bounding box center [875, 645] width 9 height 362
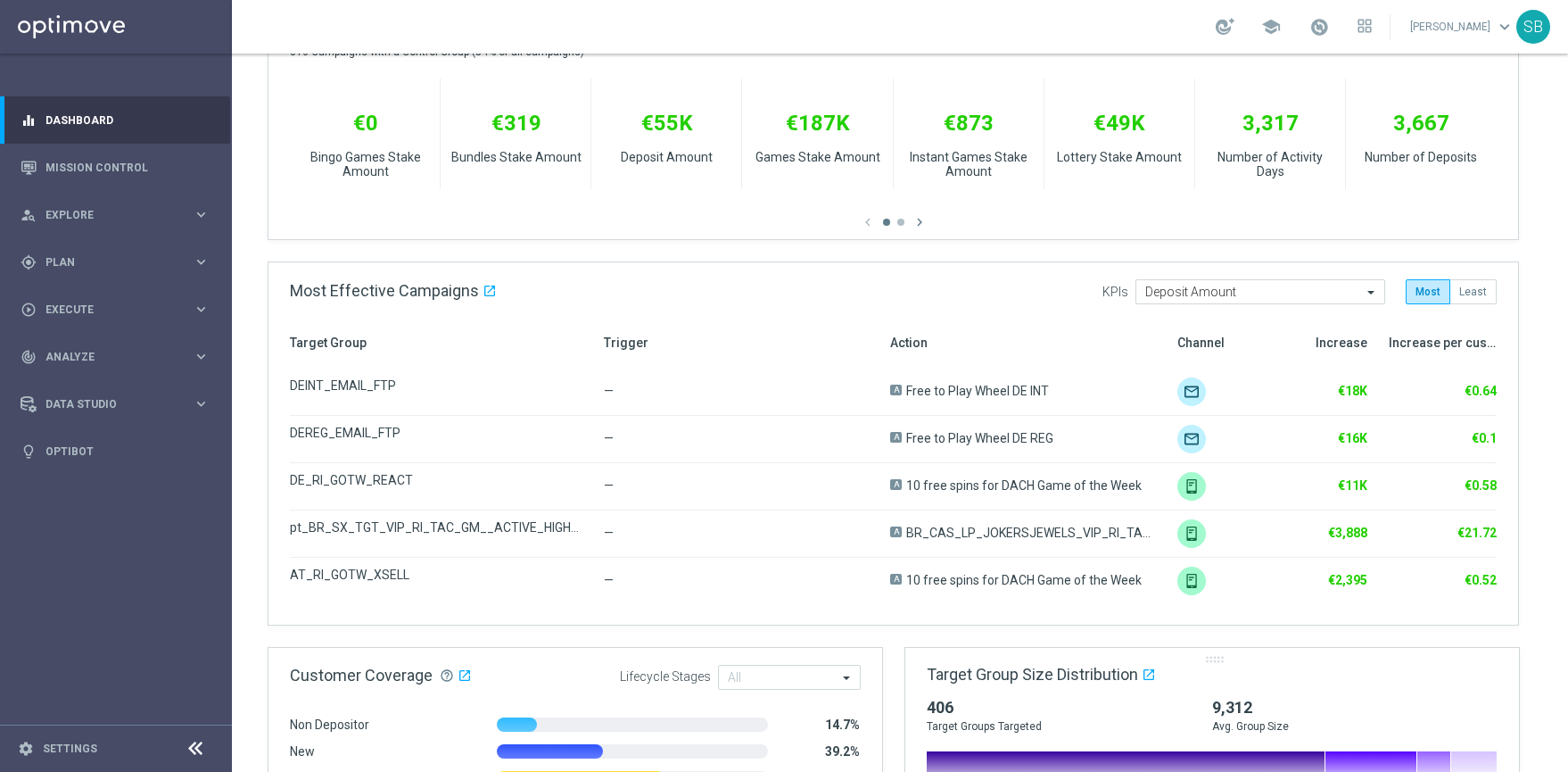
scroll to position [636, 0]
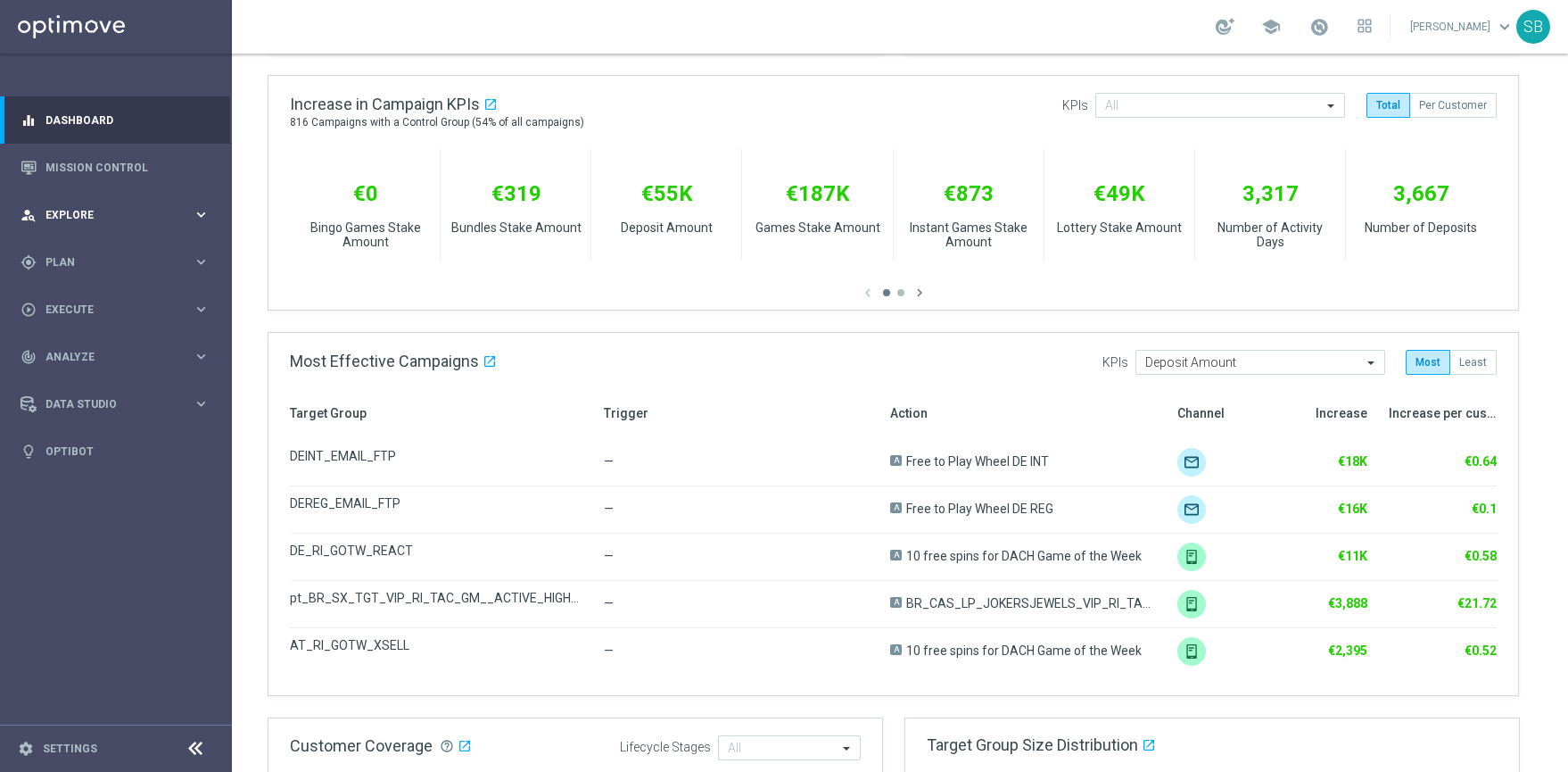
click at [196, 214] on icon "keyboard_arrow_right" at bounding box center [201, 214] width 17 height 17
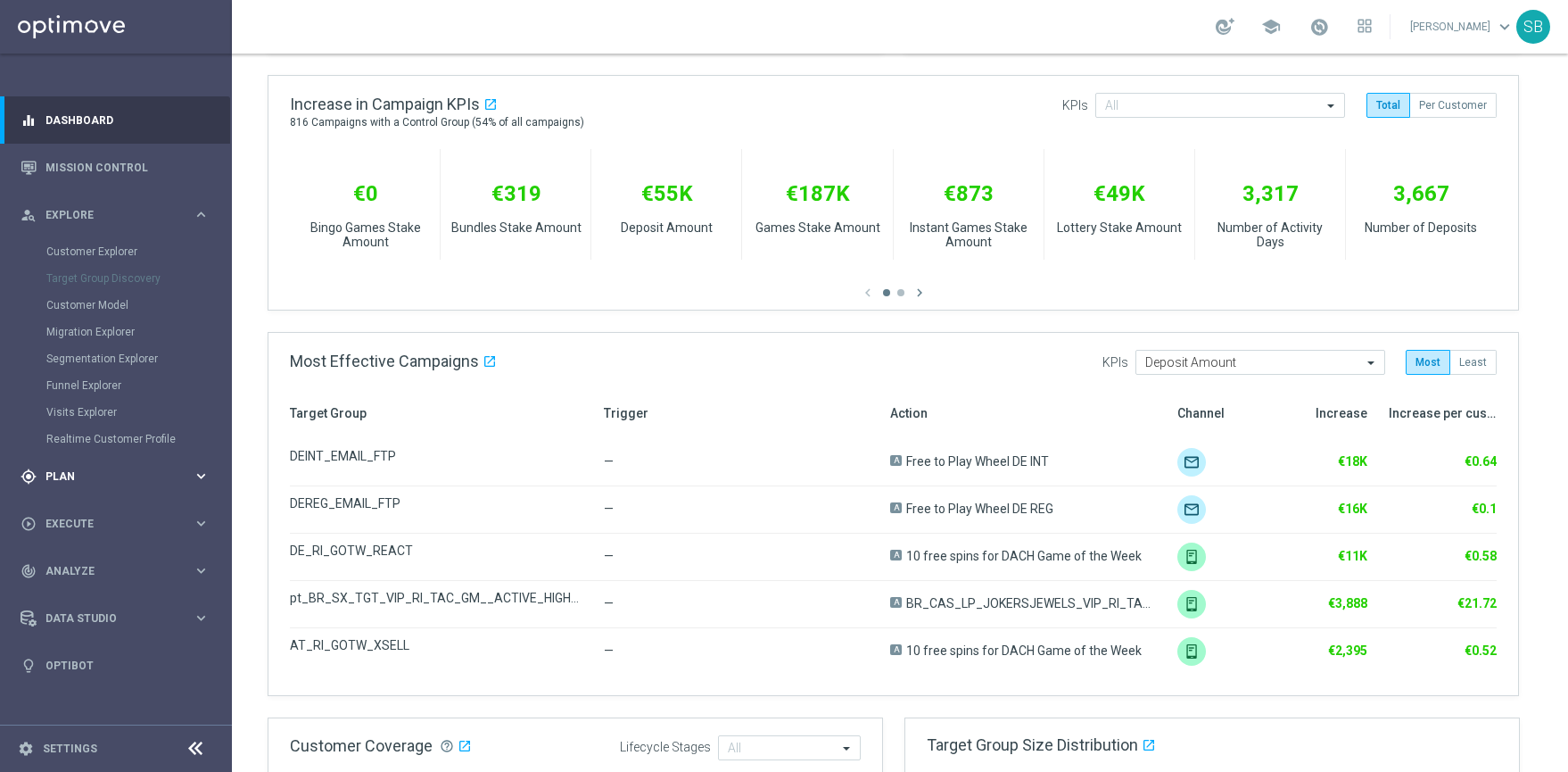
click at [199, 476] on icon "keyboard_arrow_right" at bounding box center [201, 475] width 17 height 17
click at [203, 262] on icon "keyboard_arrow_right" at bounding box center [201, 262] width 17 height 17
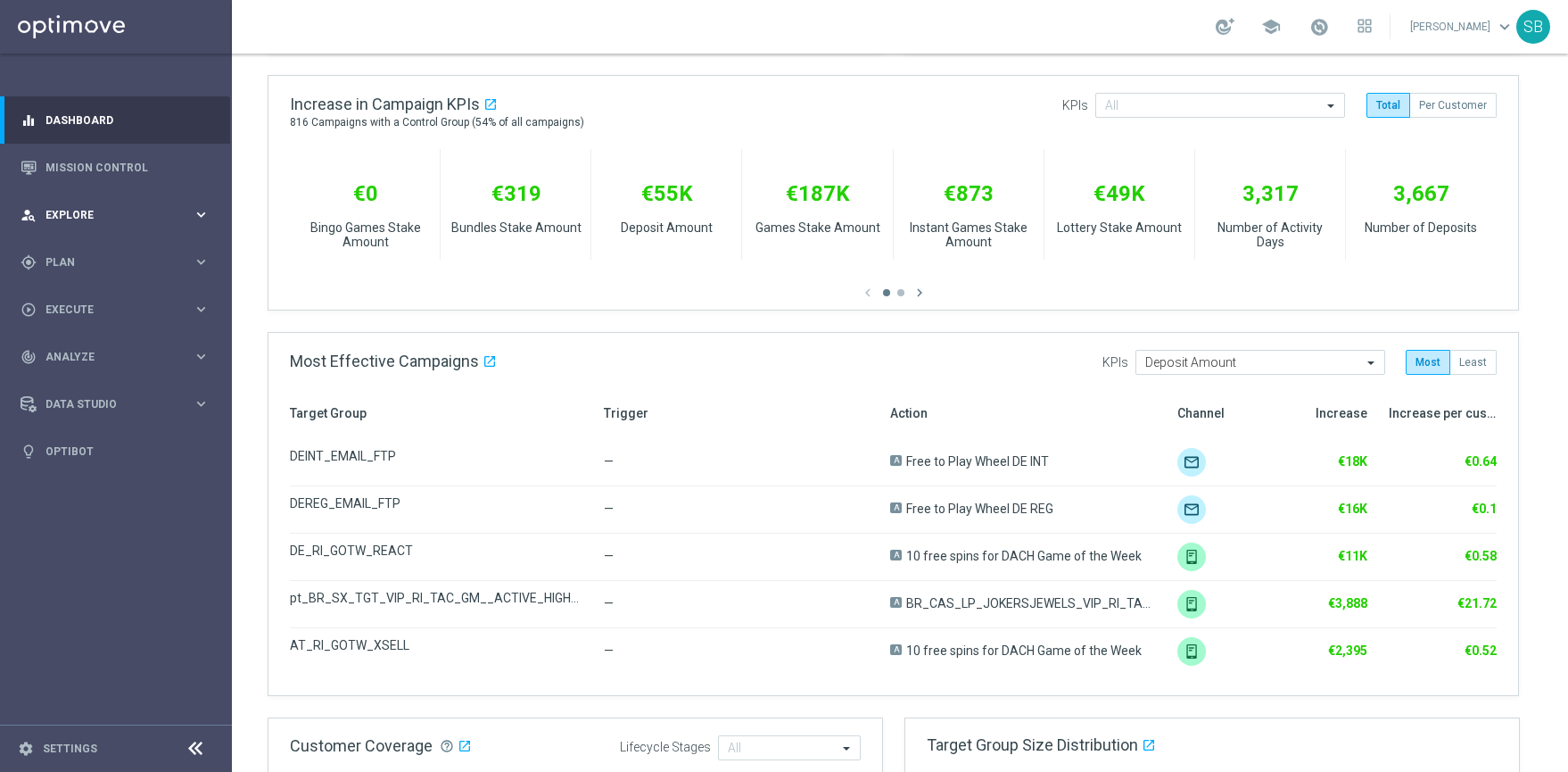
click at [98, 215] on span "Explore" at bounding box center [119, 215] width 147 height 11
click at [157, 267] on div "gps_fixed Plan" at bounding box center [106, 263] width 172 height 16
click at [200, 307] on icon "keyboard_arrow_right" at bounding box center [201, 309] width 17 height 17
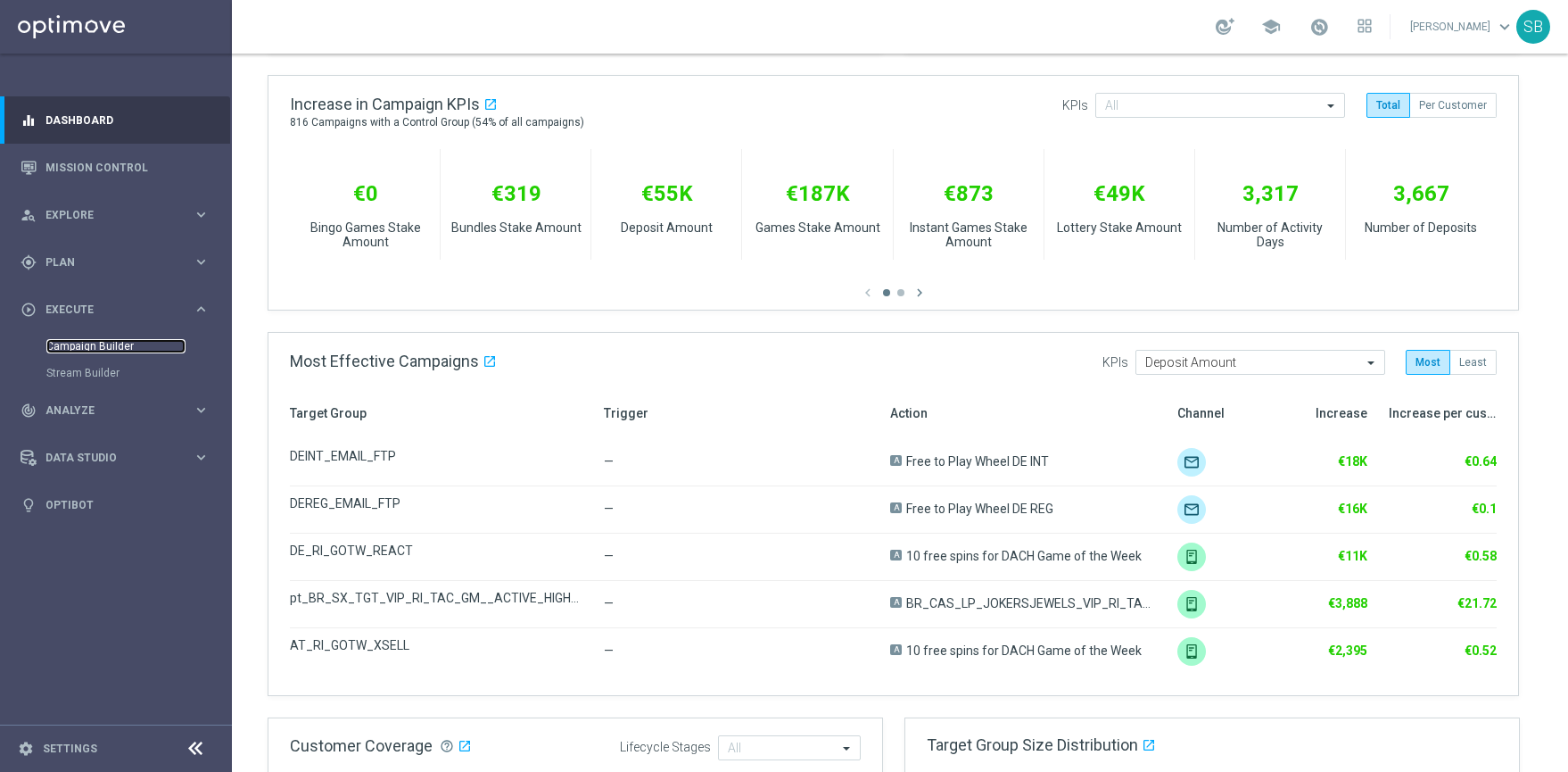
click at [112, 349] on link "Campaign Builder" at bounding box center [116, 346] width 139 height 15
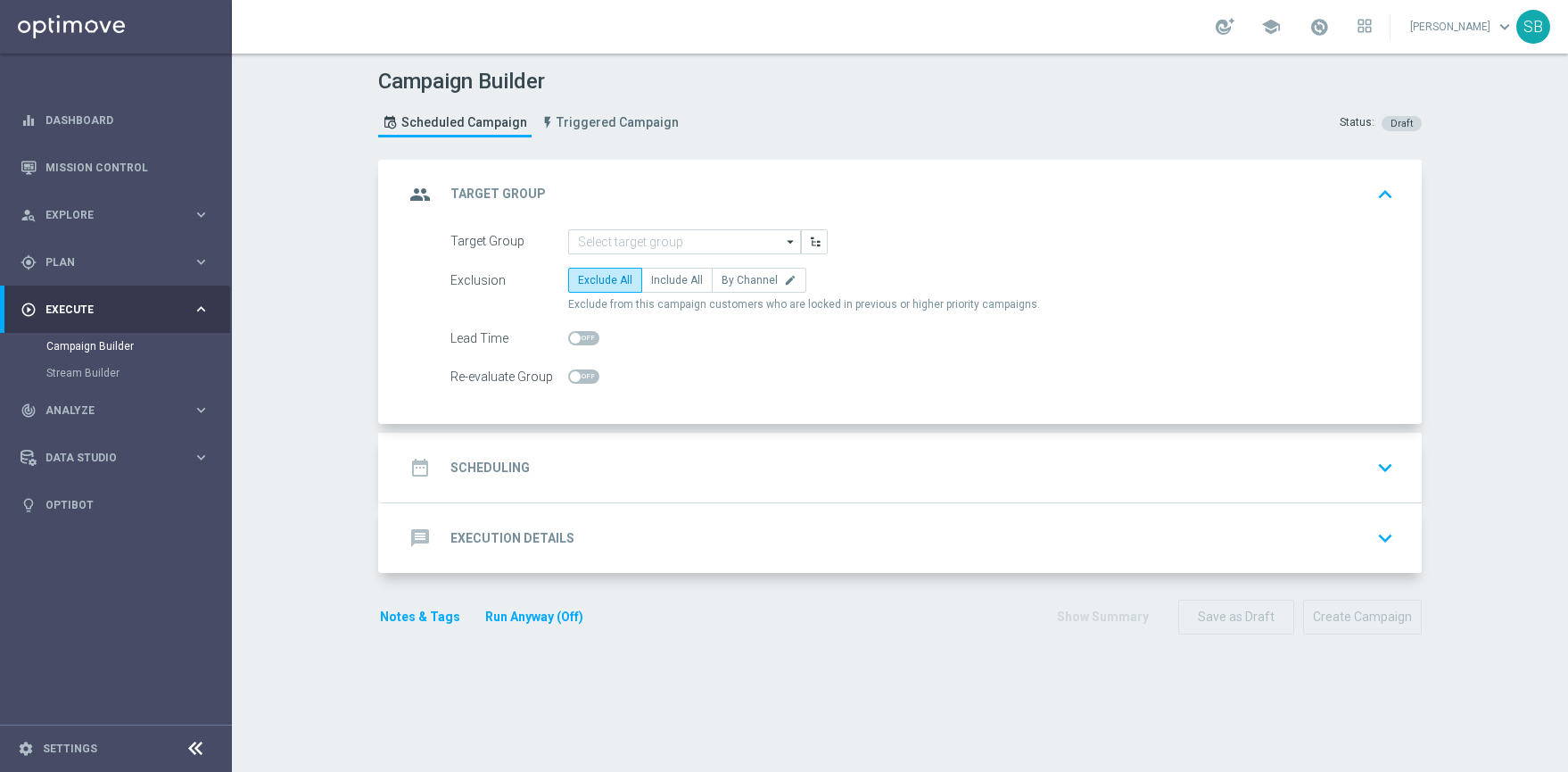
click at [783, 245] on icon "arrow_drop_down" at bounding box center [790, 241] width 17 height 23
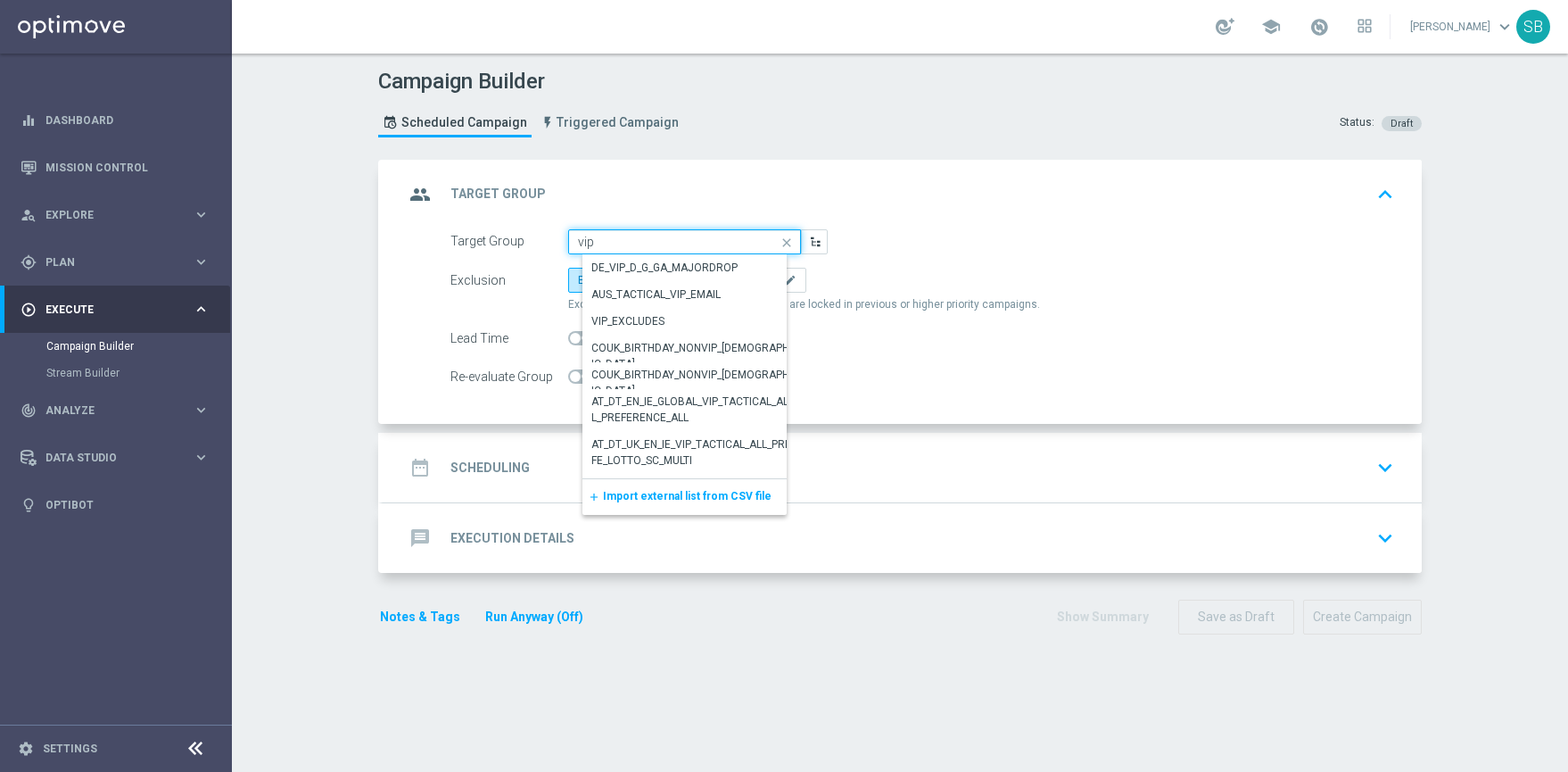
type input "vip"
click at [909, 364] on div "Re-evaluate Group" at bounding box center [922, 375] width 971 height 25
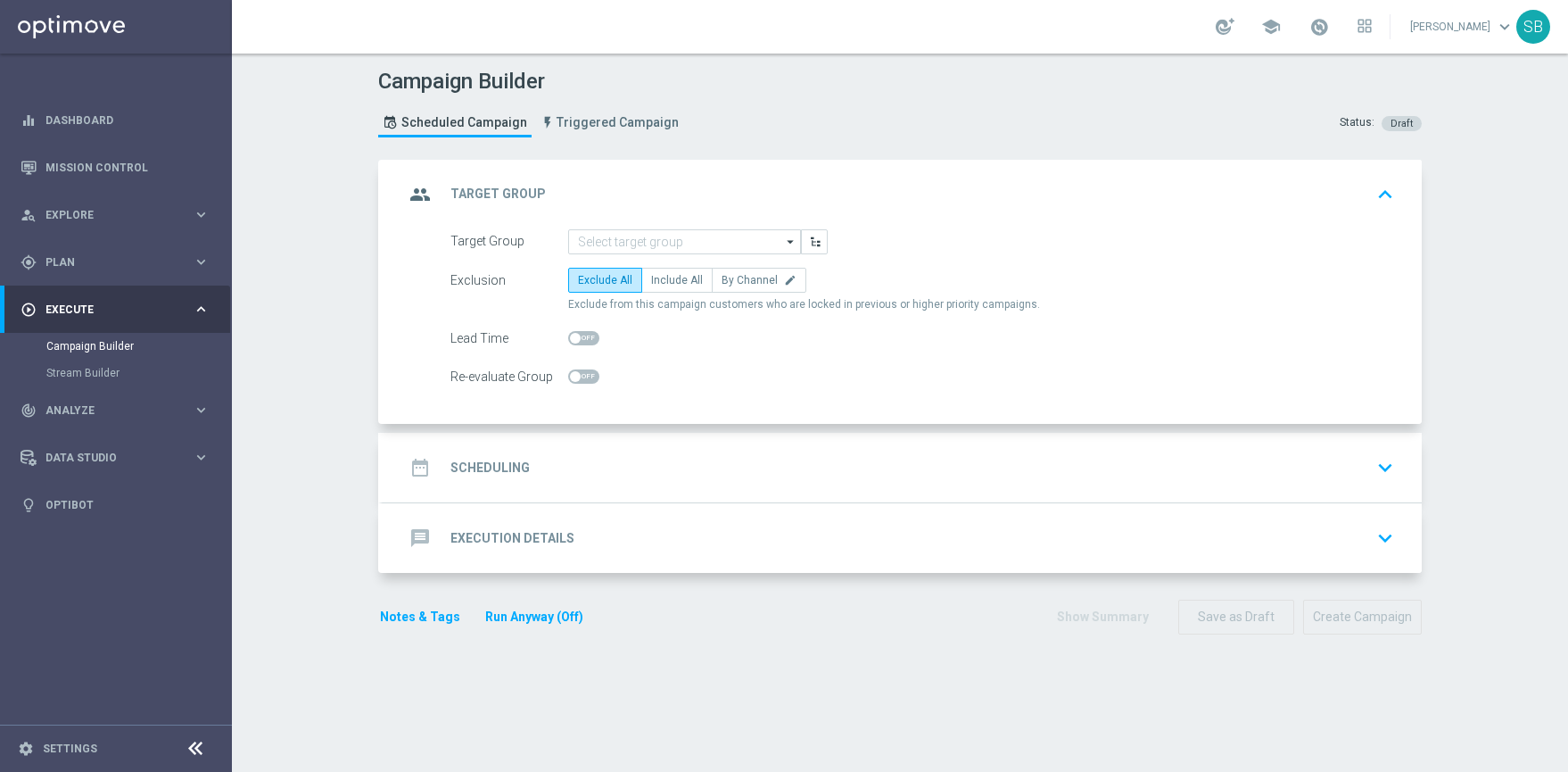
click at [1378, 460] on icon "keyboard_arrow_down" at bounding box center [1385, 467] width 27 height 27
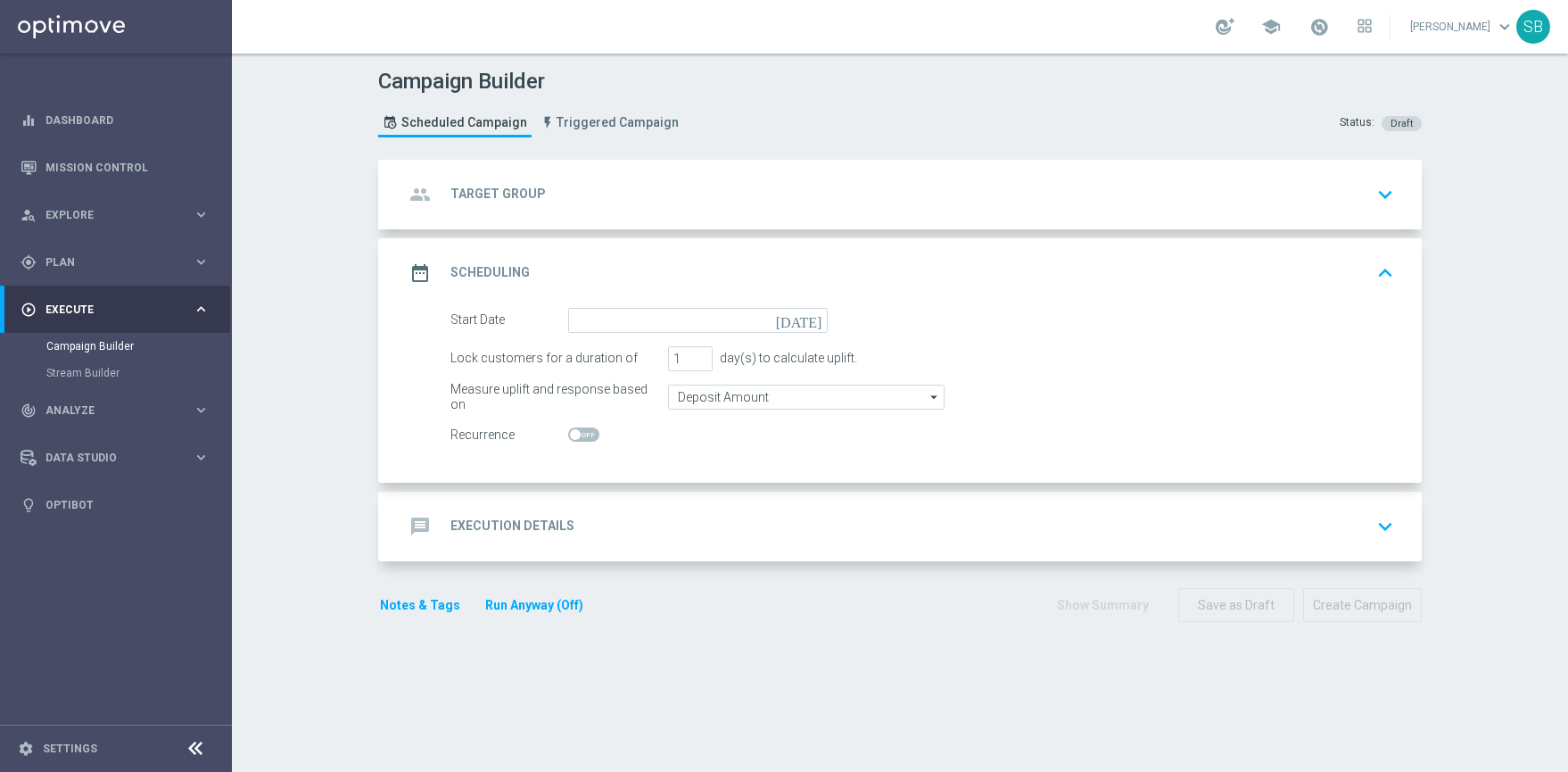
click at [465, 529] on h2 "Execution Details" at bounding box center [512, 526] width 124 height 17
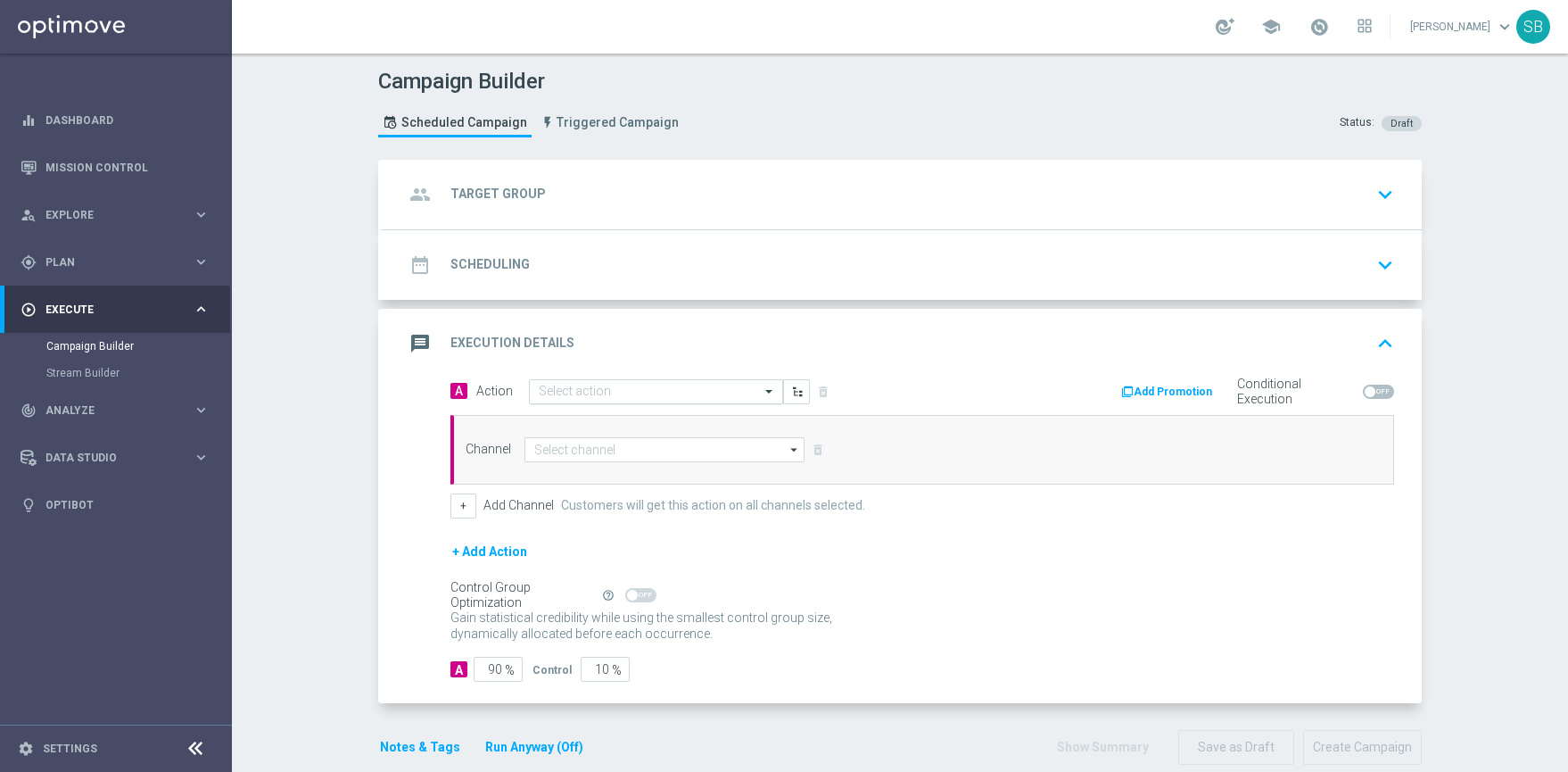
click at [760, 391] on span at bounding box center [771, 391] width 22 height 16
click at [787, 446] on icon "arrow_drop_down" at bounding box center [794, 449] width 17 height 23
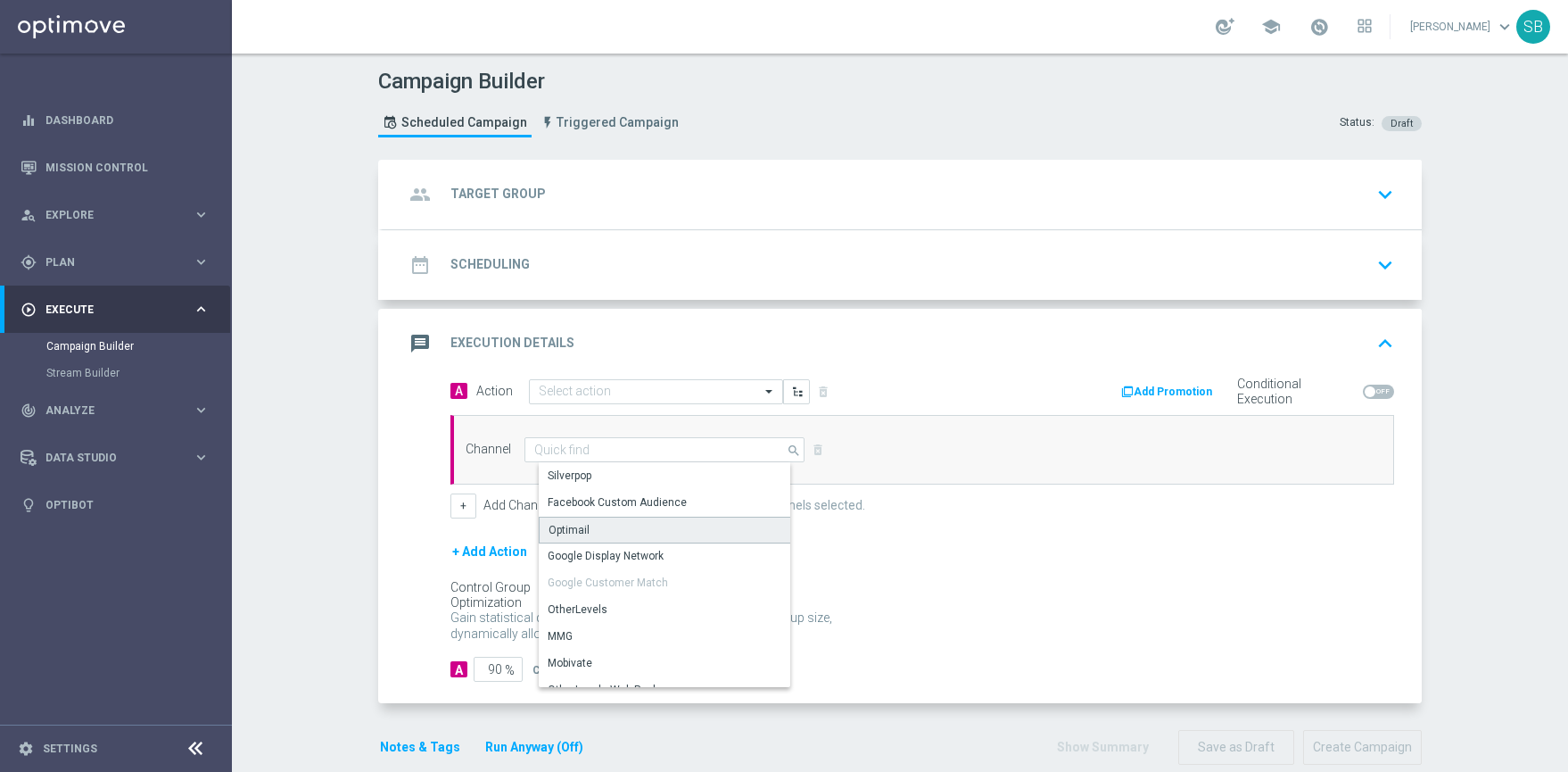
click at [561, 529] on div "Optimail" at bounding box center [569, 530] width 41 height 16
type input "Optimail"
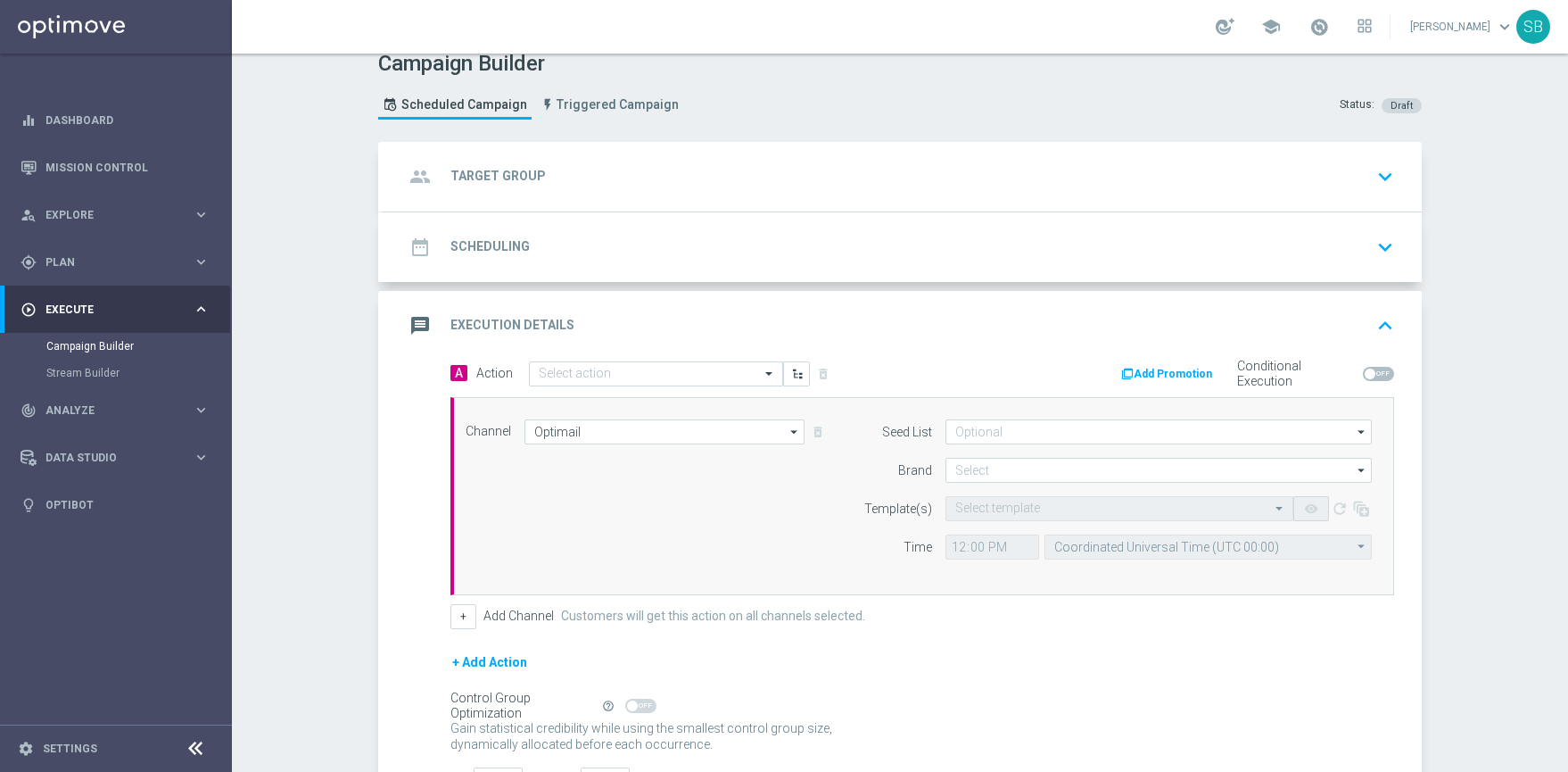
scroll to position [18, 0]
click at [416, 324] on icon "message" at bounding box center [419, 324] width 32 height 32
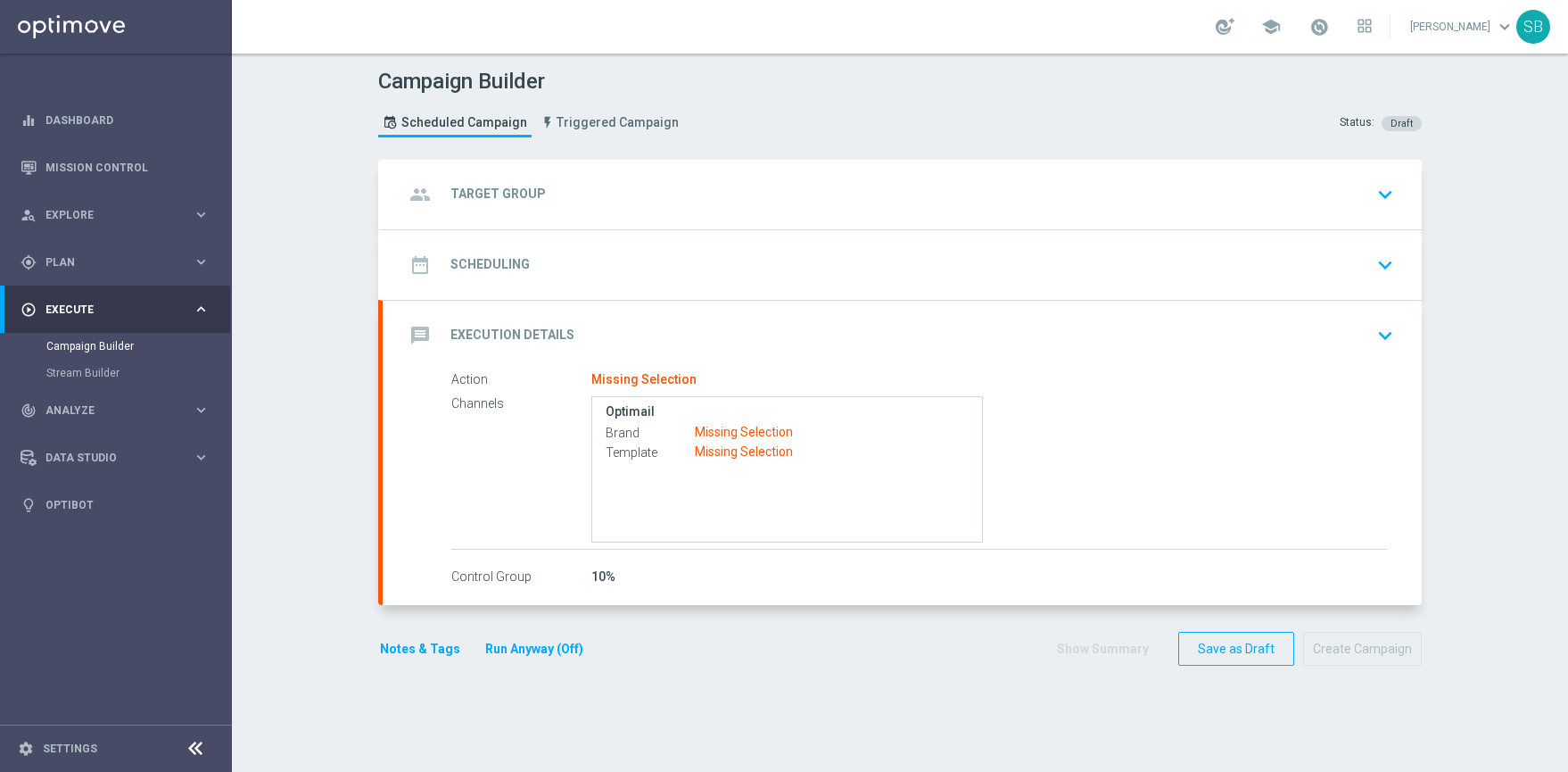
scroll to position [0, 0]
click at [416, 327] on icon "message" at bounding box center [419, 335] width 32 height 32
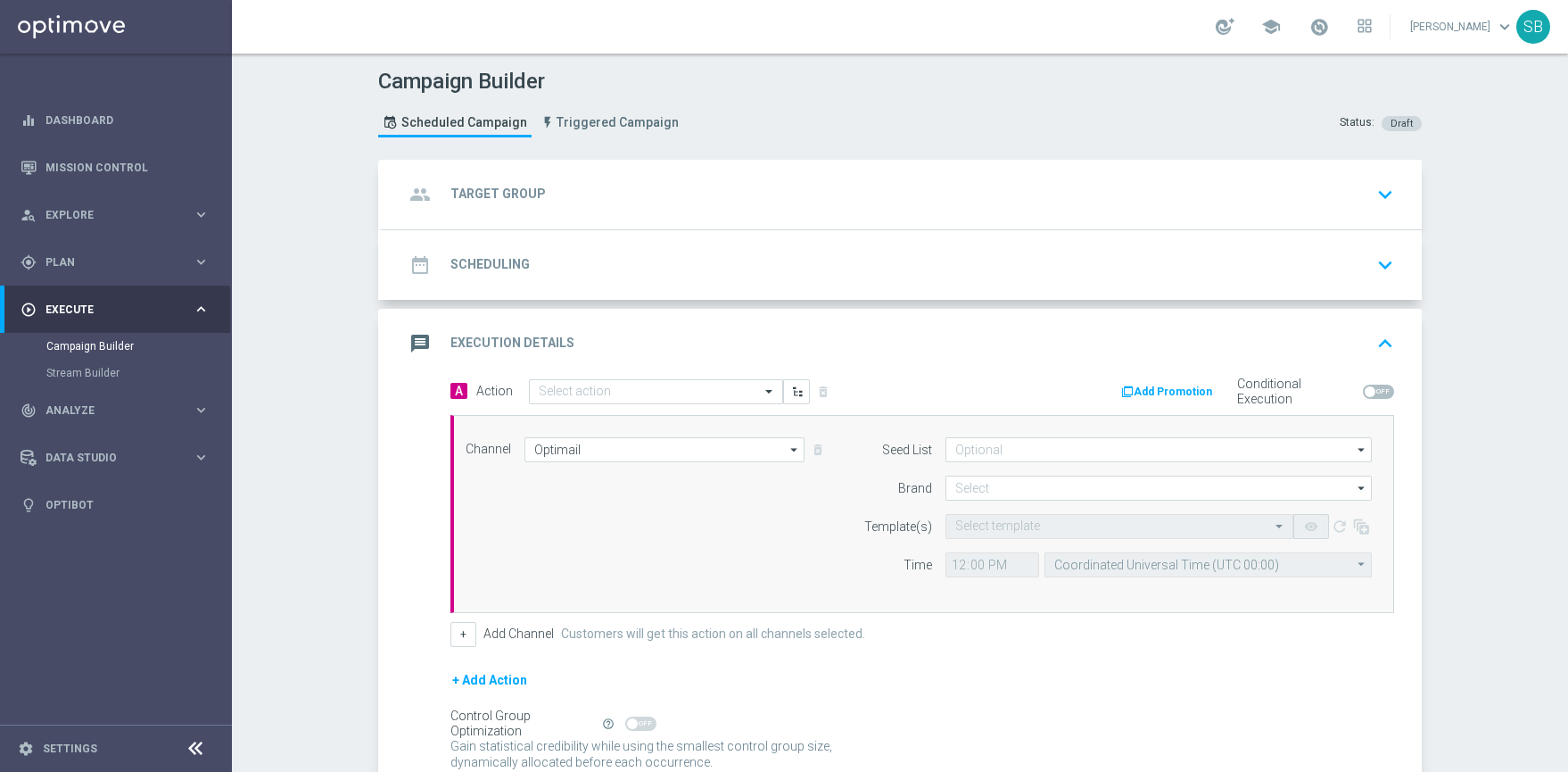
click at [417, 335] on icon "message" at bounding box center [419, 343] width 32 height 32
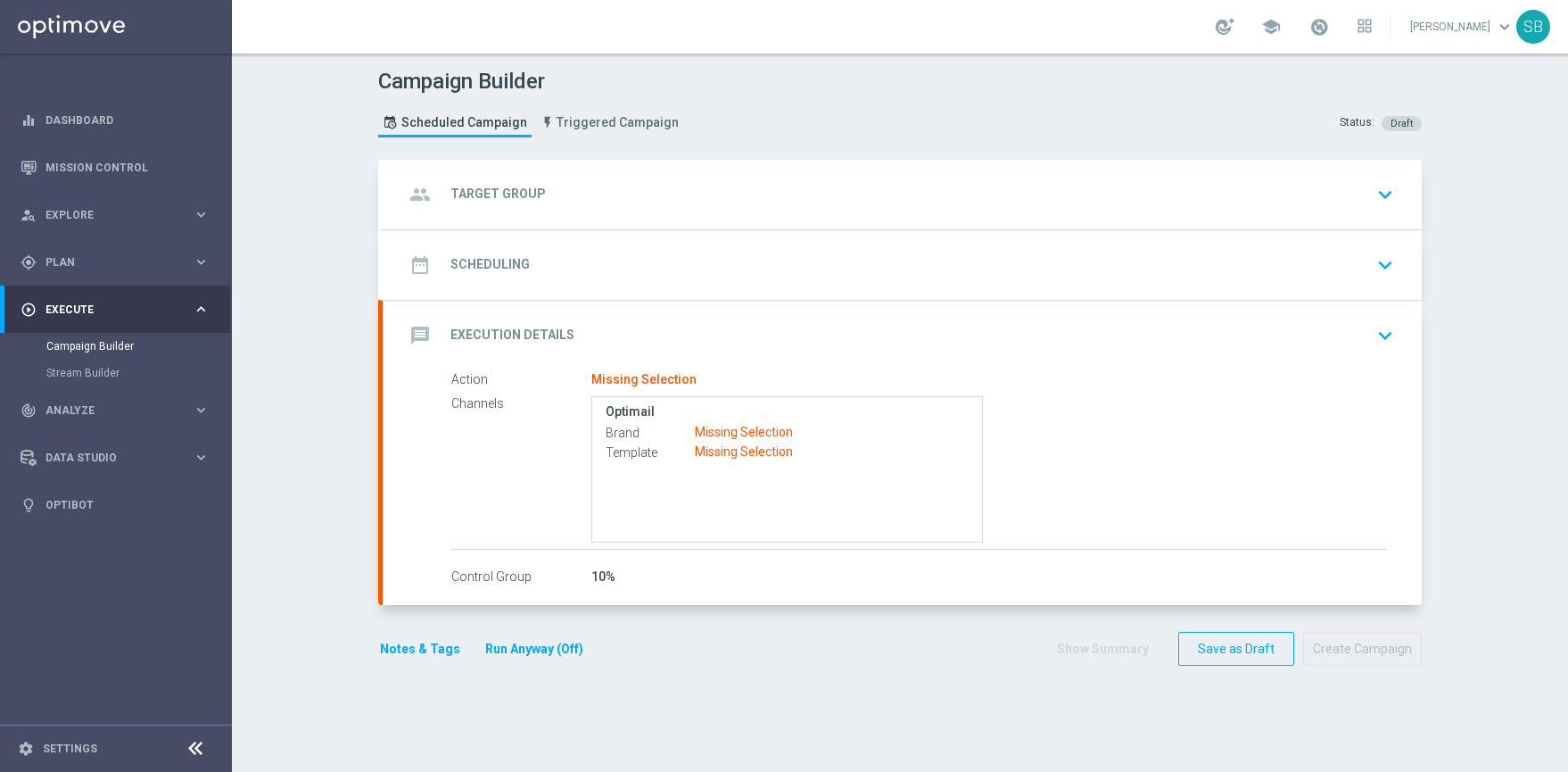
click at [1378, 335] on icon "keyboard_arrow_down" at bounding box center [1385, 335] width 27 height 27
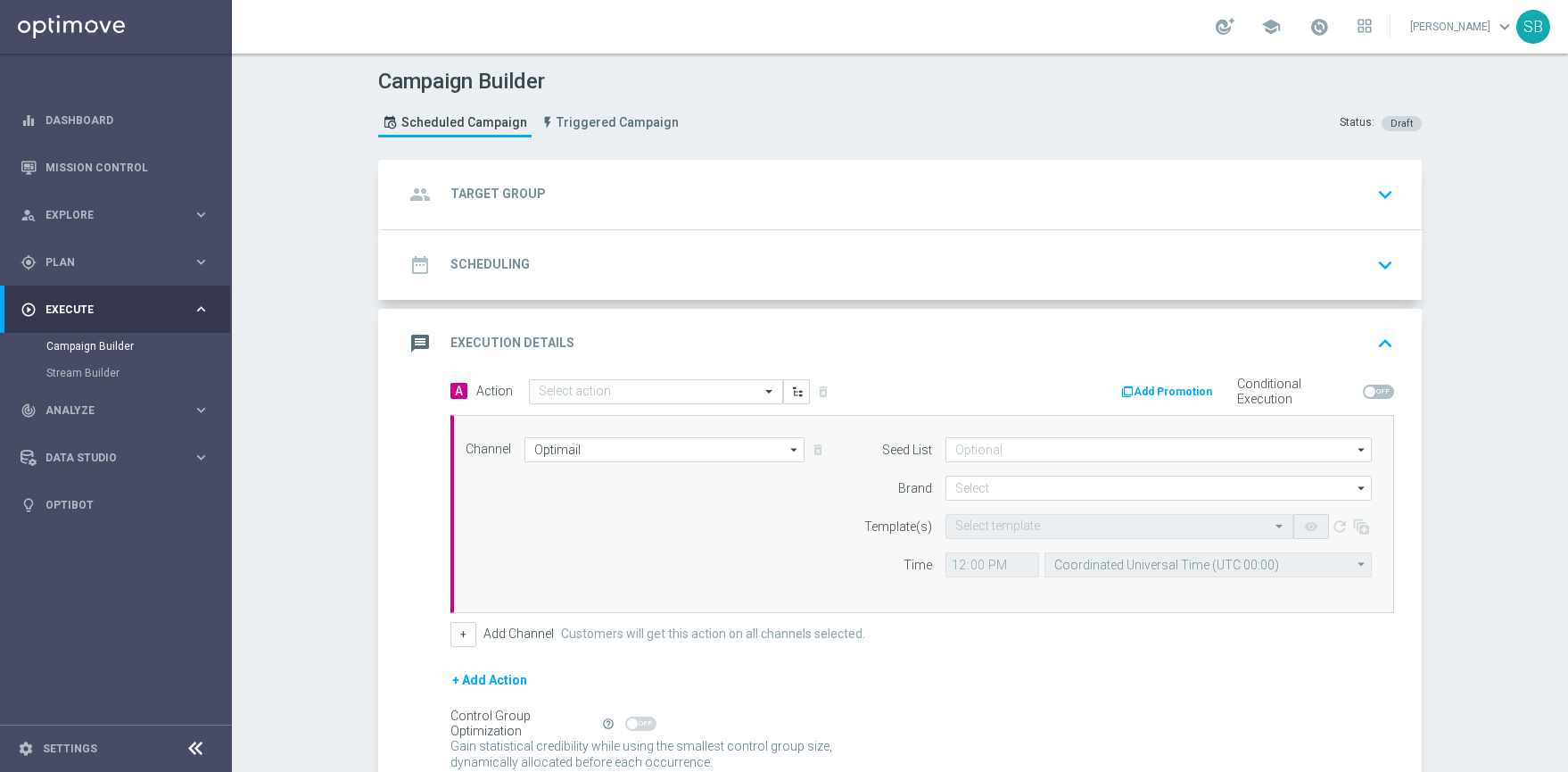
click at [487, 338] on h2 "Execution Details" at bounding box center [512, 343] width 124 height 17
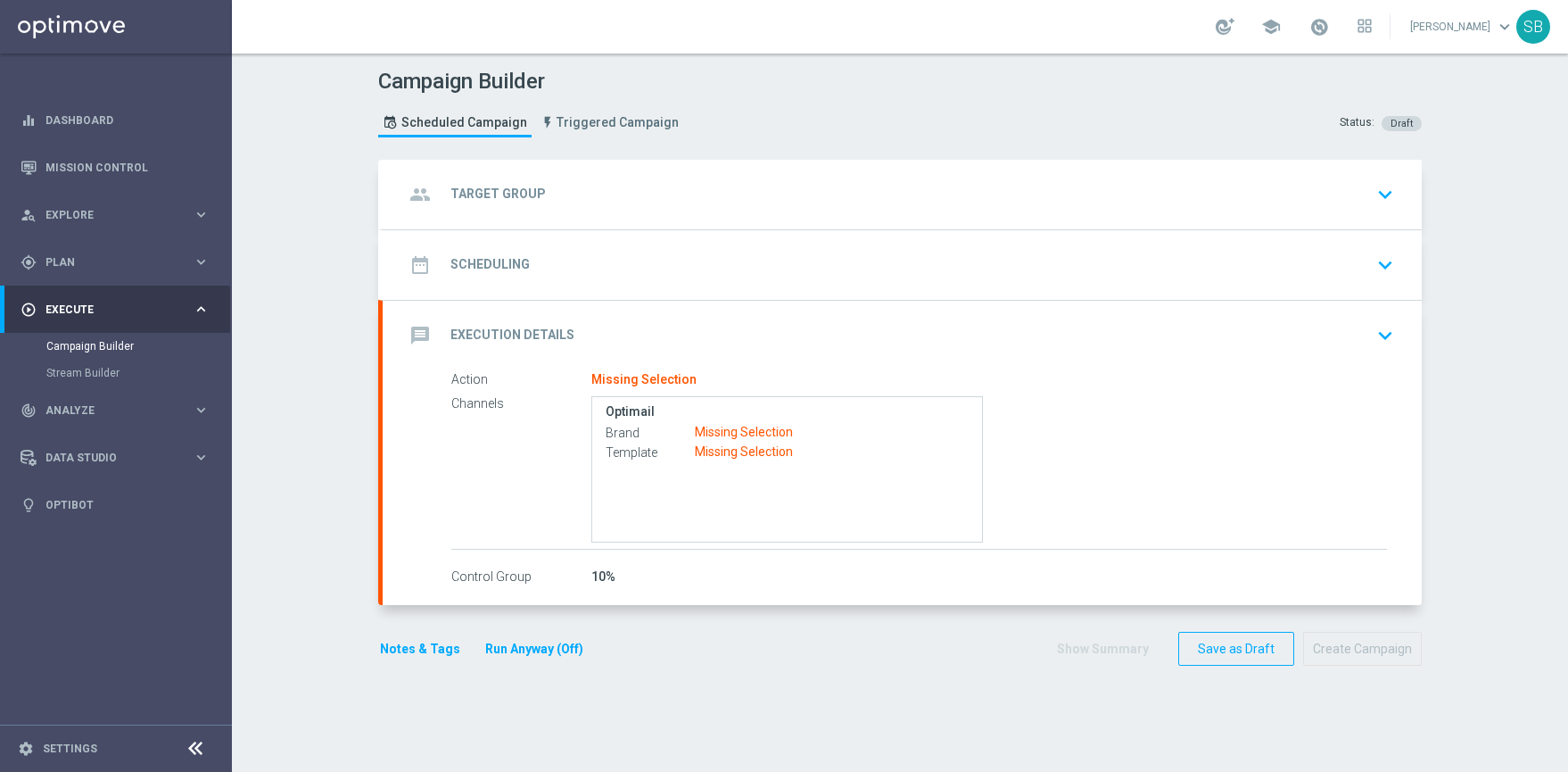
click at [1113, 648] on div "Show Summary Save as Draft Create Campaign" at bounding box center [1238, 649] width 365 height 35
click at [1375, 334] on icon "keyboard_arrow_down" at bounding box center [1385, 335] width 27 height 27
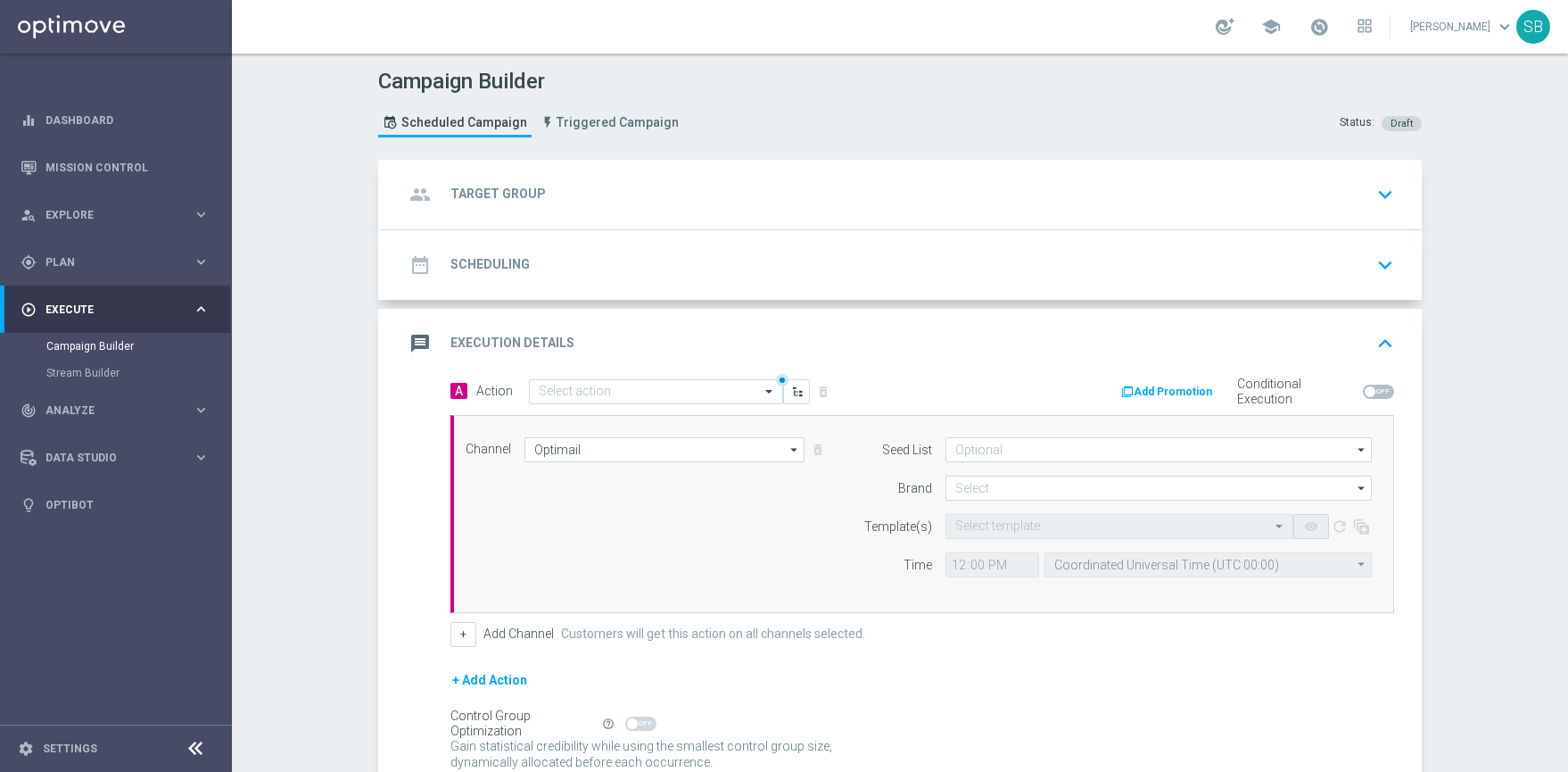
click at [422, 194] on icon "group" at bounding box center [419, 194] width 32 height 32
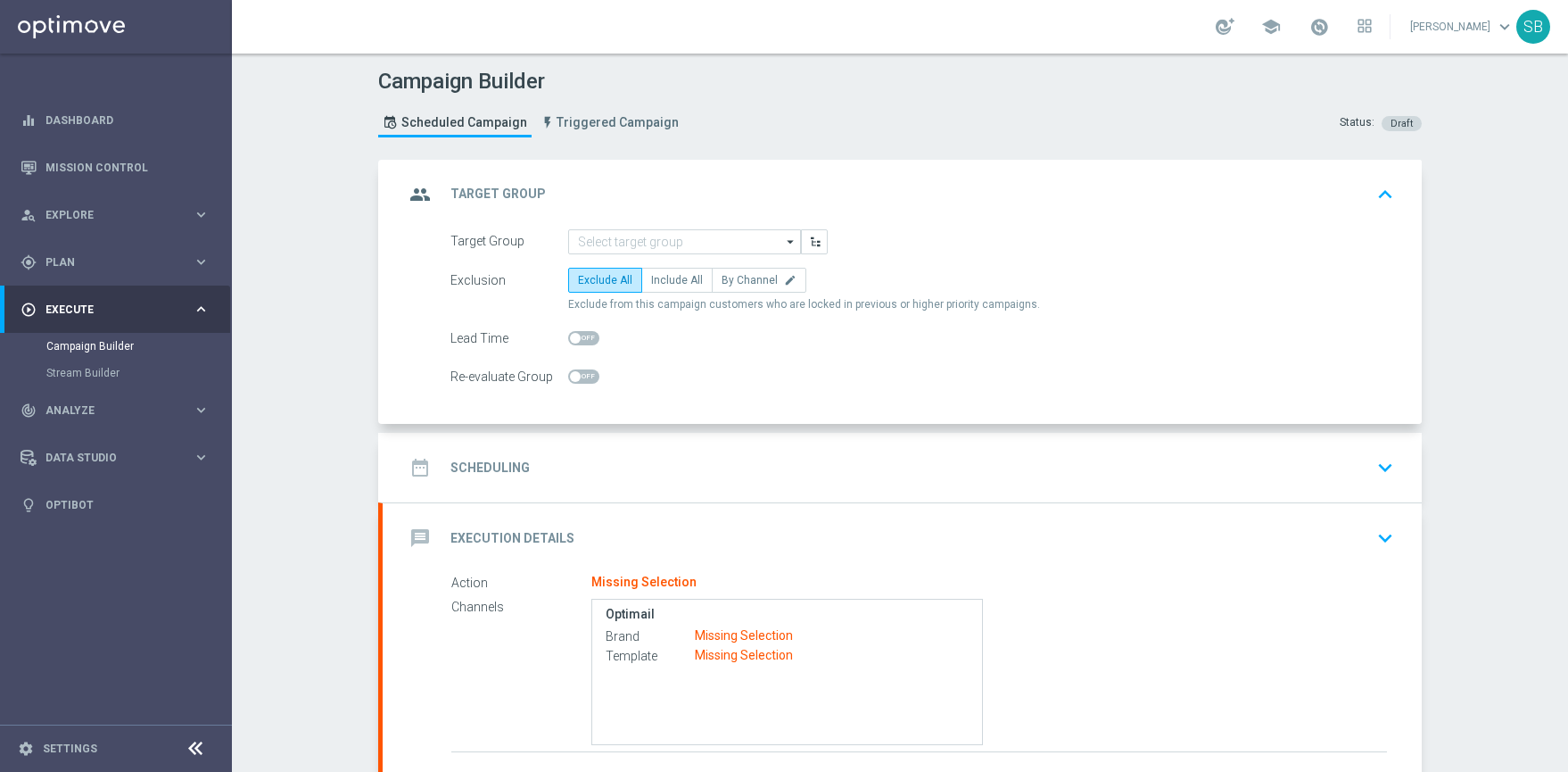
click at [422, 194] on icon "group" at bounding box center [419, 194] width 32 height 32
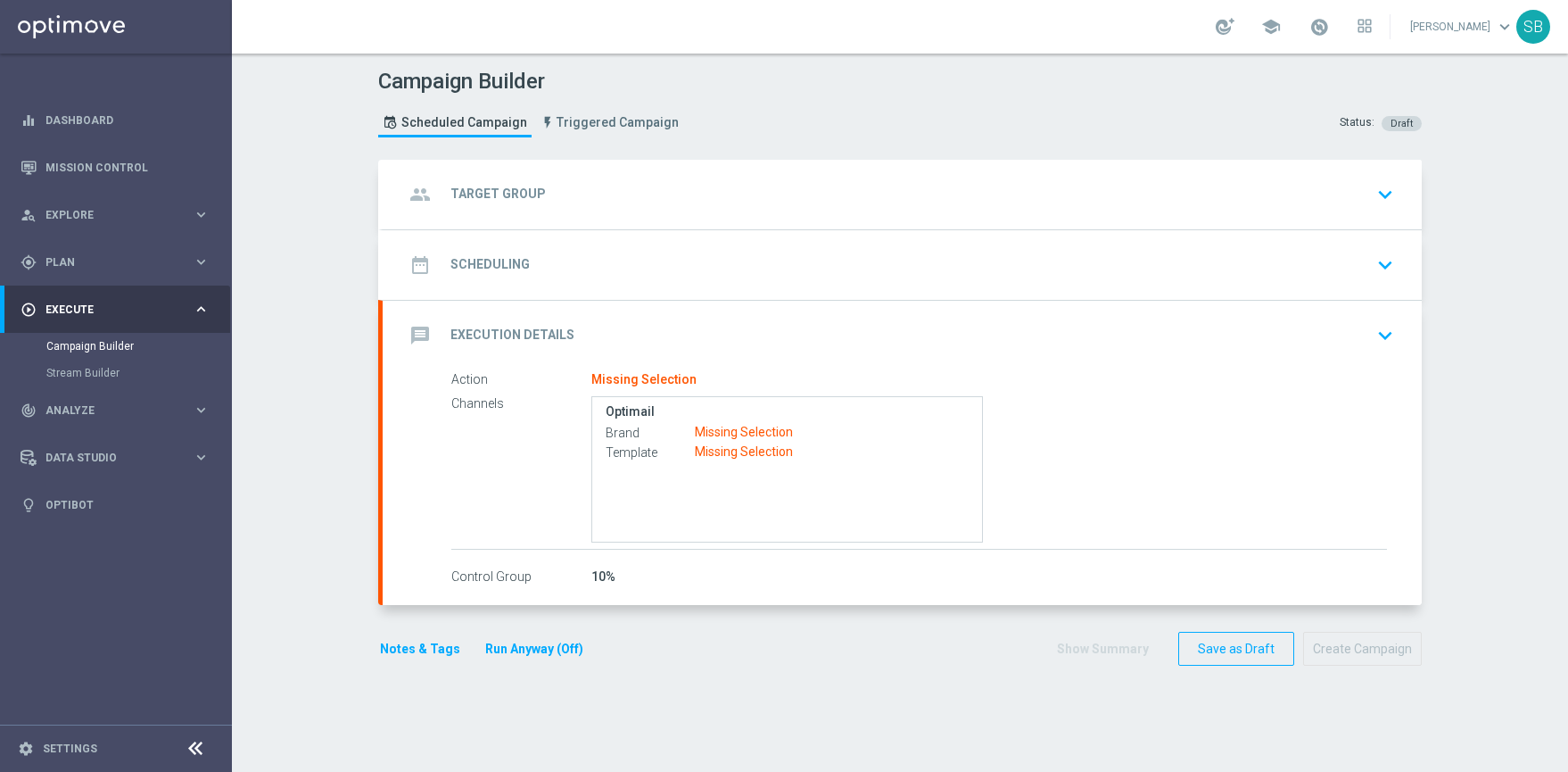
click at [421, 332] on icon "message" at bounding box center [419, 335] width 32 height 32
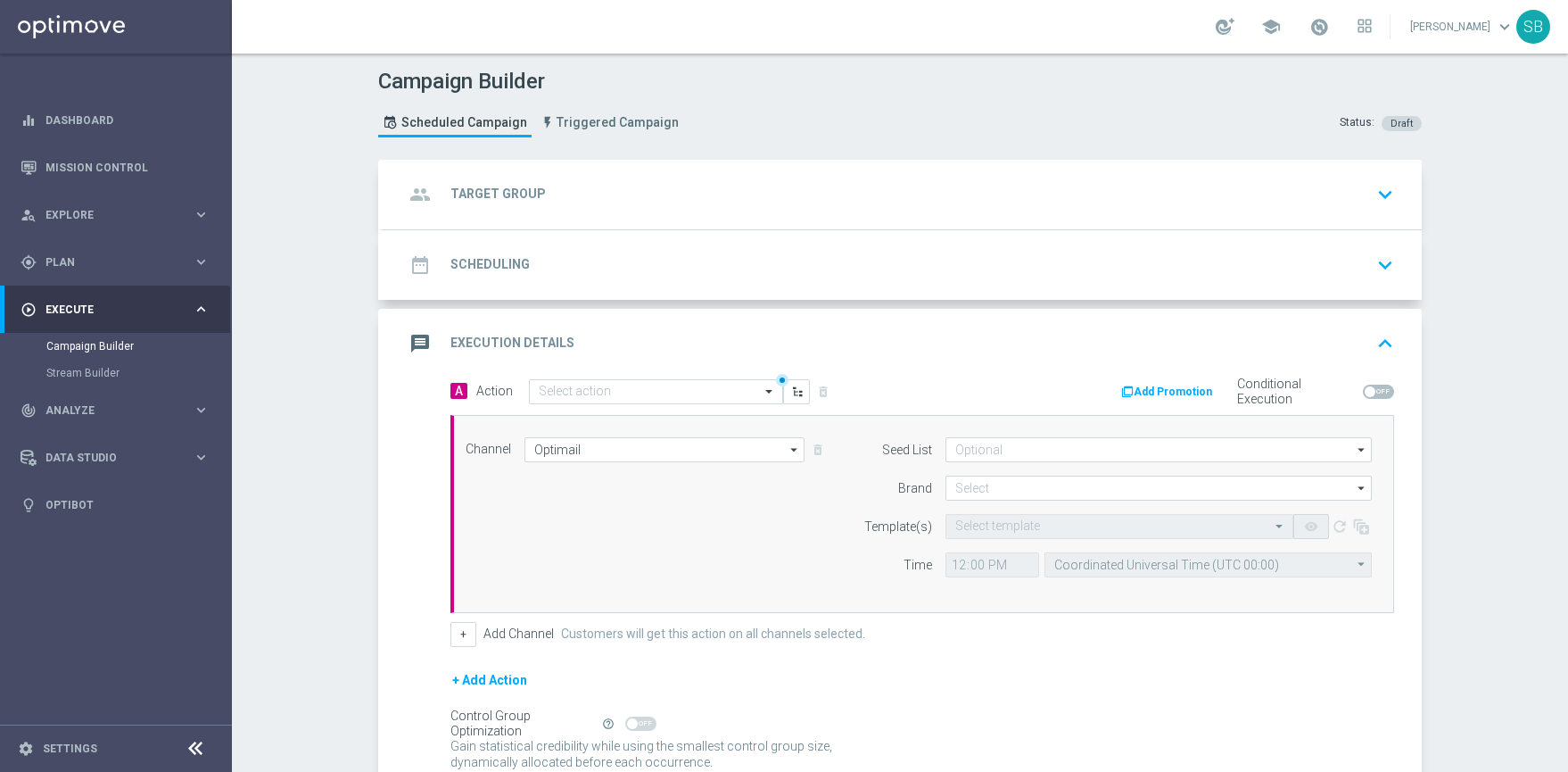
click at [417, 344] on icon "message" at bounding box center [419, 343] width 32 height 32
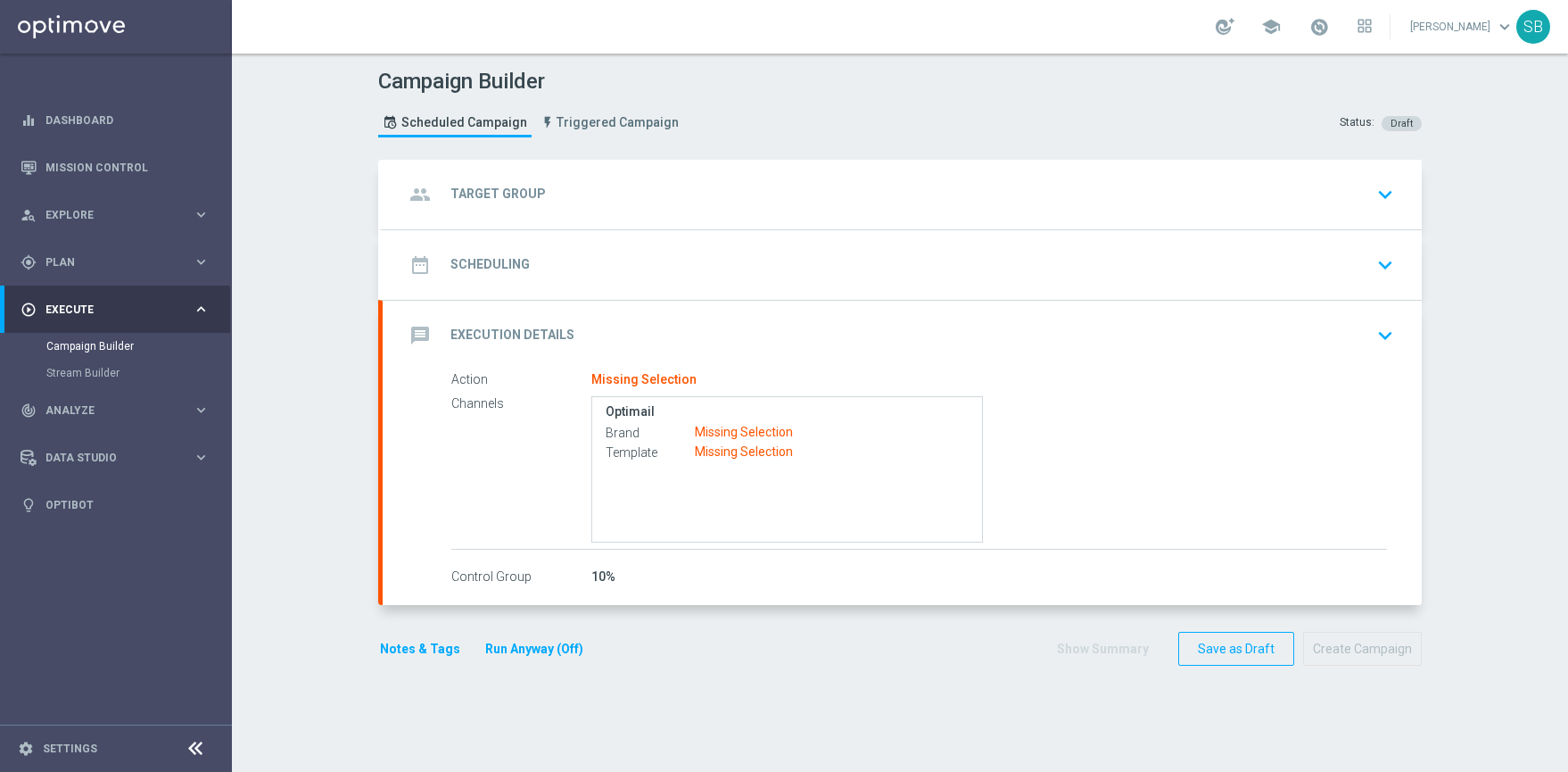
click at [488, 196] on h2 "Target Group" at bounding box center [498, 194] width 95 height 17
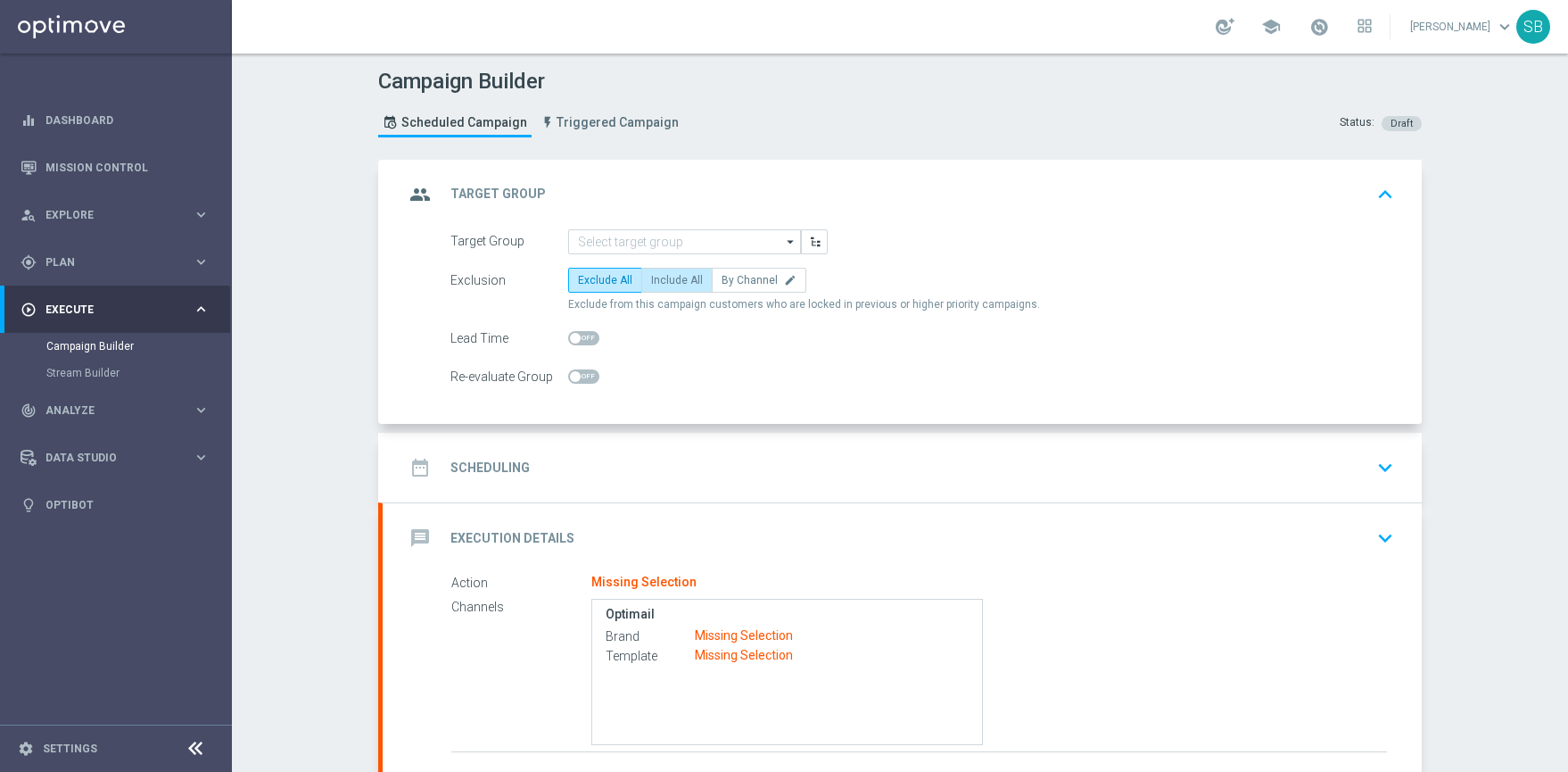
click at [666, 282] on span "Include All" at bounding box center [677, 280] width 51 height 13
click at [663, 282] on input "Include All" at bounding box center [657, 283] width 12 height 12
radio input "true"
click at [626, 278] on label "Exclude All" at bounding box center [604, 279] width 74 height 25
click at [590, 278] on input "Exclude All" at bounding box center [583, 283] width 12 height 12
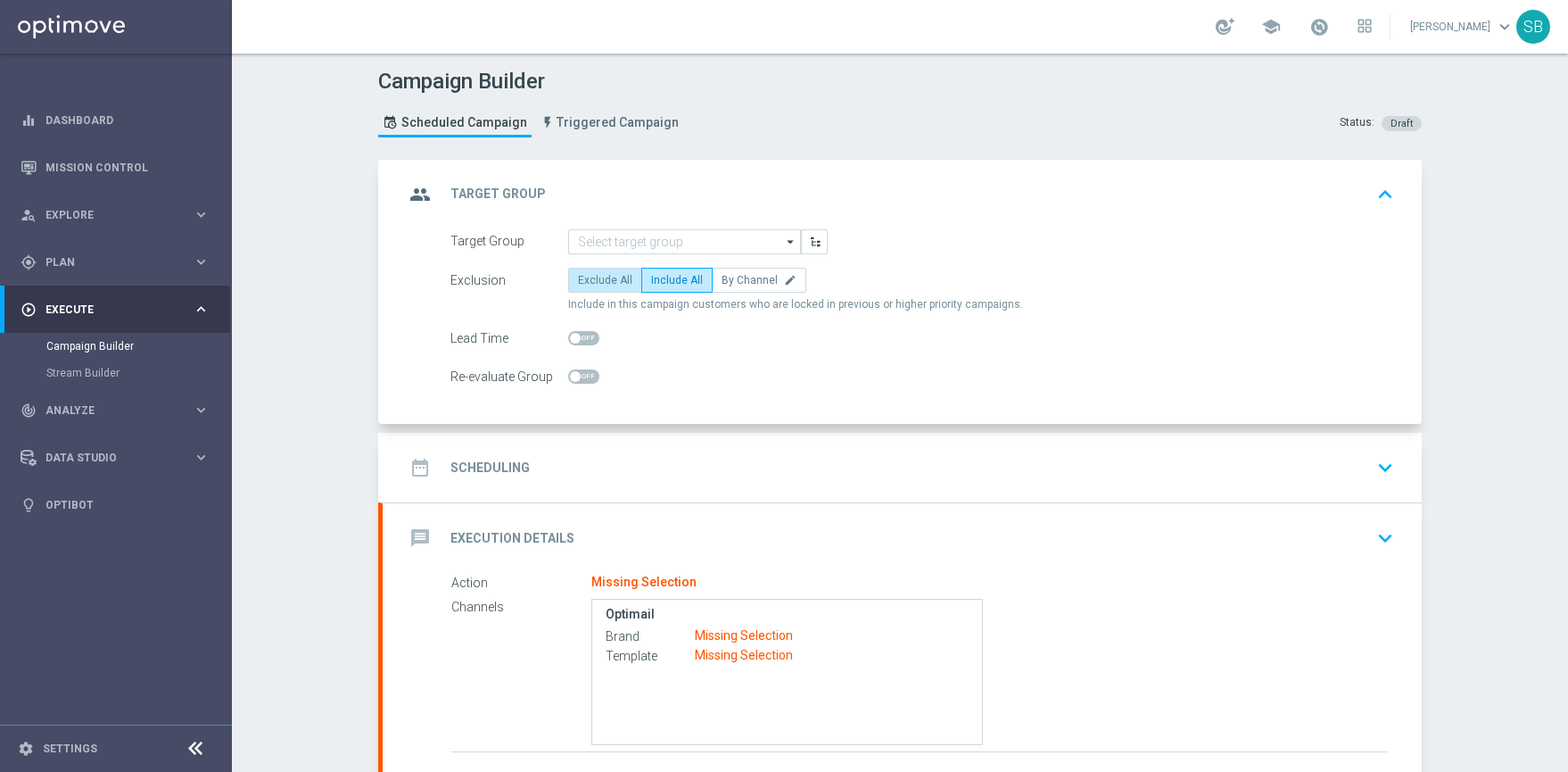
radio input "true"
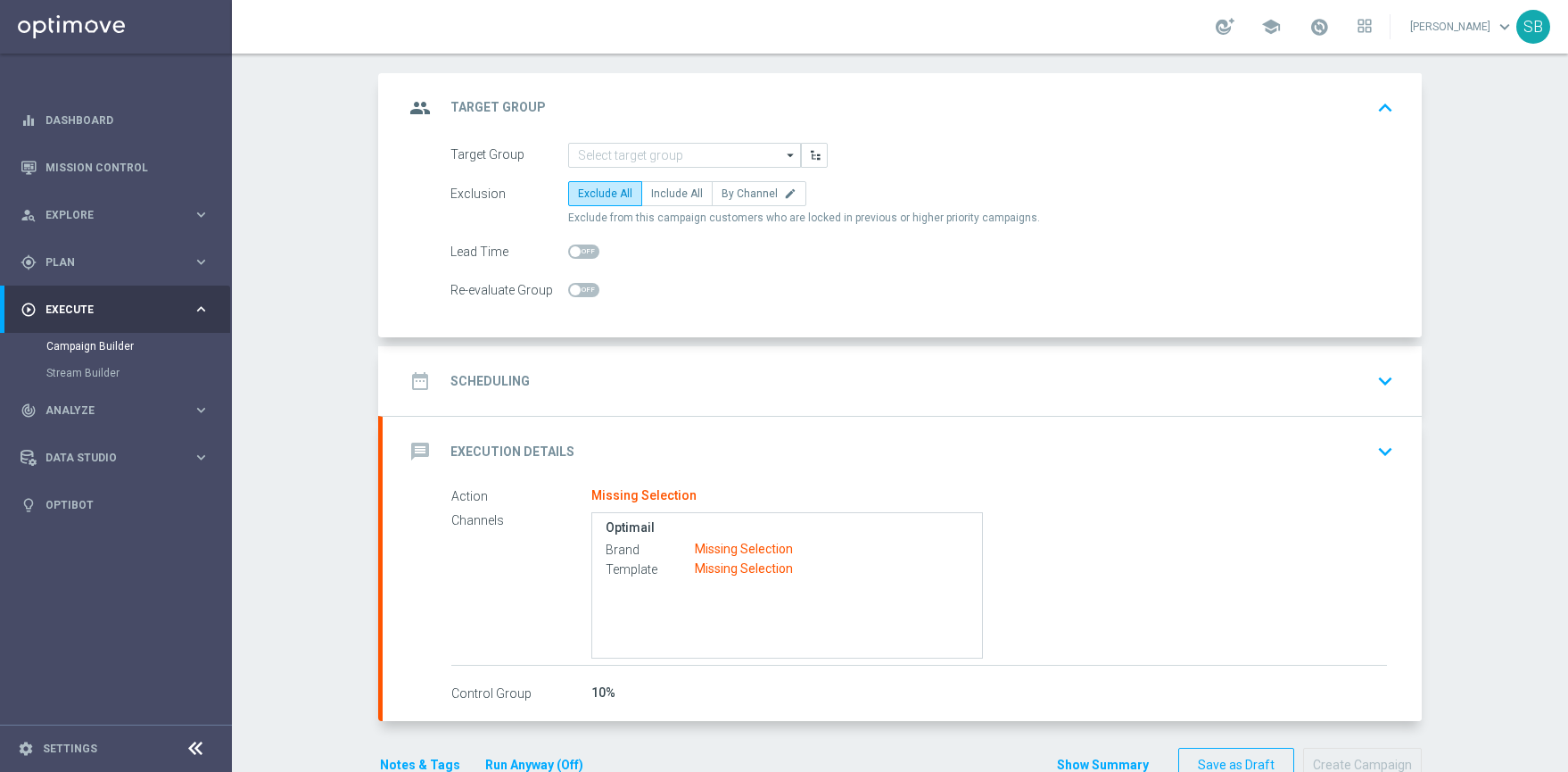
scroll to position [133, 0]
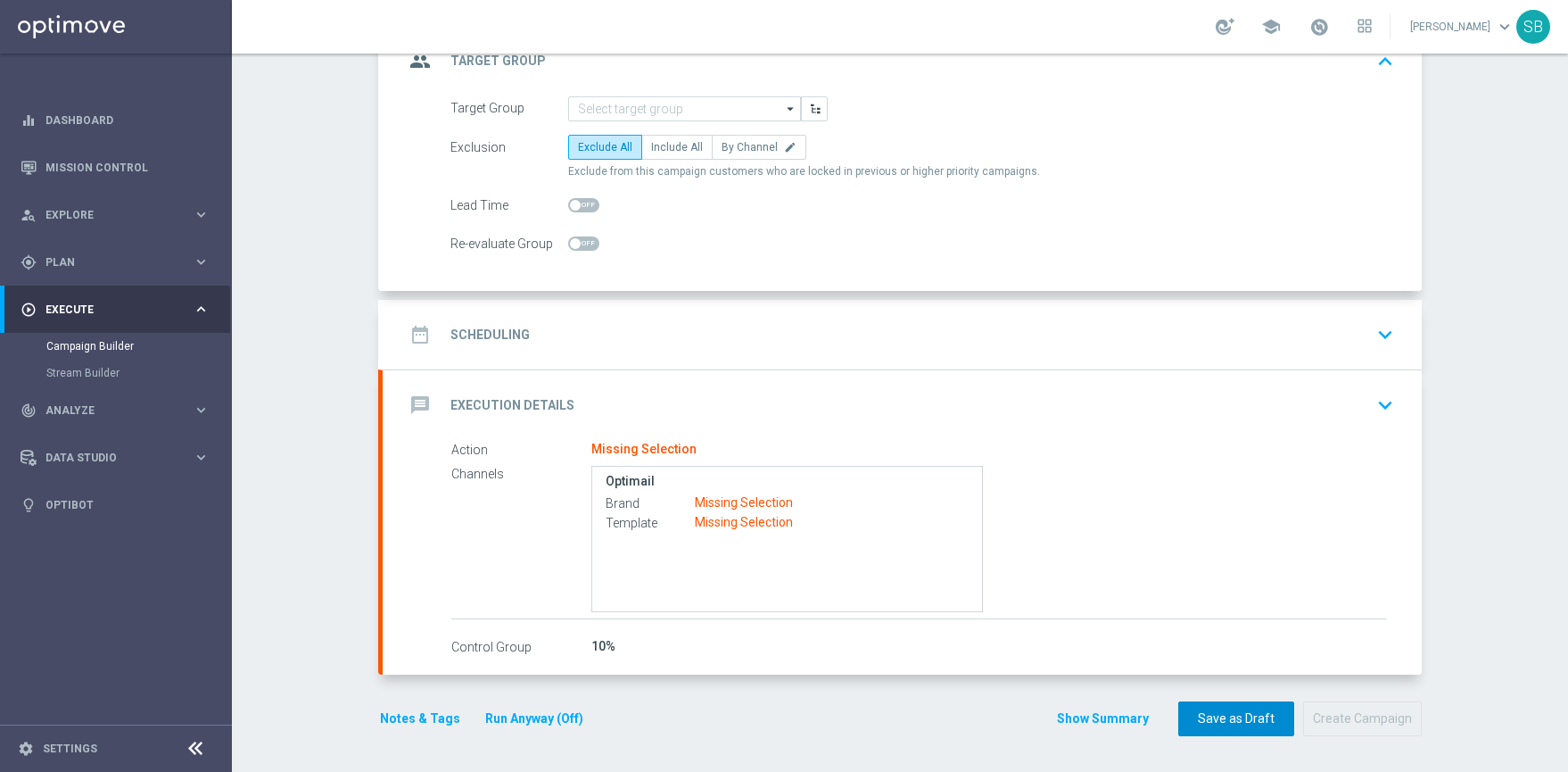
click at [1233, 724] on button "Save as Draft" at bounding box center [1236, 719] width 116 height 35
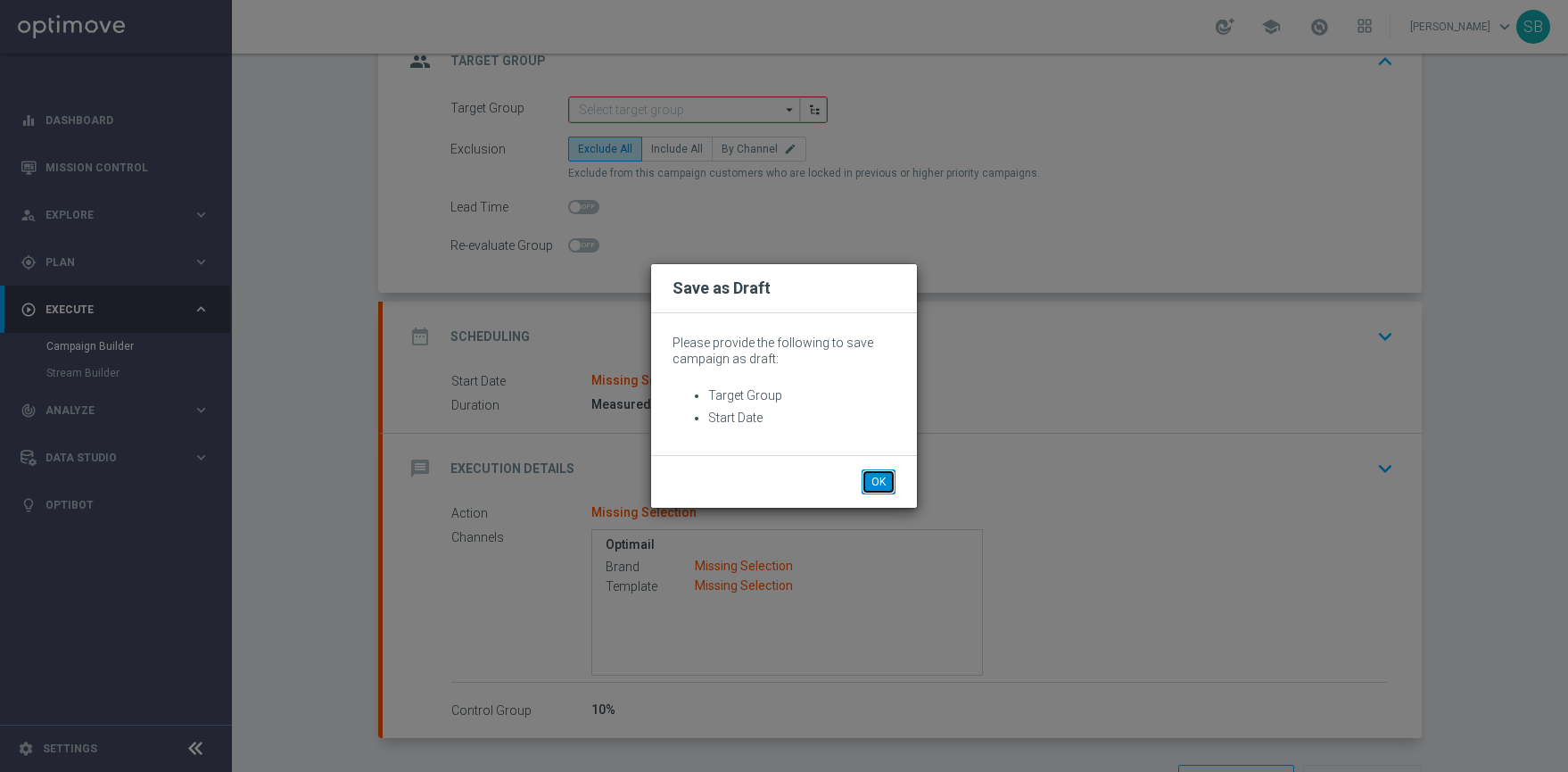
click at [887, 480] on button "OK" at bounding box center [878, 481] width 34 height 25
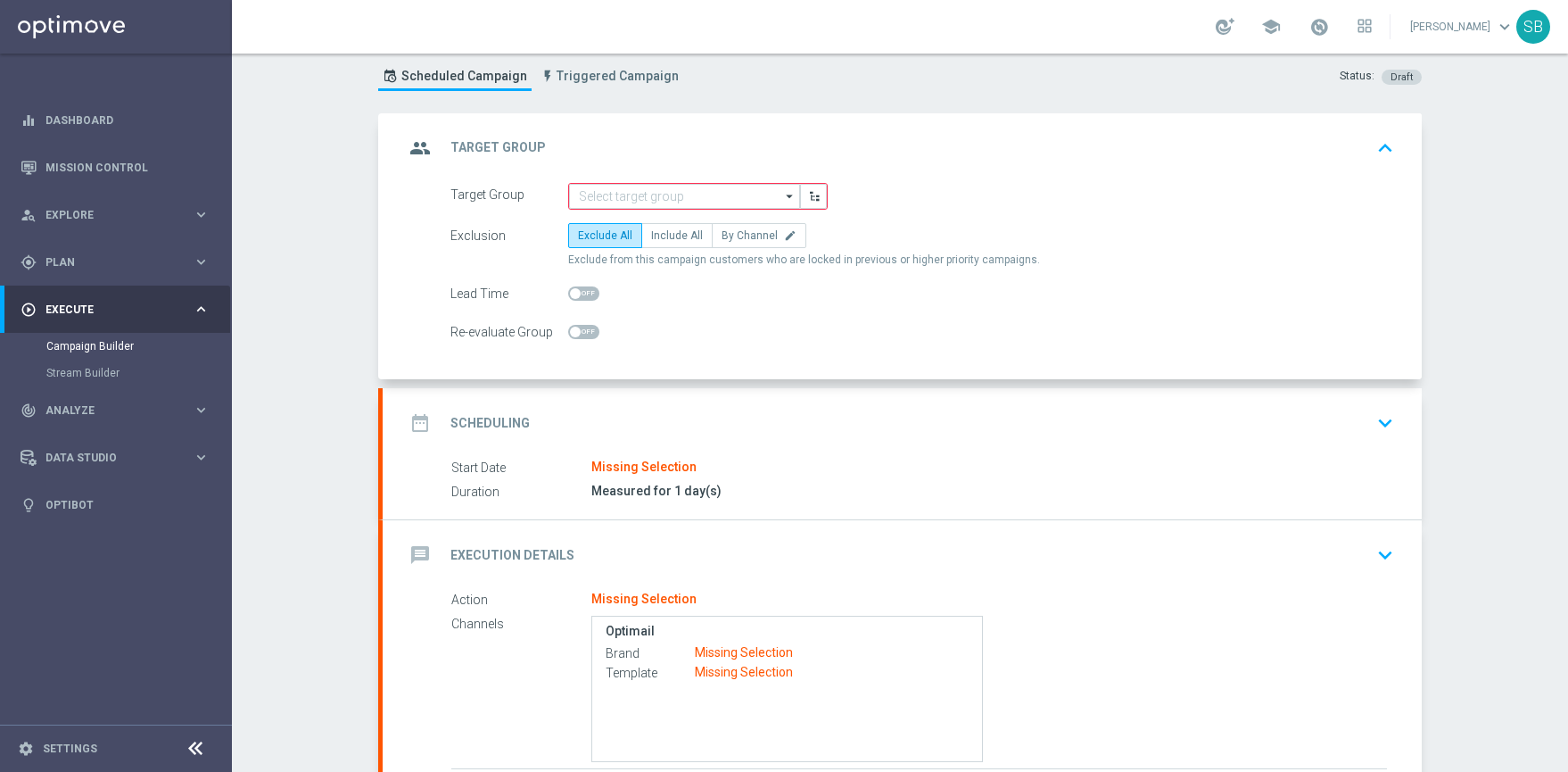
scroll to position [0, 0]
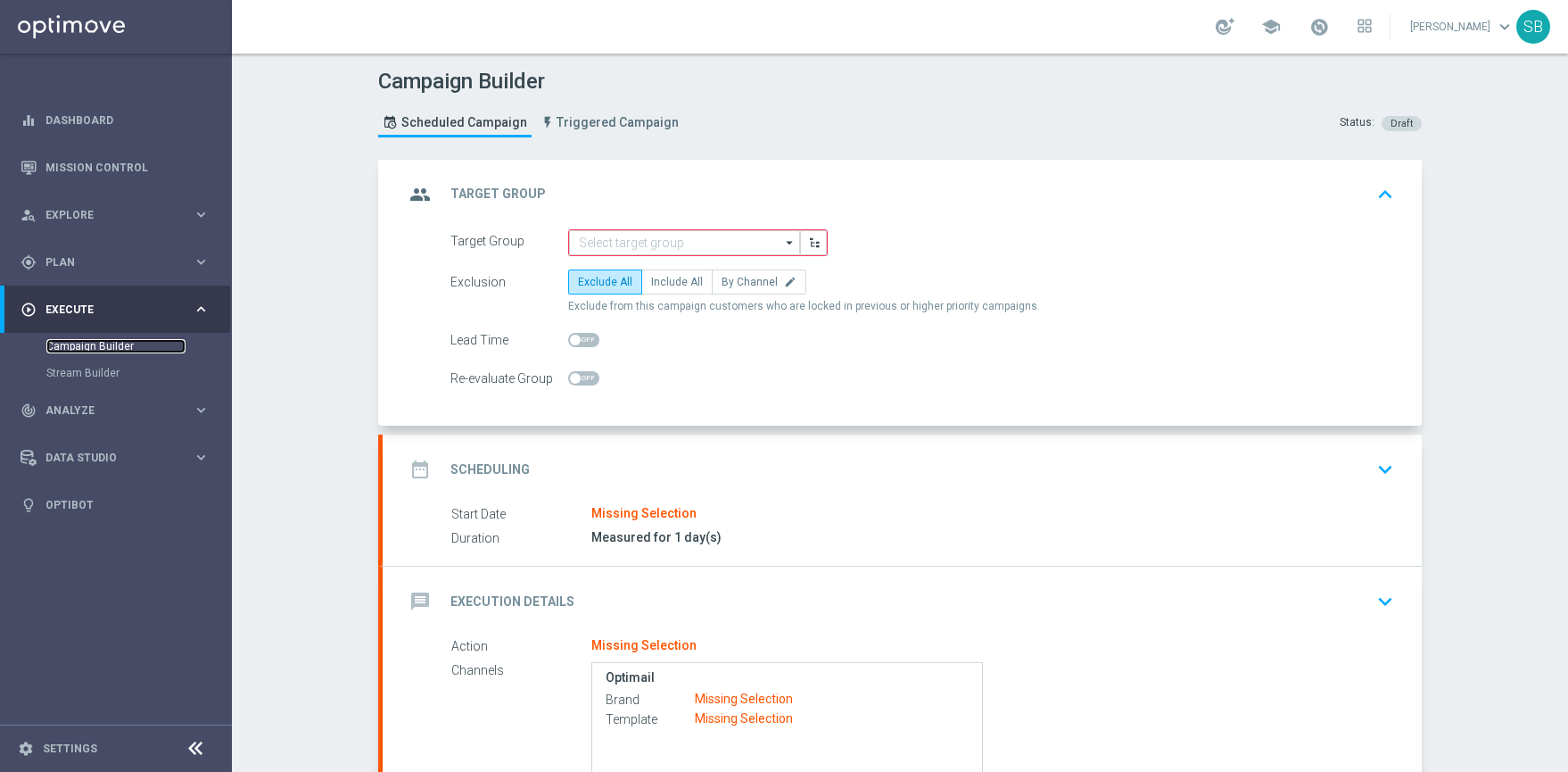
click at [95, 346] on link "Campaign Builder" at bounding box center [116, 346] width 139 height 15
click at [91, 380] on div "Stream Builder" at bounding box center [138, 373] width 184 height 27
click at [207, 310] on icon "keyboard_arrow_right" at bounding box center [201, 309] width 17 height 17
click at [1373, 463] on icon "keyboard_arrow_down" at bounding box center [1385, 469] width 27 height 27
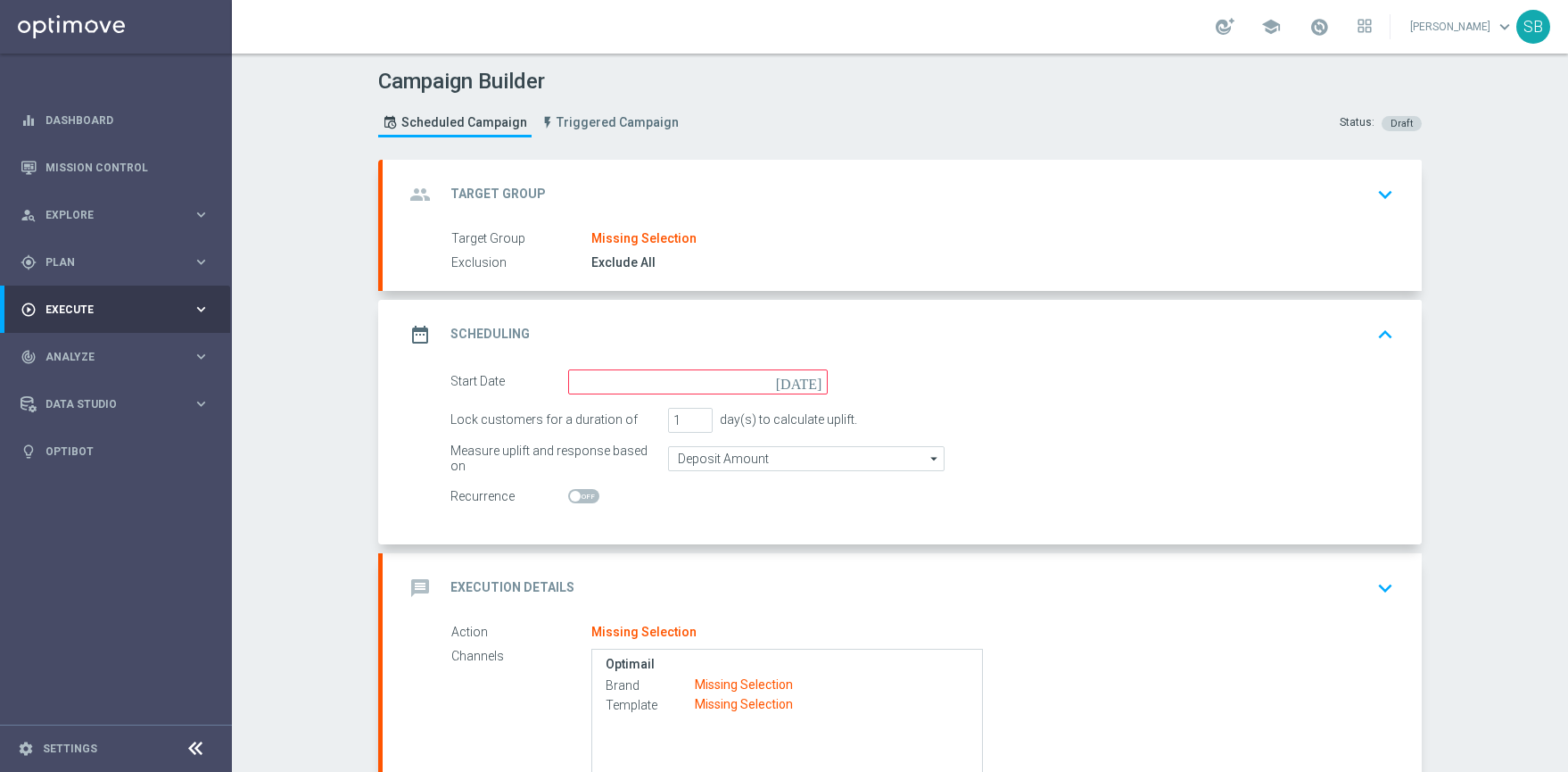
click at [812, 385] on icon "[DATE]" at bounding box center [801, 378] width 52 height 19
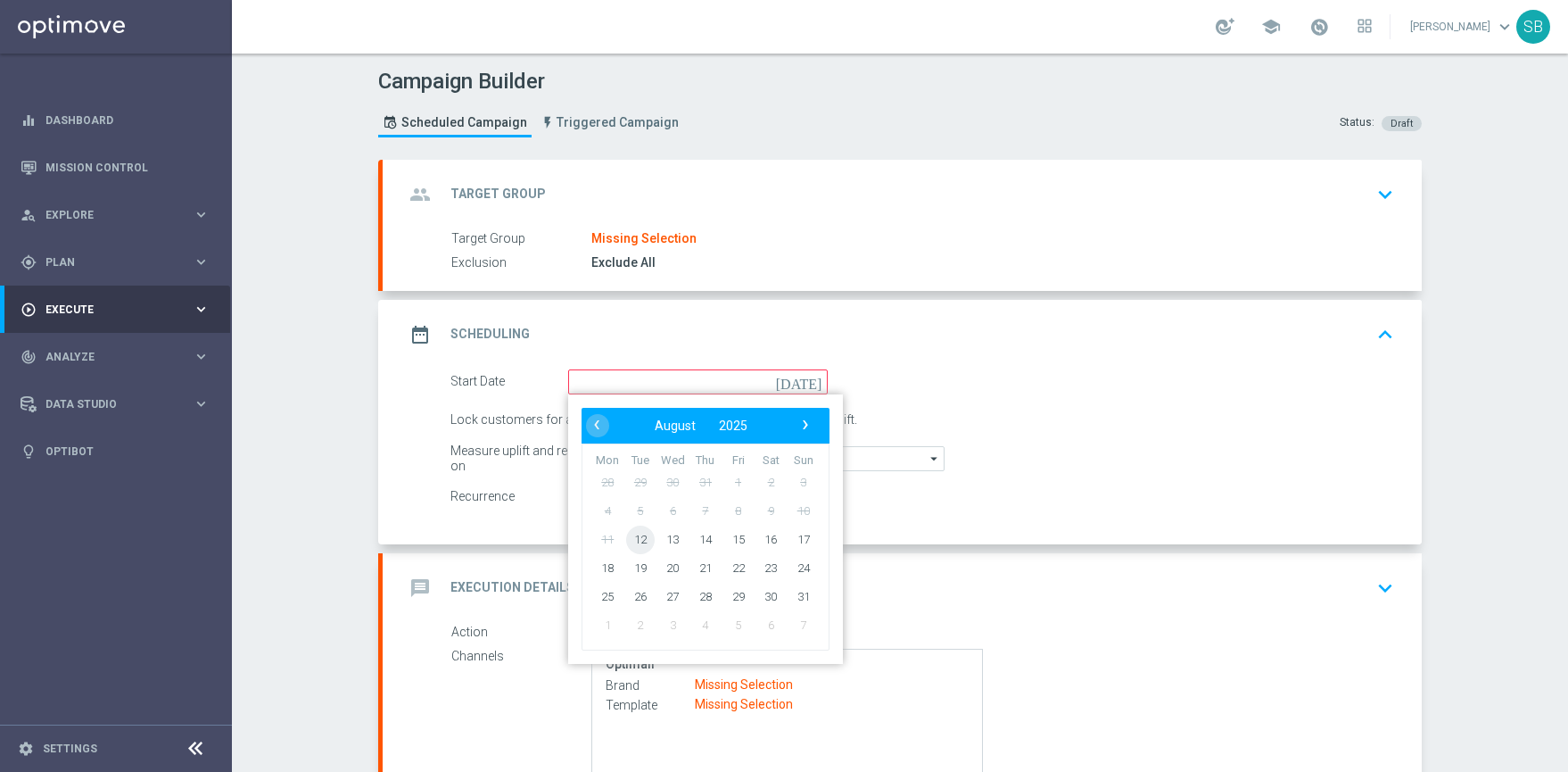
click at [636, 543] on span "12" at bounding box center [640, 538] width 28 height 28
type input "12 Aug 2025"
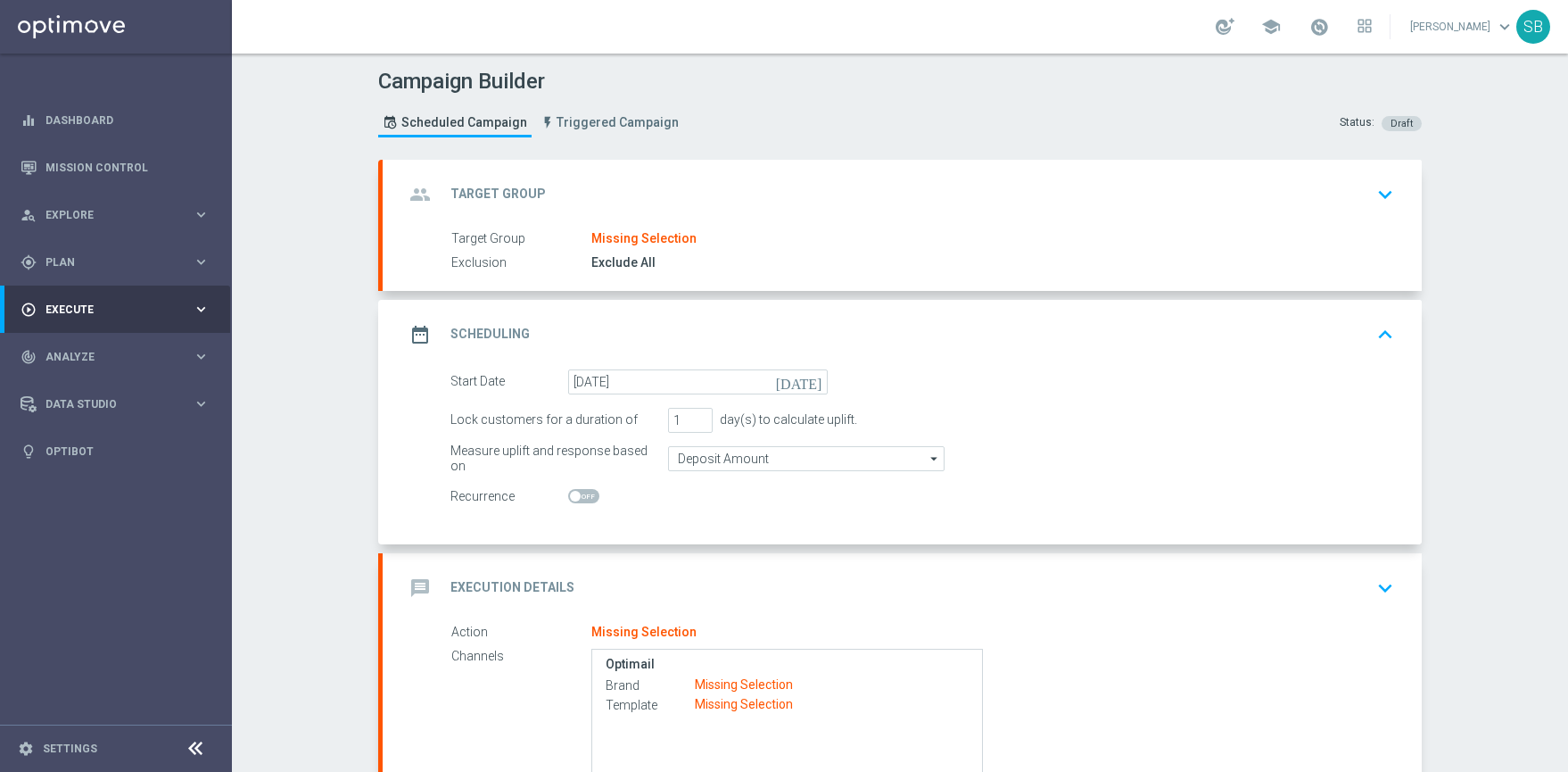
click at [1379, 585] on icon "keyboard_arrow_down" at bounding box center [1385, 587] width 27 height 27
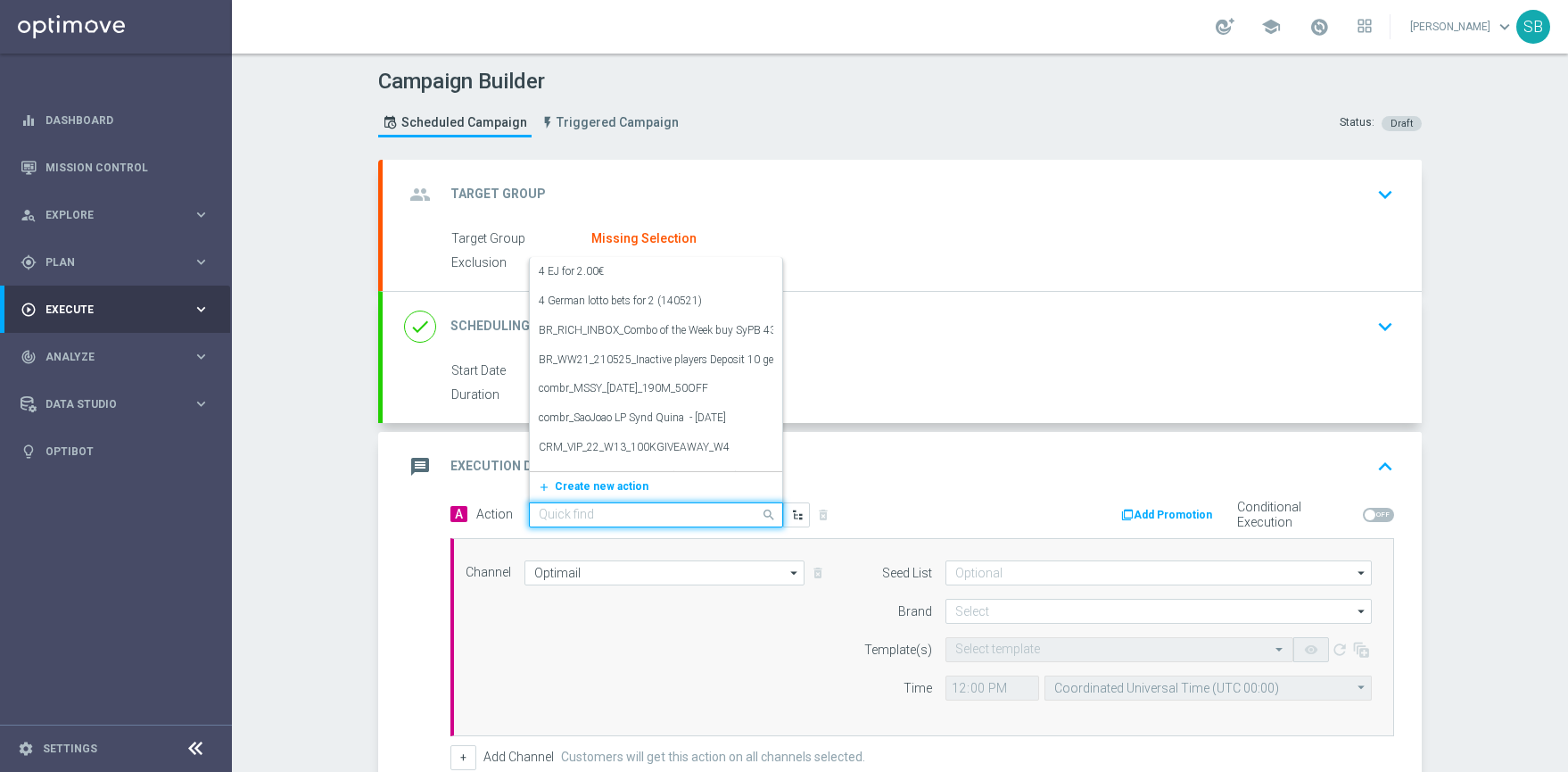
click at [761, 511] on span at bounding box center [771, 514] width 22 height 22
click at [967, 365] on div "12 Aug 2025" at bounding box center [989, 369] width 796 height 17
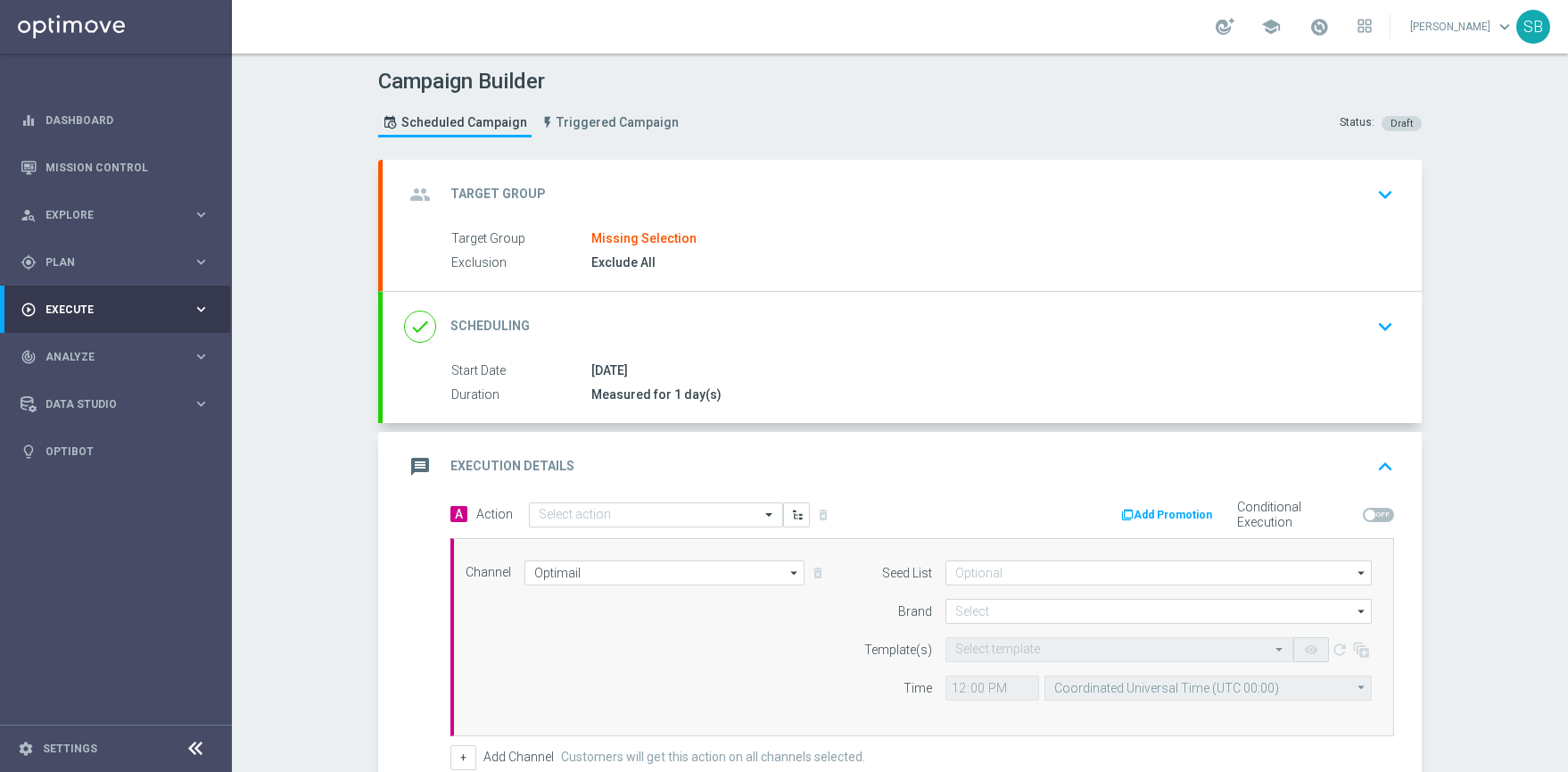
click at [787, 575] on icon "arrow_drop_down" at bounding box center [794, 572] width 17 height 23
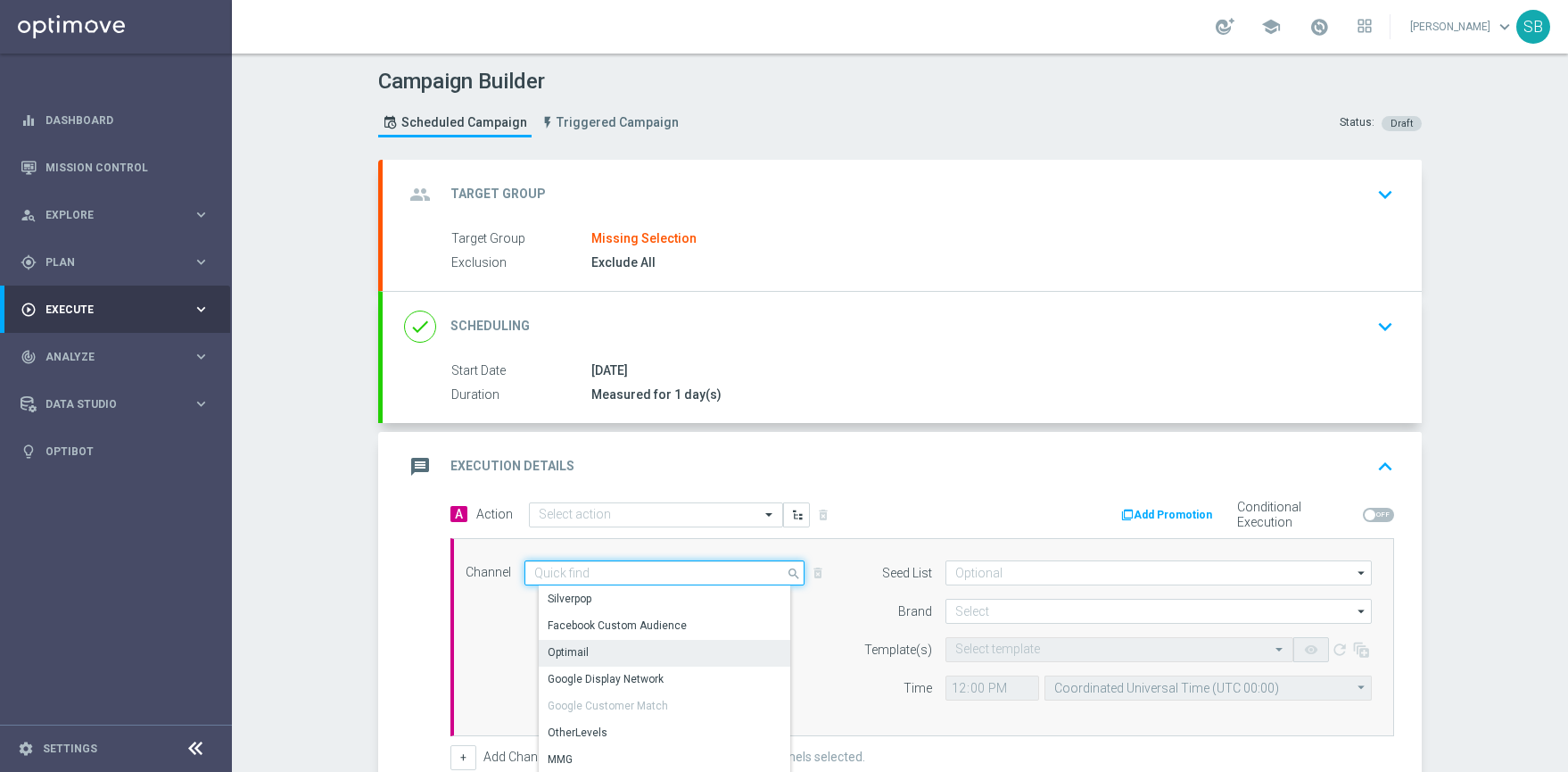
click at [596, 573] on input at bounding box center [665, 572] width 280 height 25
click at [584, 712] on div "Google Customer Match" at bounding box center [607, 706] width 120 height 16
click at [499, 672] on div "Channel Optimail search Drag here to set row groups Drag here to set column lab…" at bounding box center [919, 637] width 933 height 154
type input "Optimail"
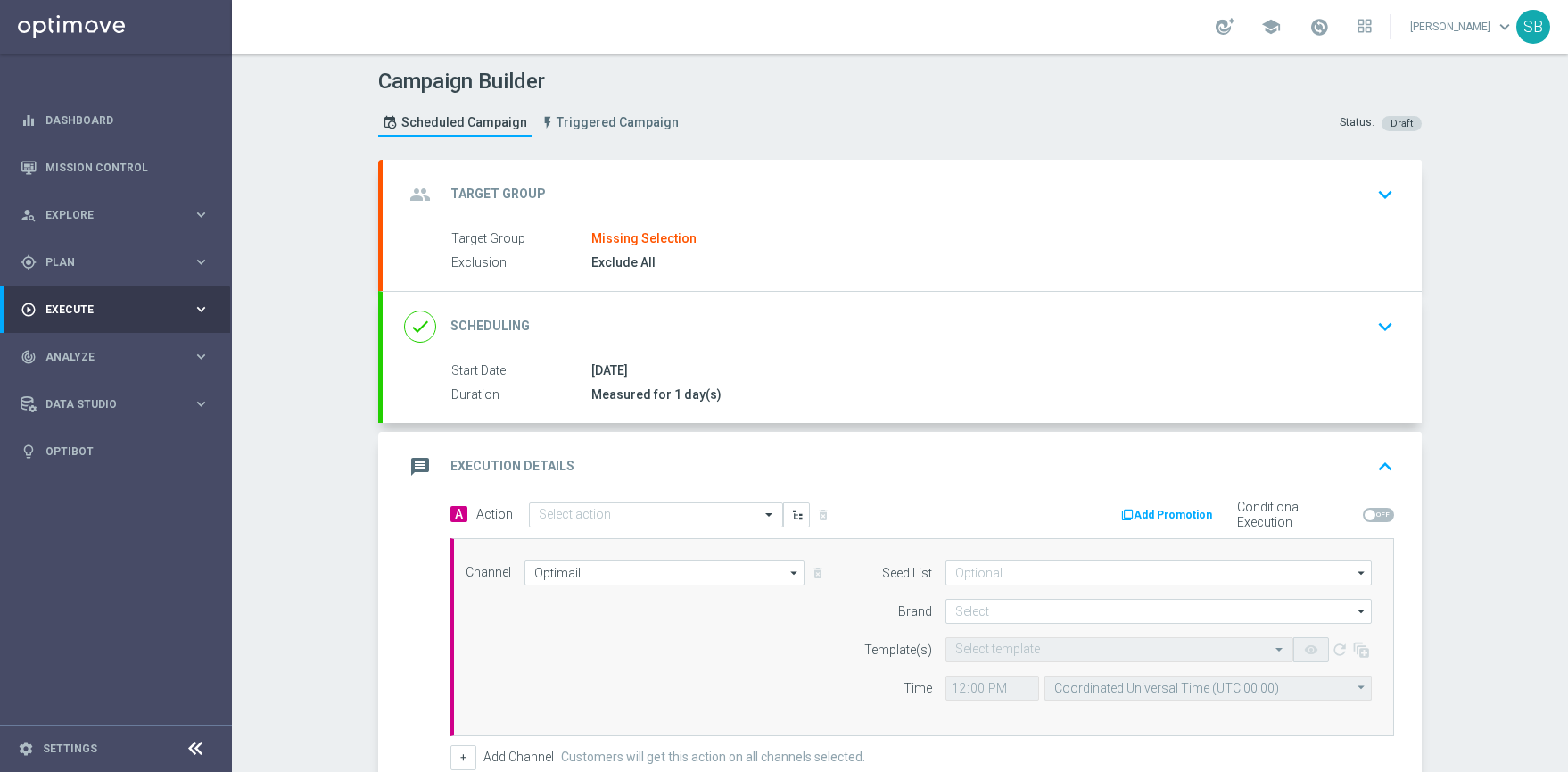
click at [1383, 467] on icon "keyboard_arrow_up" at bounding box center [1385, 466] width 27 height 27
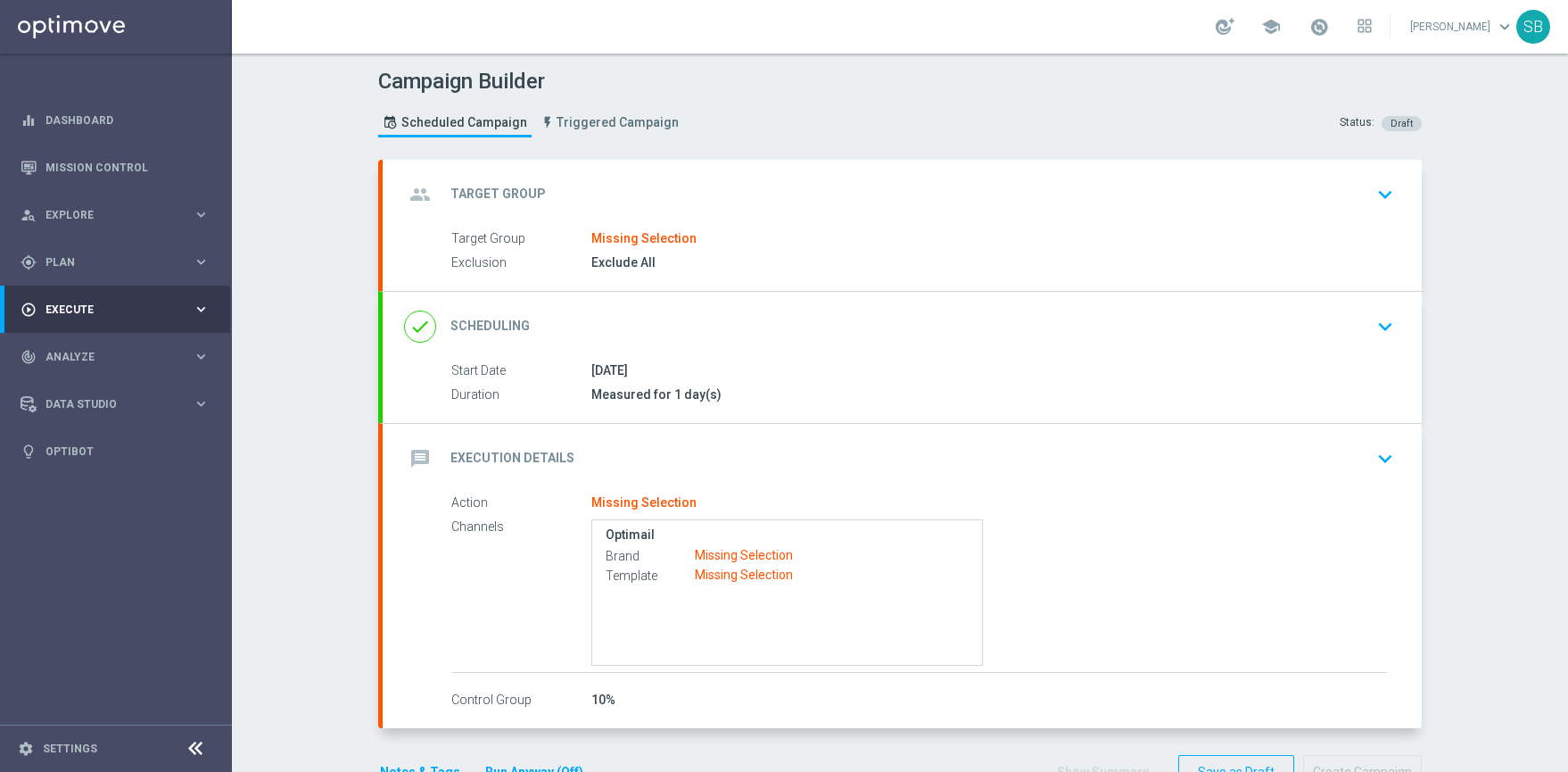
click at [201, 308] on icon "keyboard_arrow_right" at bounding box center [201, 309] width 17 height 17
